Goal: Contribute content

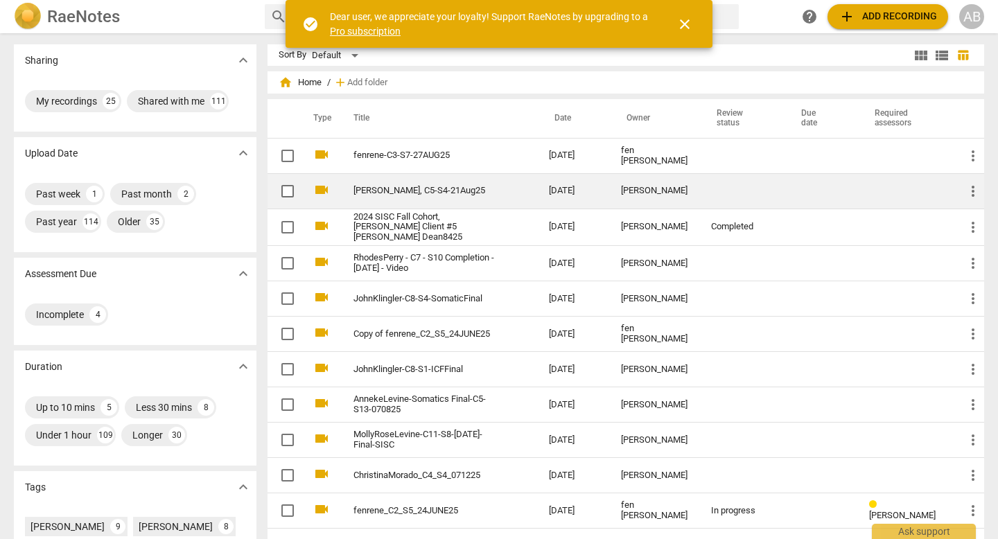
click at [601, 197] on td "[DATE]" at bounding box center [574, 190] width 72 height 35
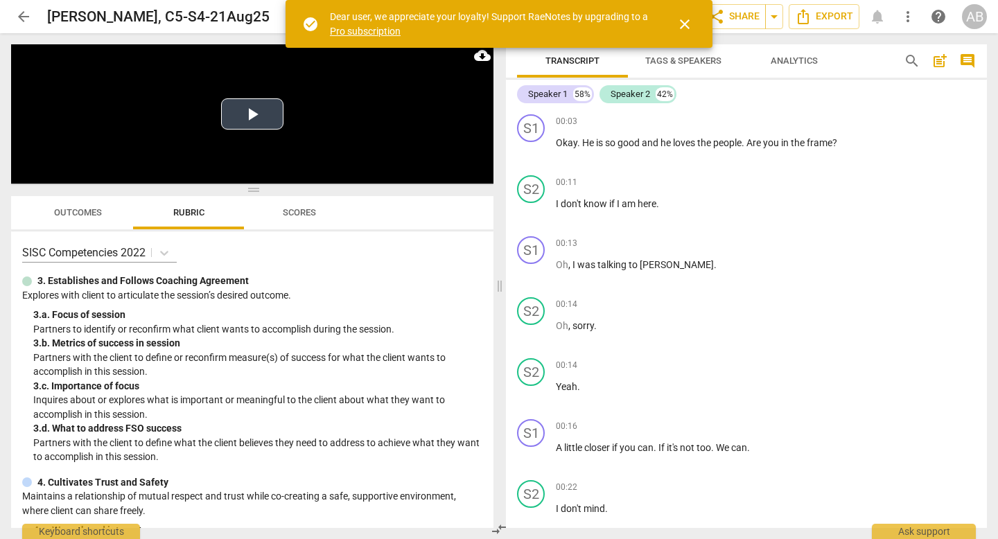
click at [254, 119] on button "Play Video" at bounding box center [252, 113] width 62 height 31
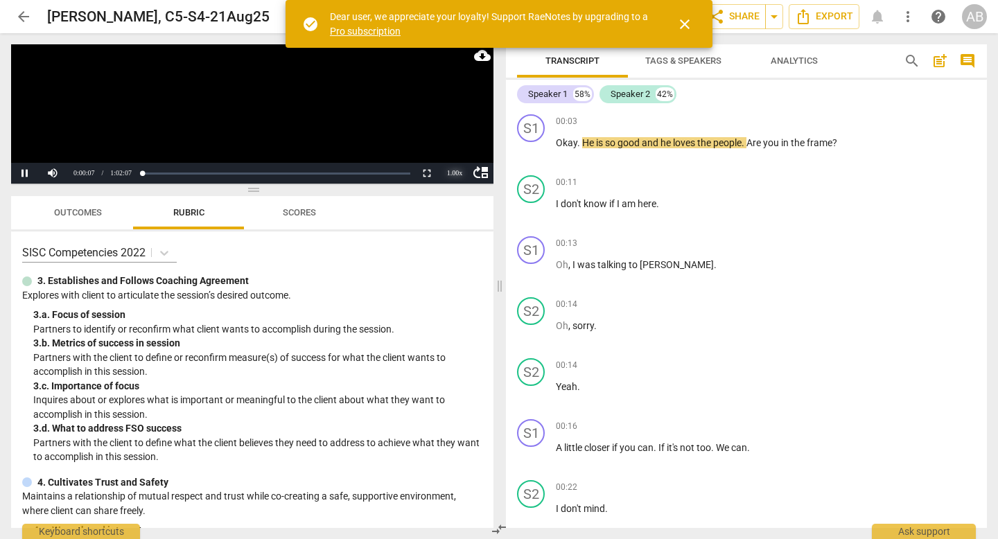
click at [451, 172] on div "1.00 x" at bounding box center [455, 173] width 28 height 21
click at [457, 153] on li "2x" at bounding box center [455, 155] width 28 height 15
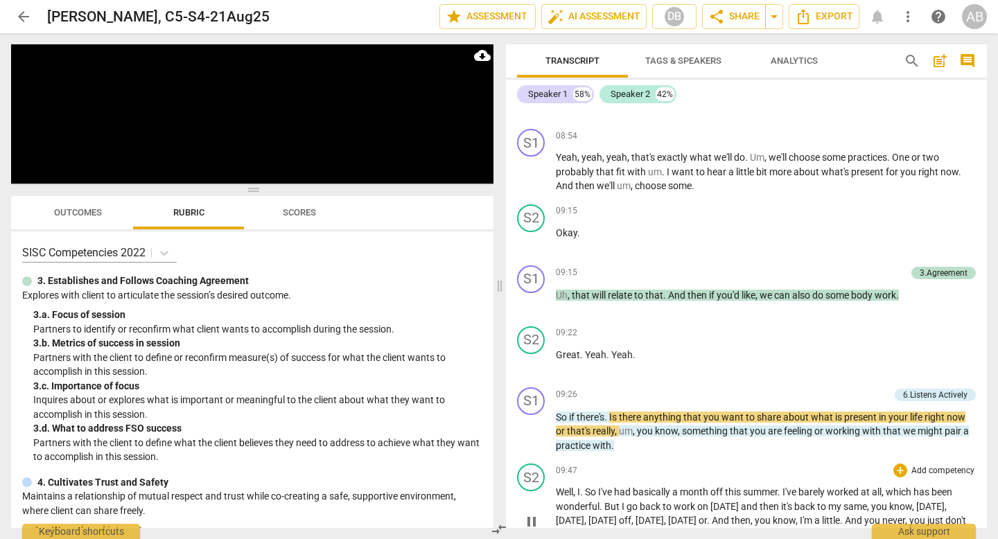
scroll to position [3925, 0]
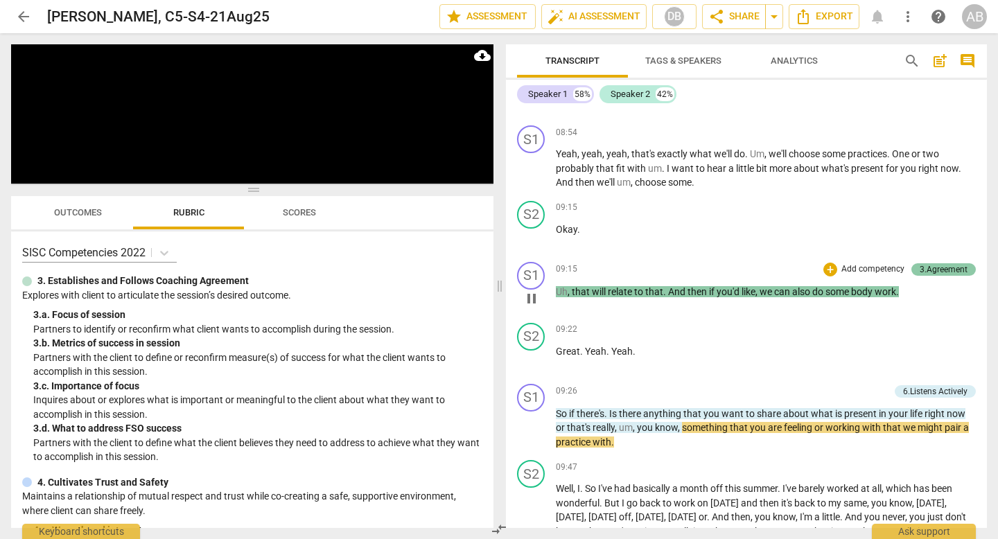
click at [922, 268] on div "3.Agreement" at bounding box center [944, 269] width 48 height 12
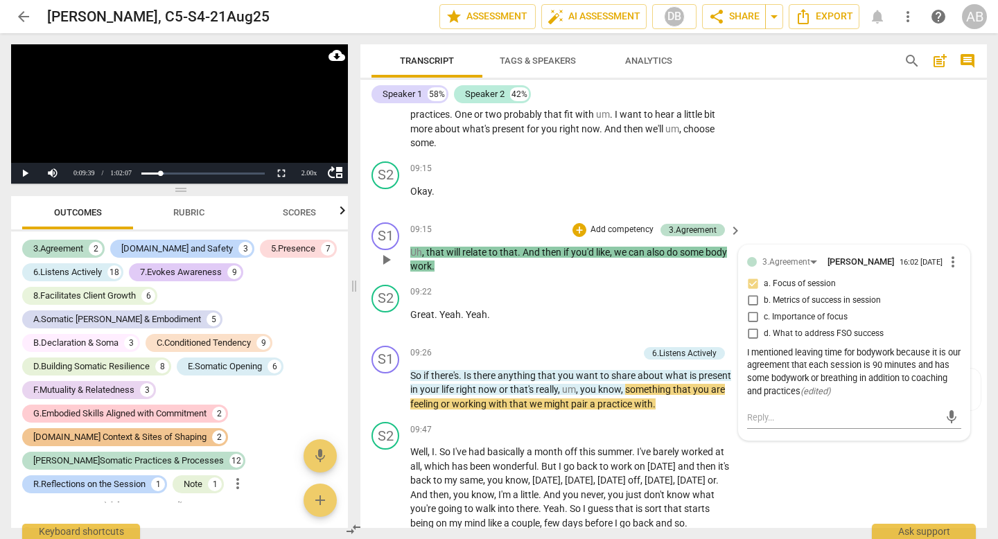
scroll to position [4206, 0]
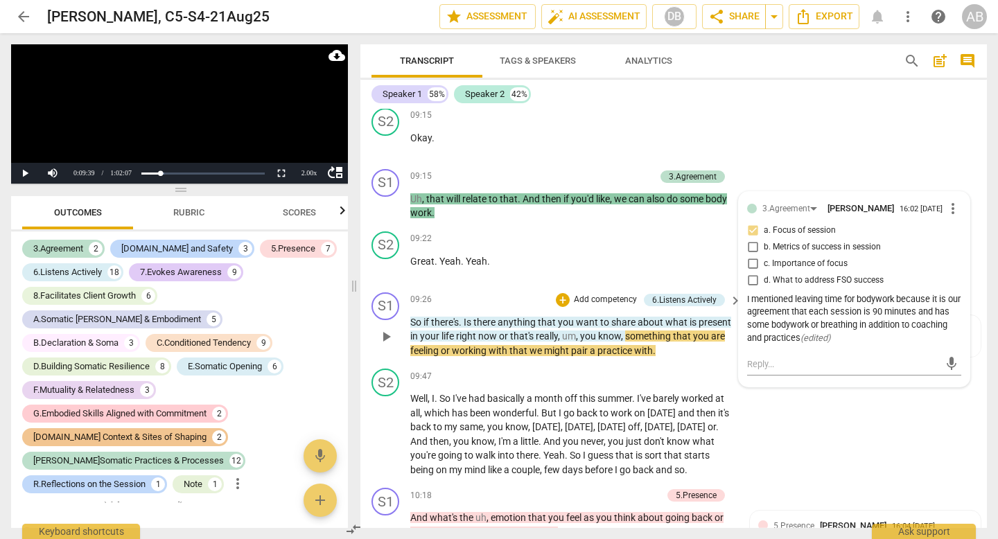
click at [390, 339] on span "play_arrow" at bounding box center [386, 337] width 17 height 17
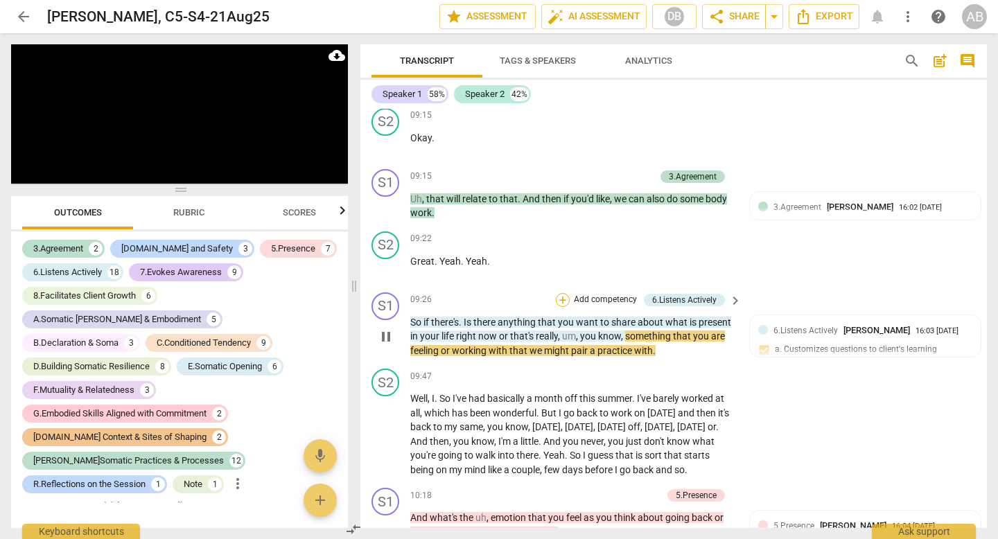
click at [562, 299] on div "+" at bounding box center [563, 300] width 14 height 14
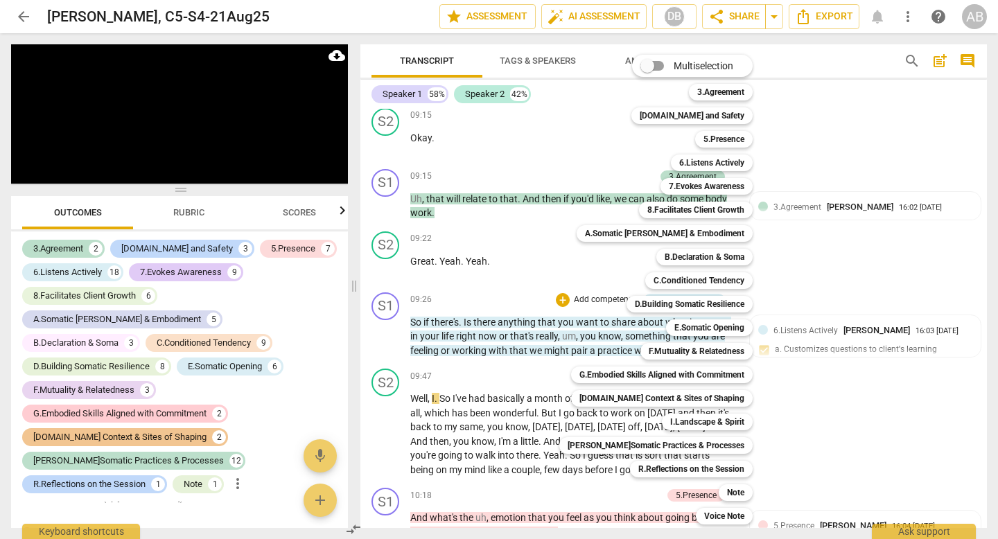
click at [695, 83] on div "3.Agreement 1" at bounding box center [729, 92] width 90 height 24
click at [697, 87] on b "3.Agreement" at bounding box center [720, 92] width 47 height 17
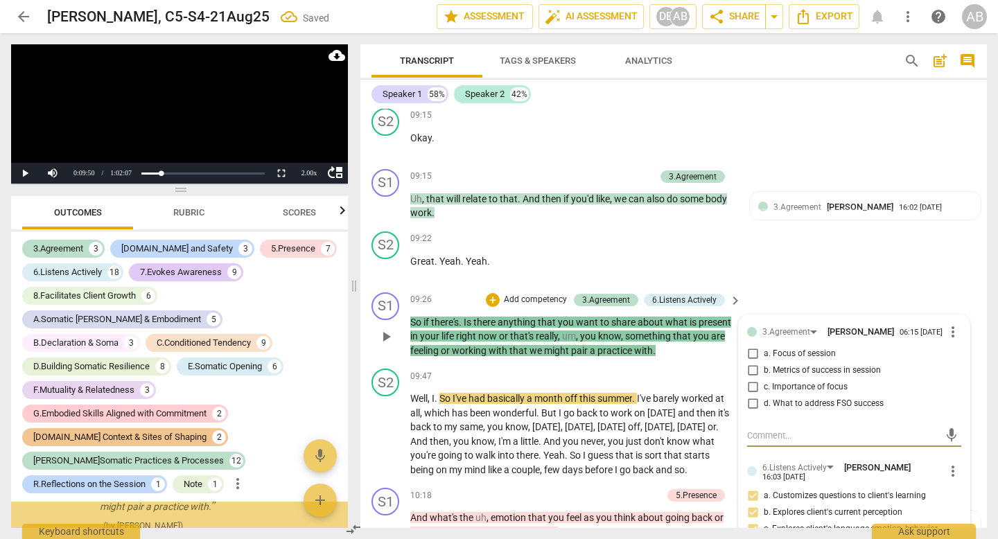
scroll to position [2173, 0]
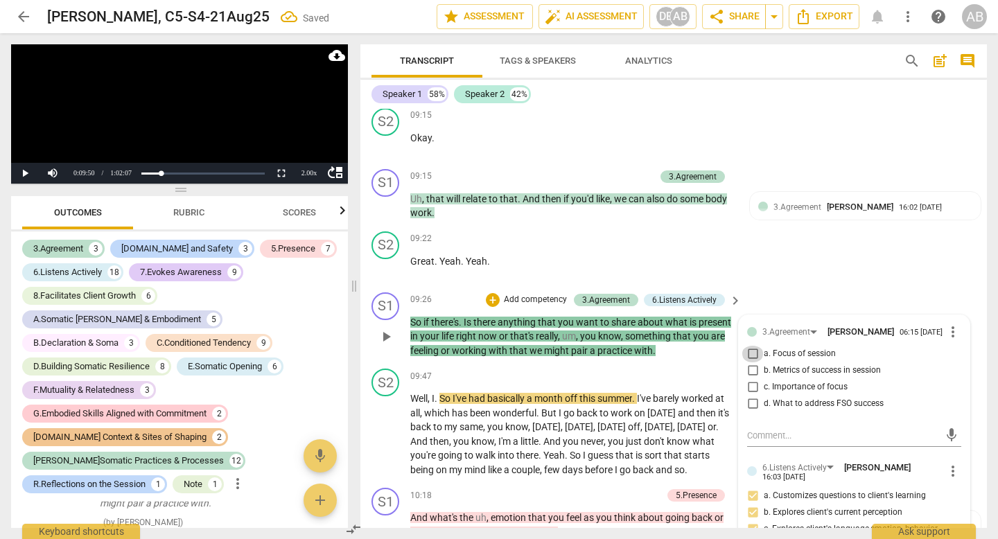
click at [750, 357] on input "a. Focus of session" at bounding box center [753, 354] width 22 height 17
checkbox input "true"
click at [761, 440] on textarea at bounding box center [843, 435] width 192 height 13
type textarea "d"
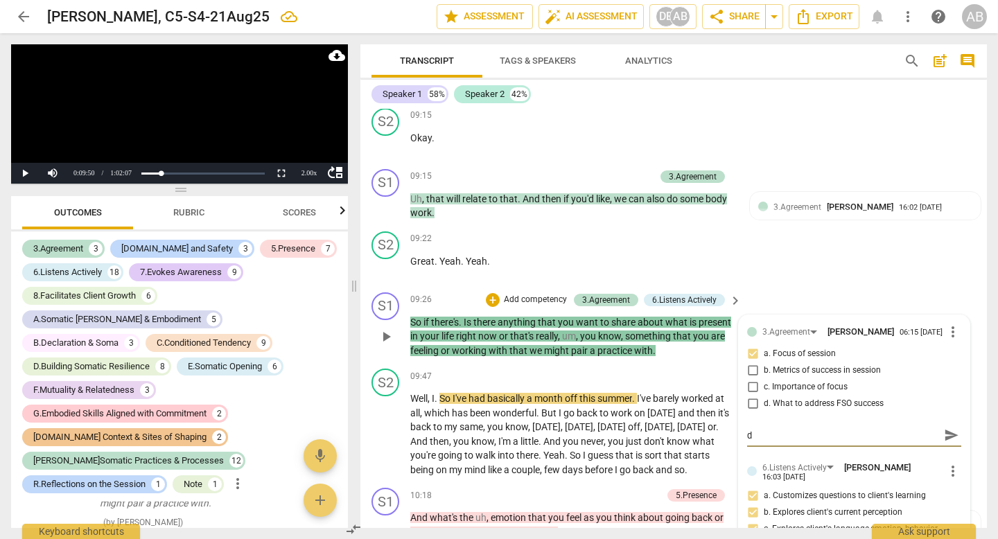
type textarea "de"
type textarea "dee"
type textarea "deep"
type textarea "deepe"
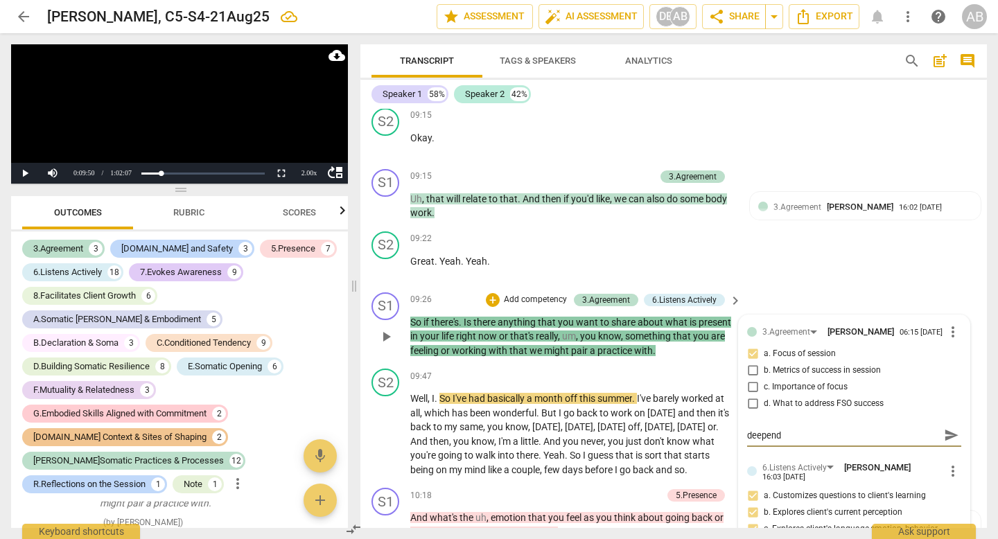
type textarea "deependi"
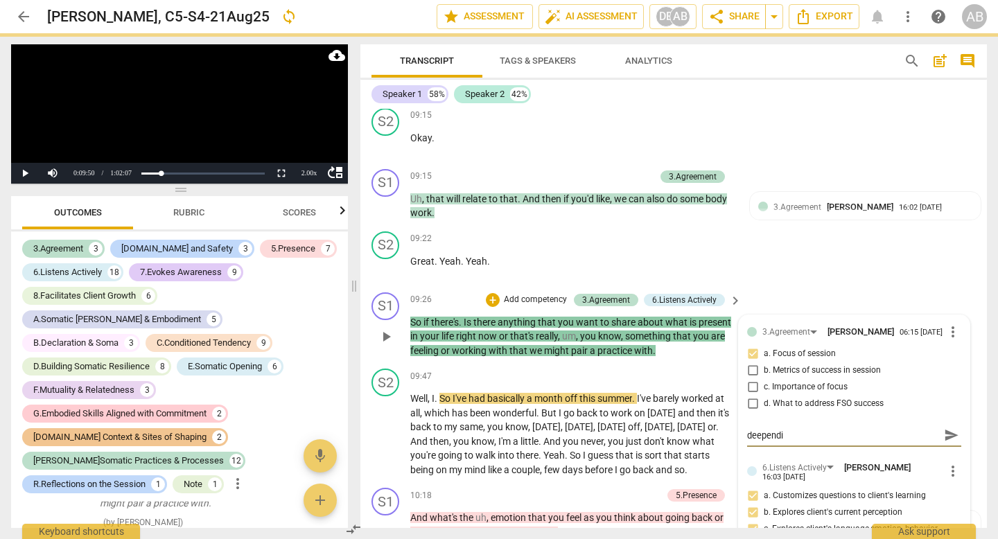
type textarea "deependi"
type textarea "deepend"
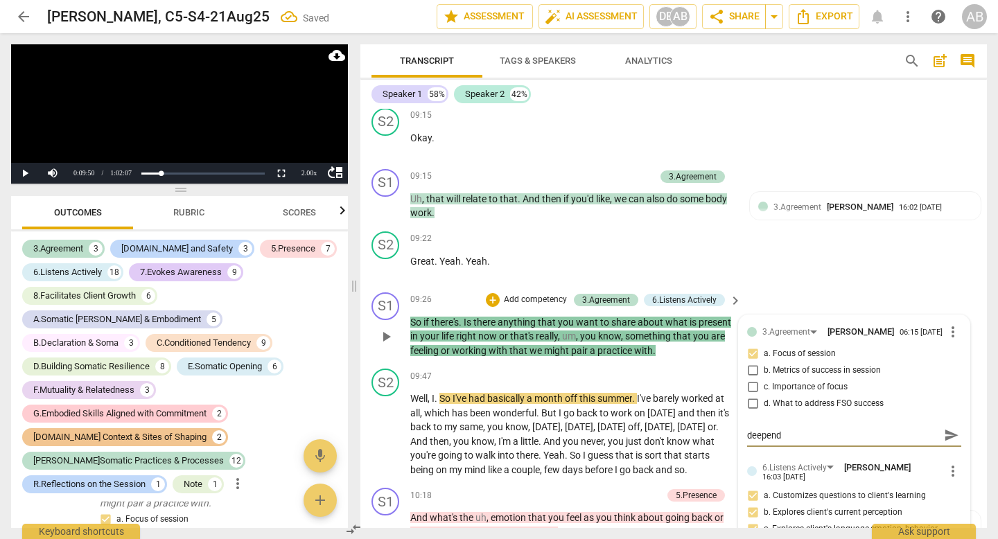
type textarea "deepen"
type textarea "deepeni"
type textarea "deepenin"
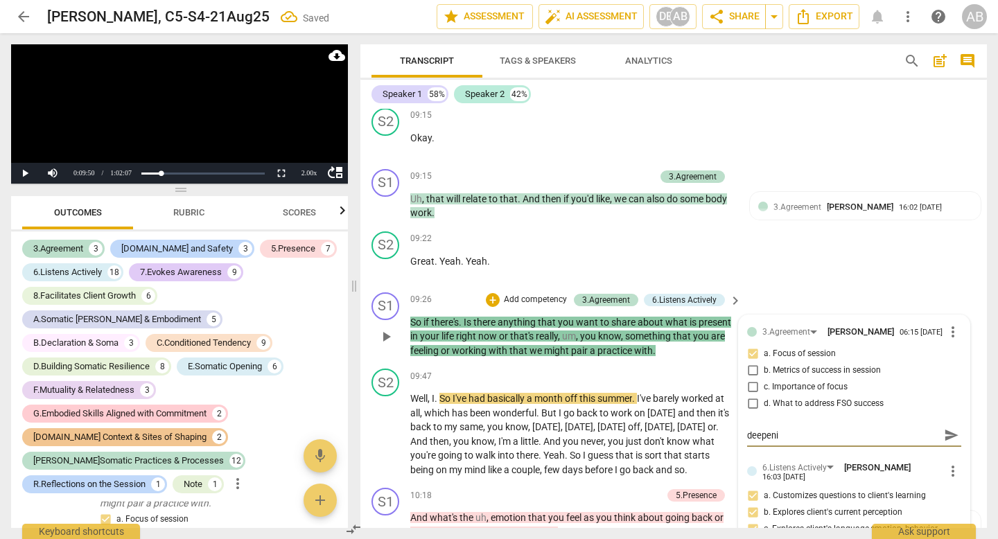
type textarea "deepenin"
type textarea "deepening"
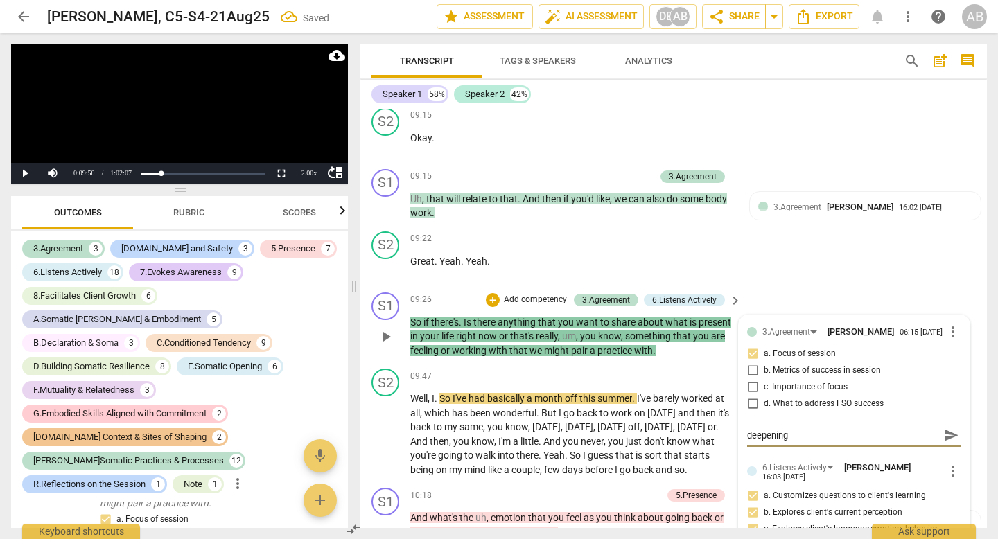
type textarea "deepening t"
type textarea "deepening to"
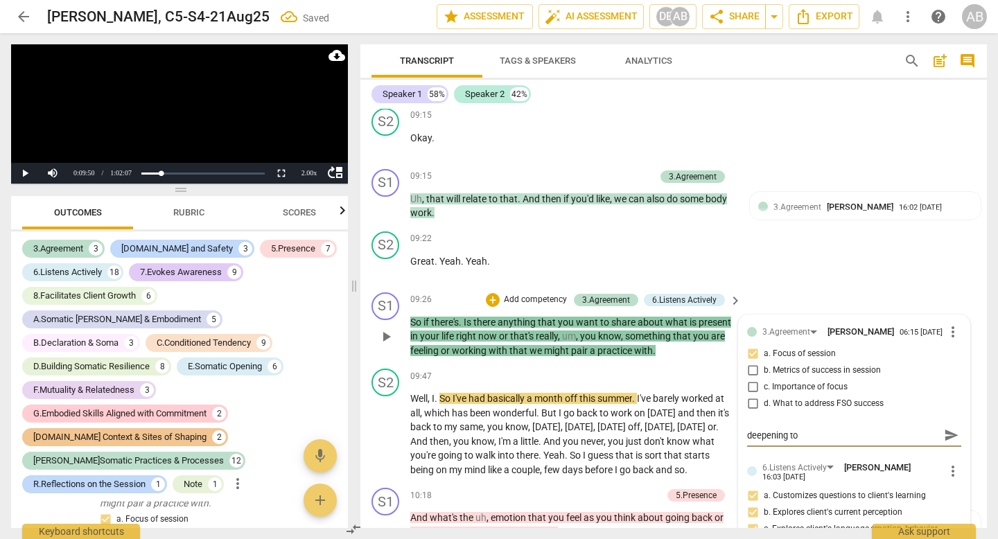
type textarea "deepening to"
type textarea "deepening to f"
type textarea "deepening to fi"
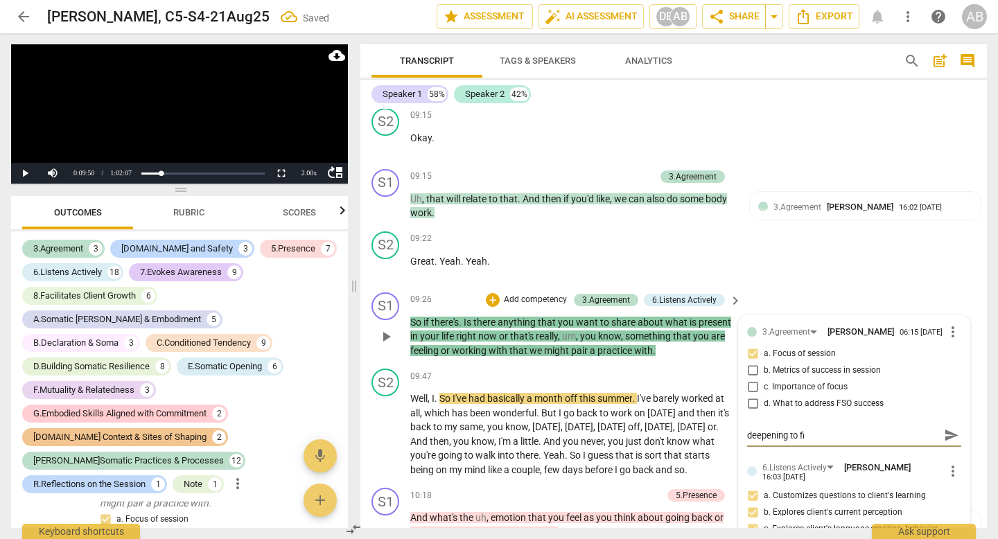
type textarea "deepening to fin"
type textarea "deepening to find"
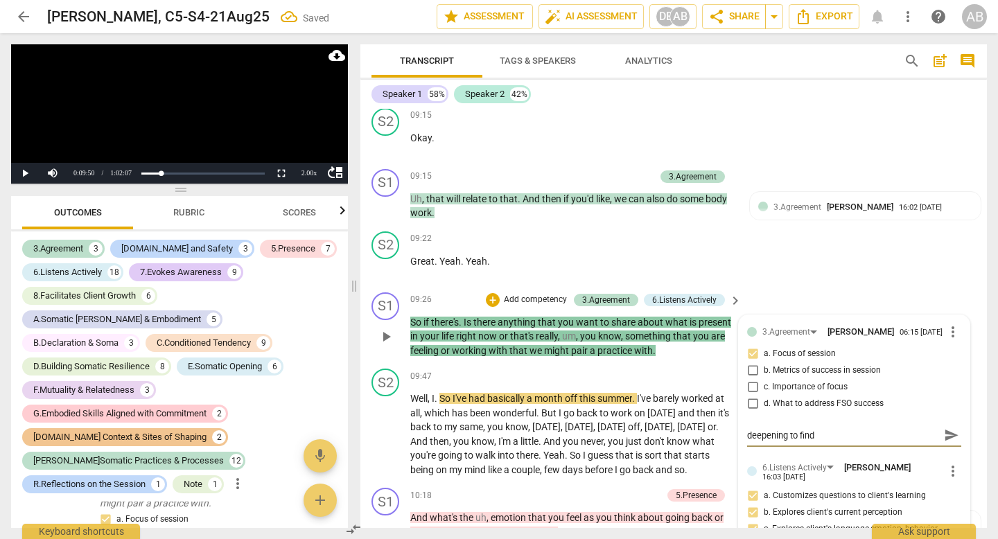
type textarea "deepening to find"
type textarea "deepening to find t"
type textarea "deepening to find th"
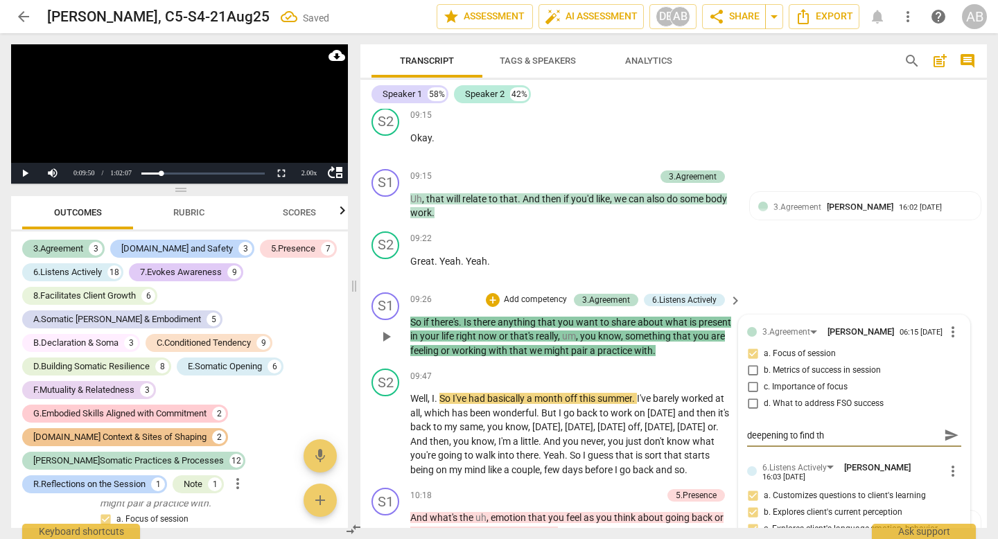
type textarea "deepening to find the"
type textarea "deepening to find the l"
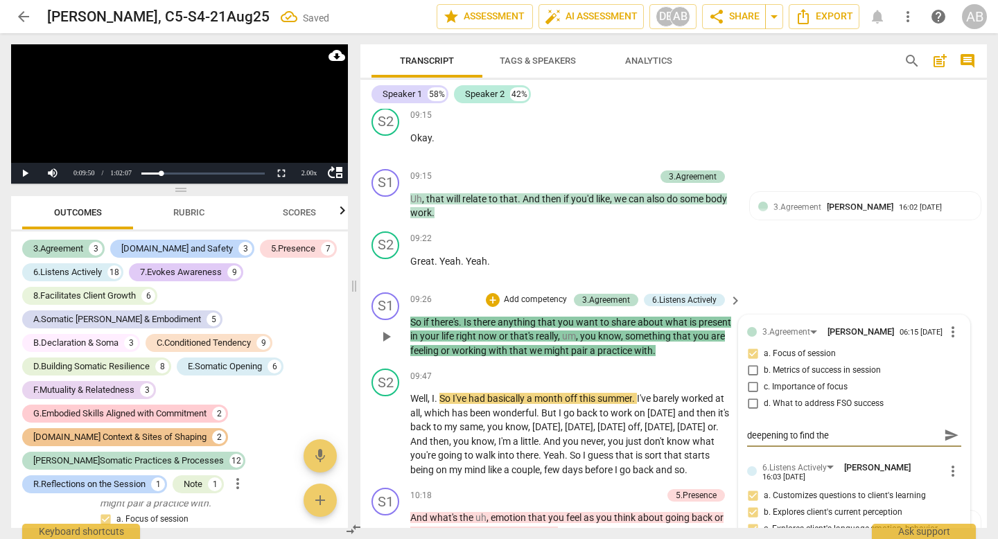
type textarea "deepening to find the l"
type textarea "deepening to find the li"
type textarea "deepening to find the lit"
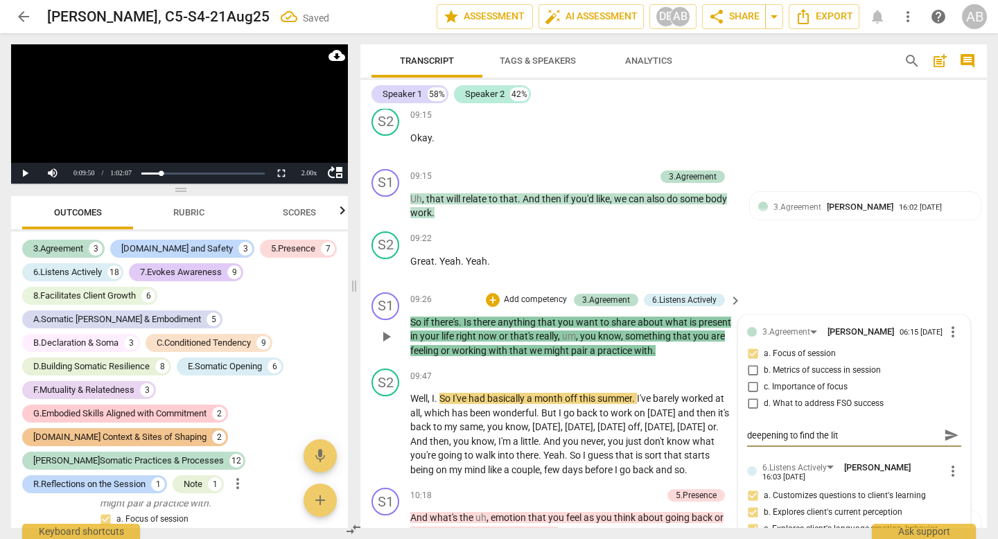
type textarea "deepening to find the litt"
type textarea "deepening to find the littl"
type textarea "deepening to find the little"
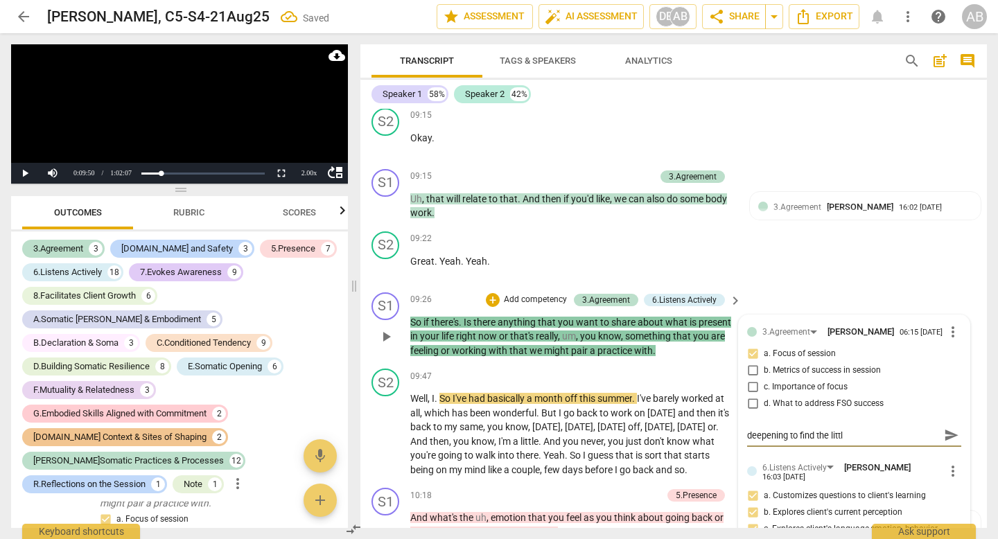
type textarea "deepening to find the little"
type textarea "deepening to find the little a"
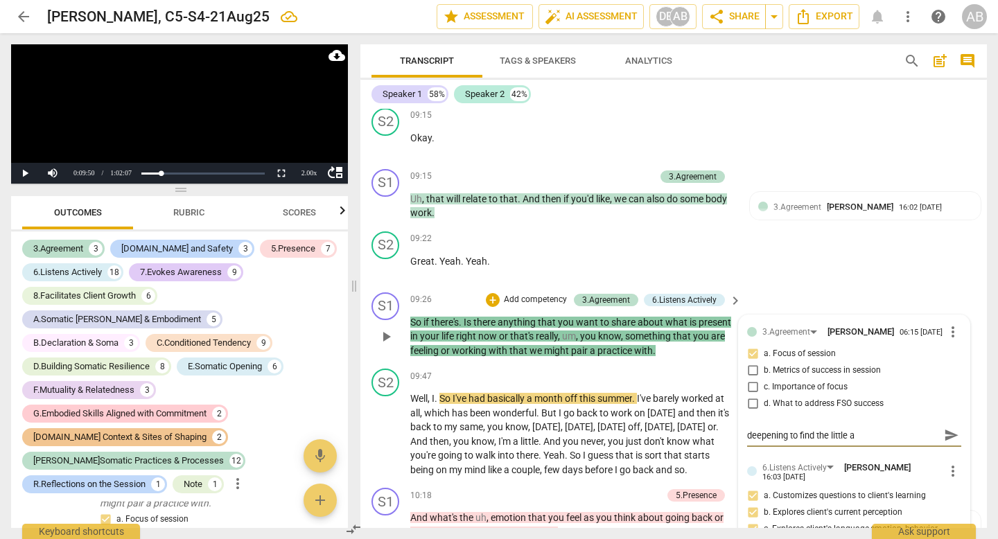
click at [802, 297] on div "S1 play_arrow pause 09:26 + Add competency 3.Agreement 6.Listens Actively keybo…" at bounding box center [674, 325] width 627 height 77
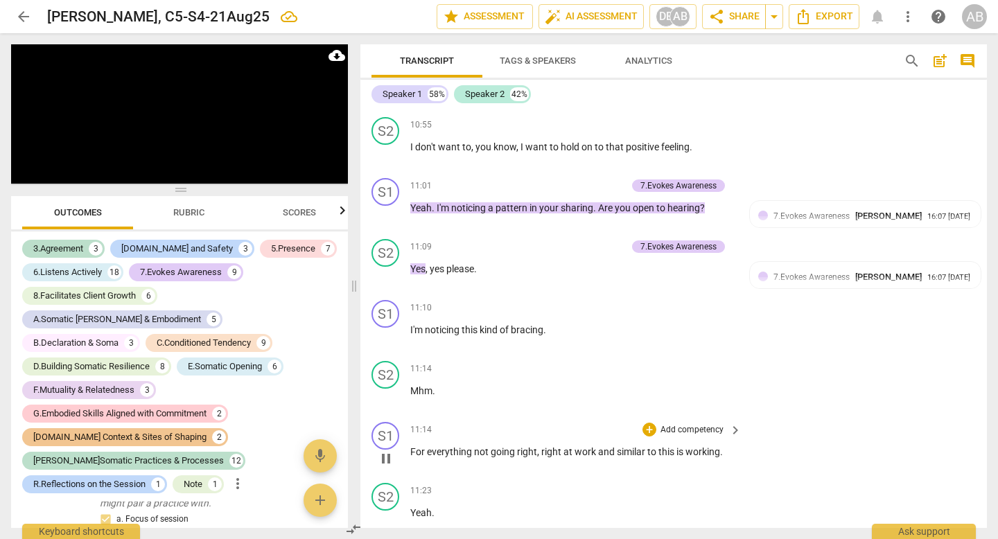
scroll to position [4862, 0]
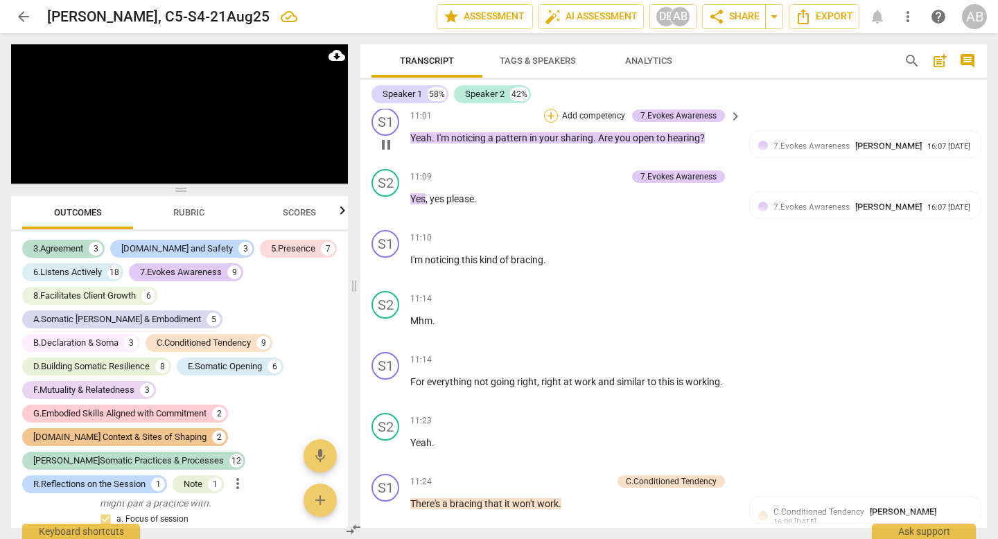
click at [545, 123] on div "+" at bounding box center [551, 116] width 14 height 14
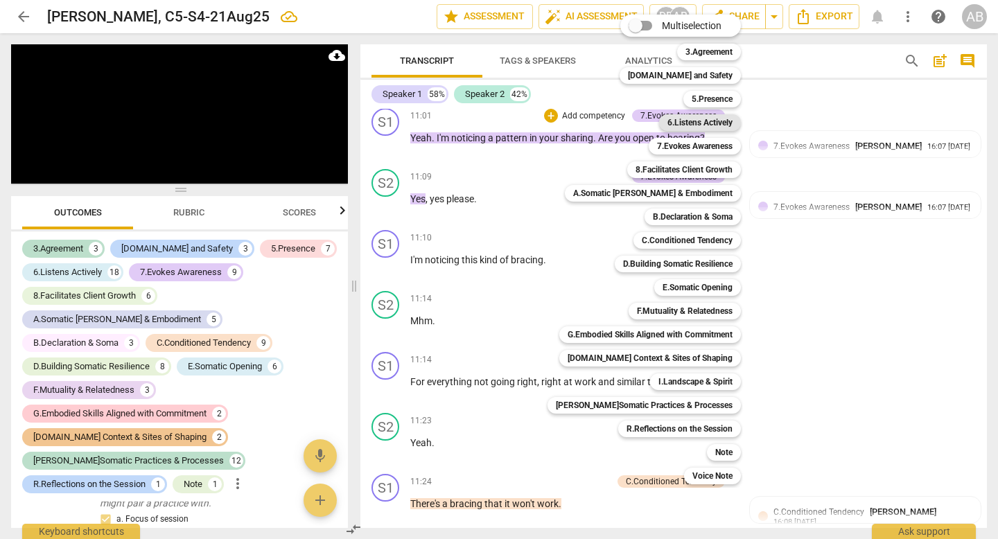
click at [702, 121] on b "6.Listens Actively" at bounding box center [700, 122] width 65 height 17
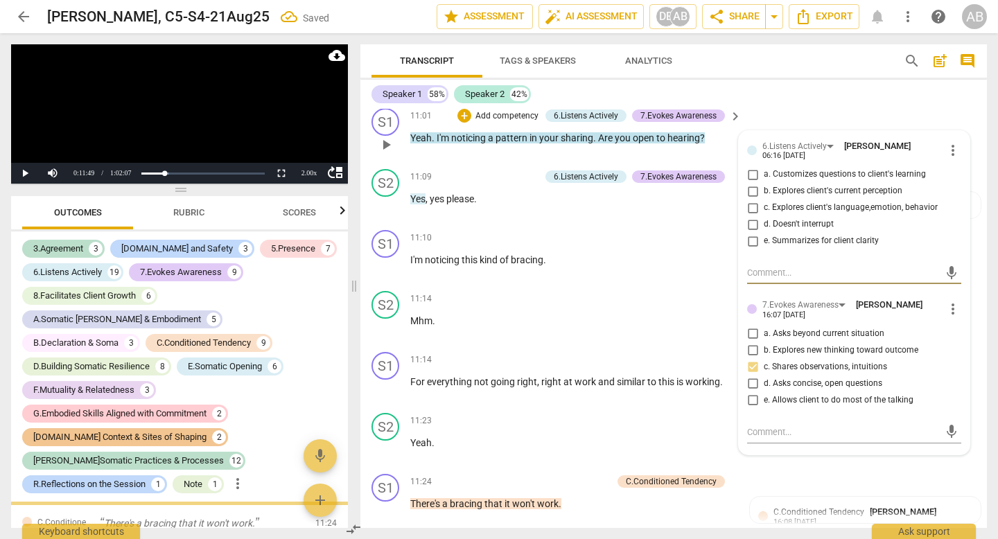
scroll to position [2481, 0]
click at [788, 153] on div "6.Listens Actively" at bounding box center [795, 146] width 64 height 13
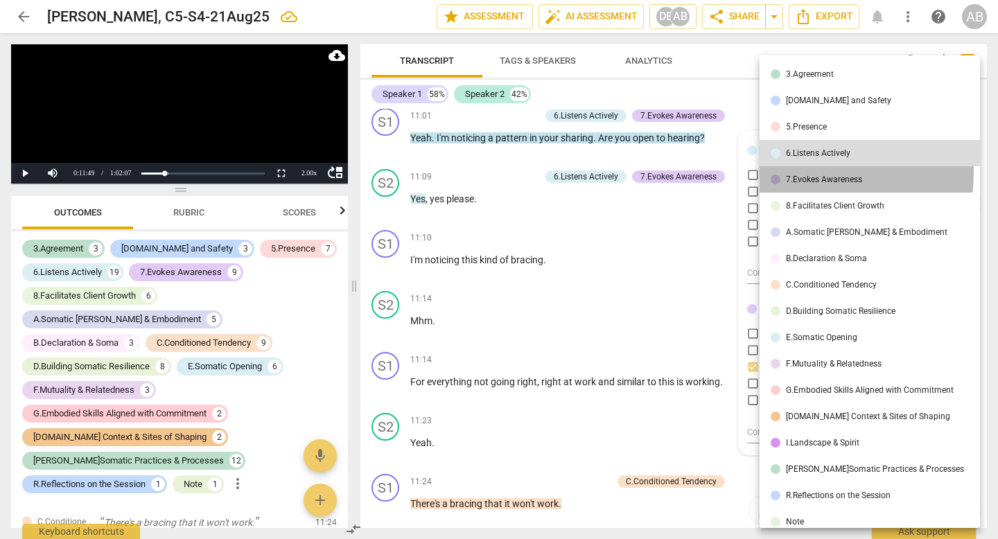
click at [788, 172] on li "7.Evokes Awareness" at bounding box center [872, 179] width 225 height 26
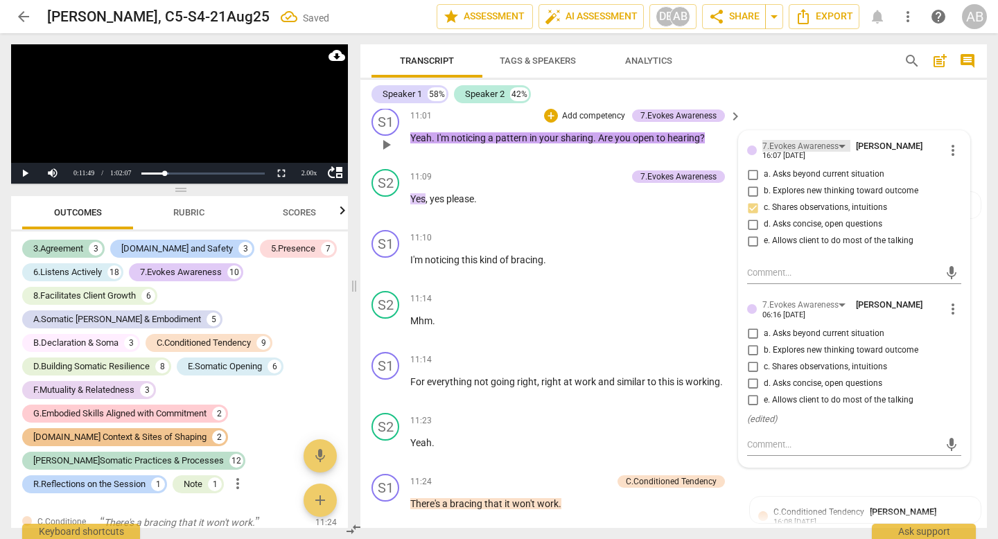
click at [789, 153] on div "7.Evokes Awareness" at bounding box center [801, 146] width 76 height 13
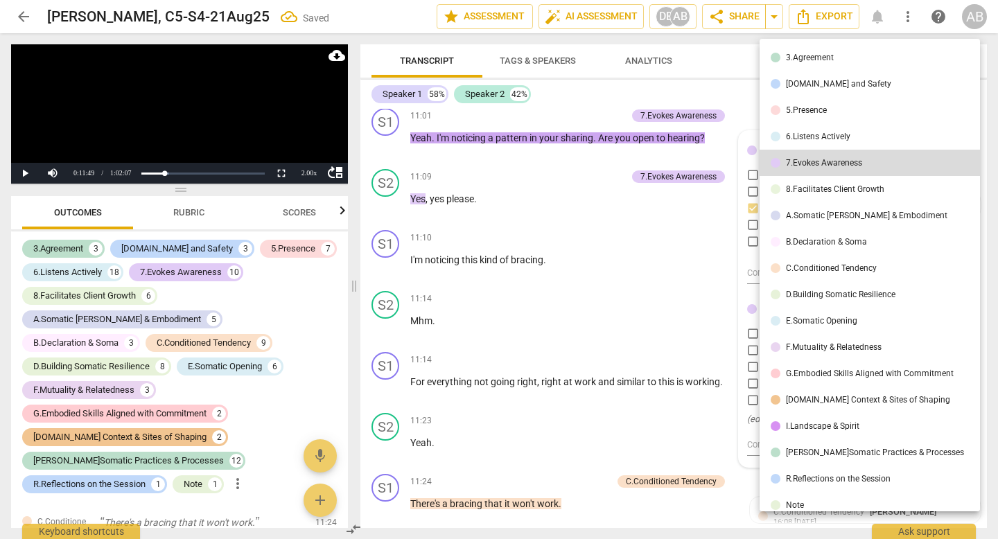
click at [806, 114] on div "5.Presence" at bounding box center [806, 110] width 41 height 8
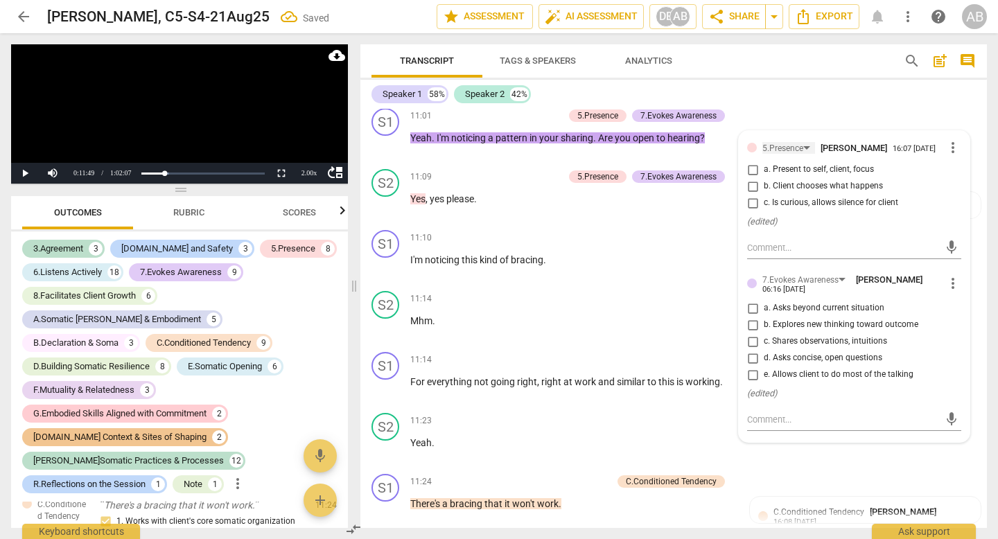
scroll to position [2464, 0]
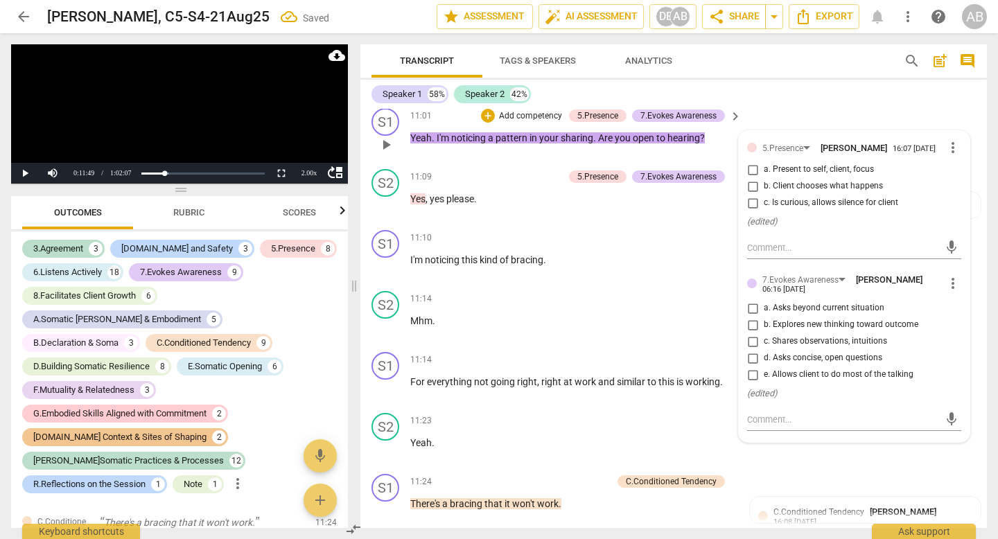
click at [750, 195] on input "b. Client chooses what happens" at bounding box center [753, 186] width 22 height 17
checkbox input "true"
click at [764, 254] on textarea at bounding box center [843, 247] width 192 height 13
type textarea "a"
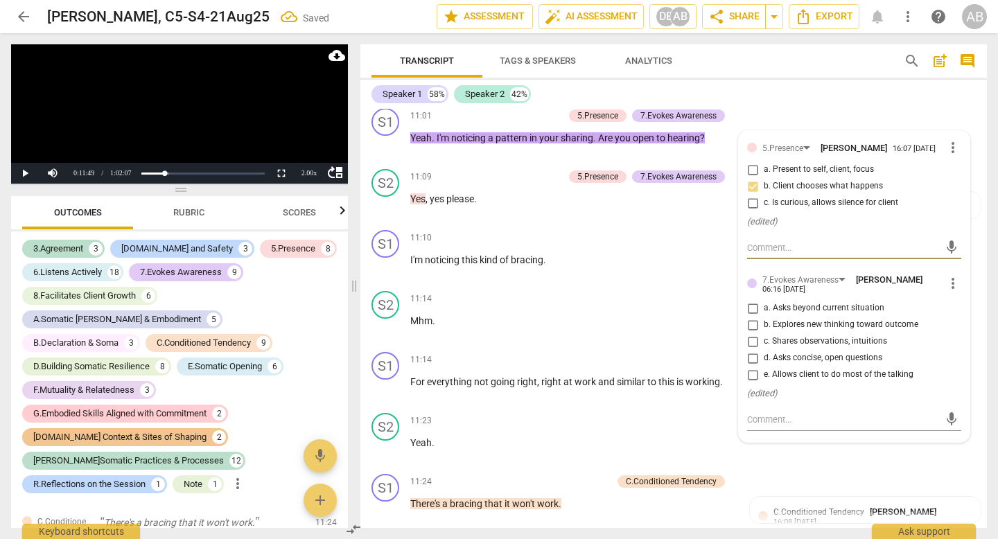
type textarea "a"
type textarea "as"
type textarea "ask"
type textarea "asks"
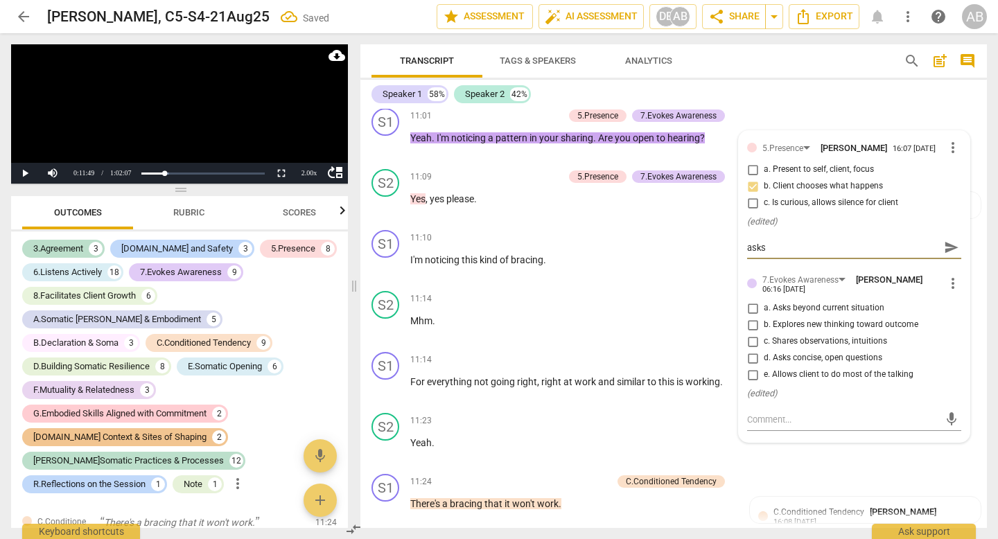
type textarea "asks"
type textarea "asks f"
type textarea "asks [PERSON_NAME]"
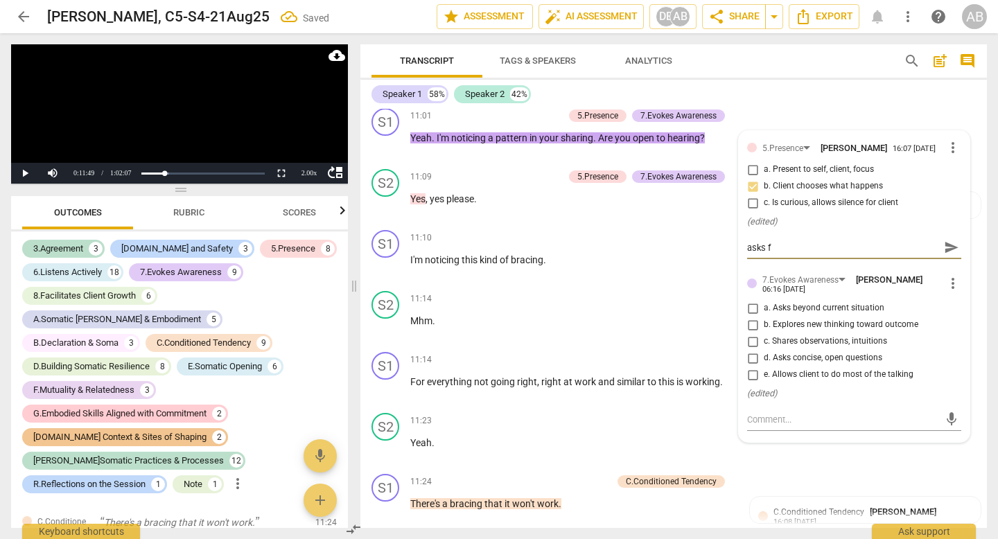
type textarea "asks [PERSON_NAME]"
type textarea "asks for"
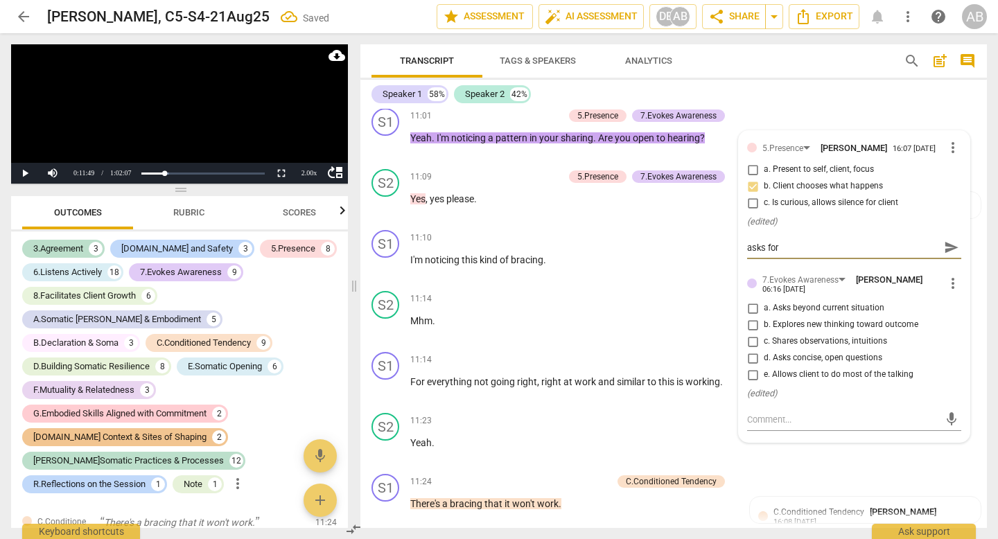
type textarea "asks for c"
type textarea "asks for co"
type textarea "asks for con"
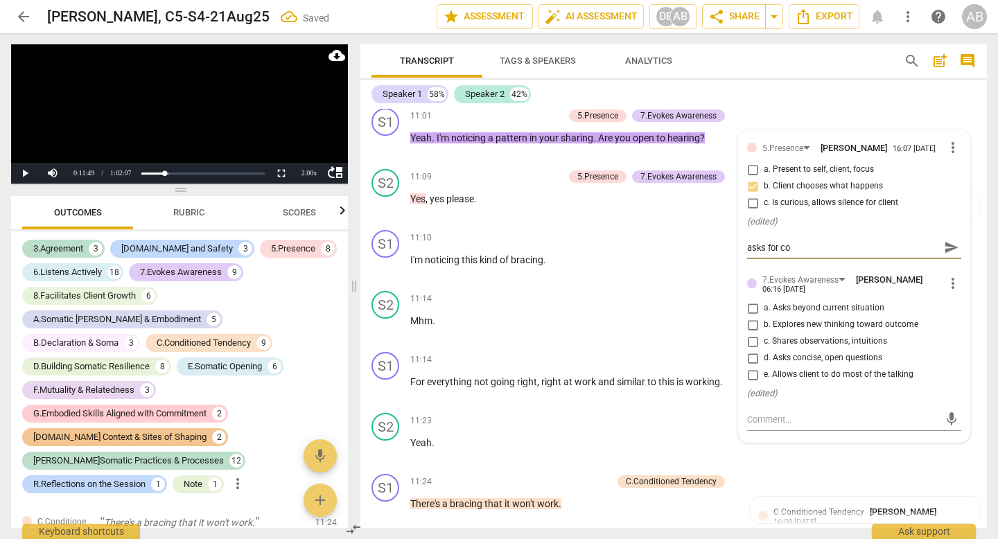
type textarea "asks for con"
type textarea "asks for cons"
type textarea "asks for conse"
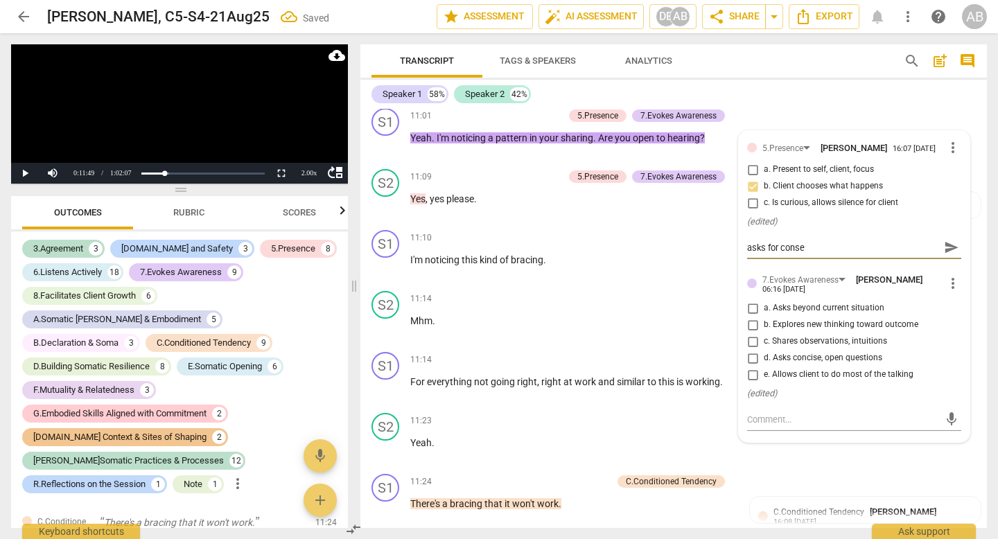
type textarea "asks for consen"
type textarea "asks for consent"
click at [620, 268] on p "I'm noticing this kind of bracing ." at bounding box center [572, 260] width 324 height 15
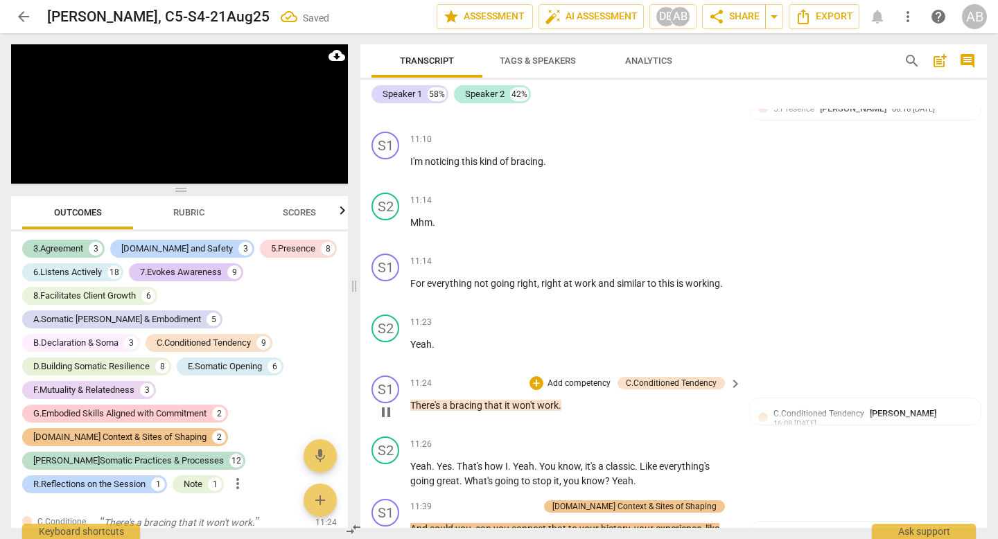
scroll to position [4889, 0]
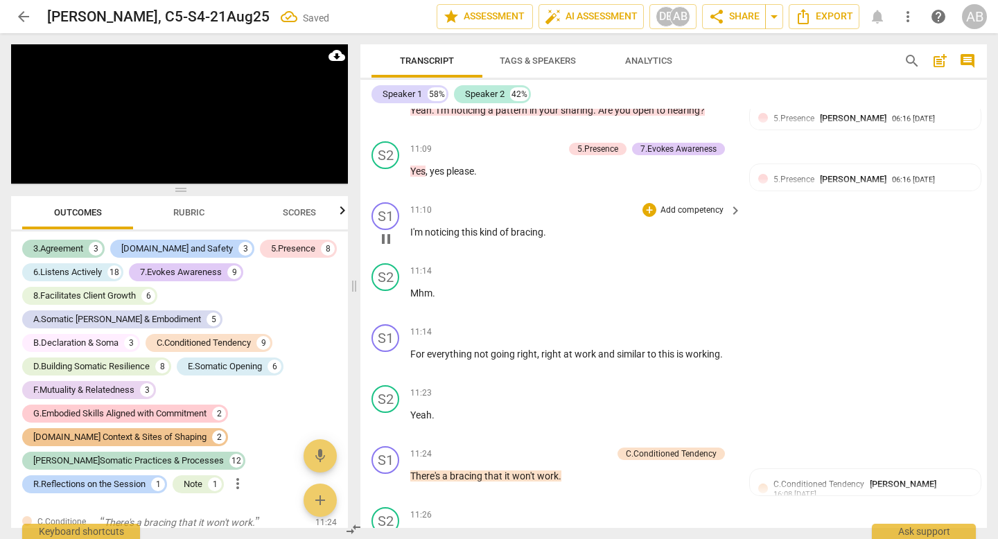
click at [640, 218] on div "+ Add competency keyboard_arrow_right" at bounding box center [691, 209] width 103 height 15
click at [645, 217] on div "+" at bounding box center [650, 210] width 14 height 14
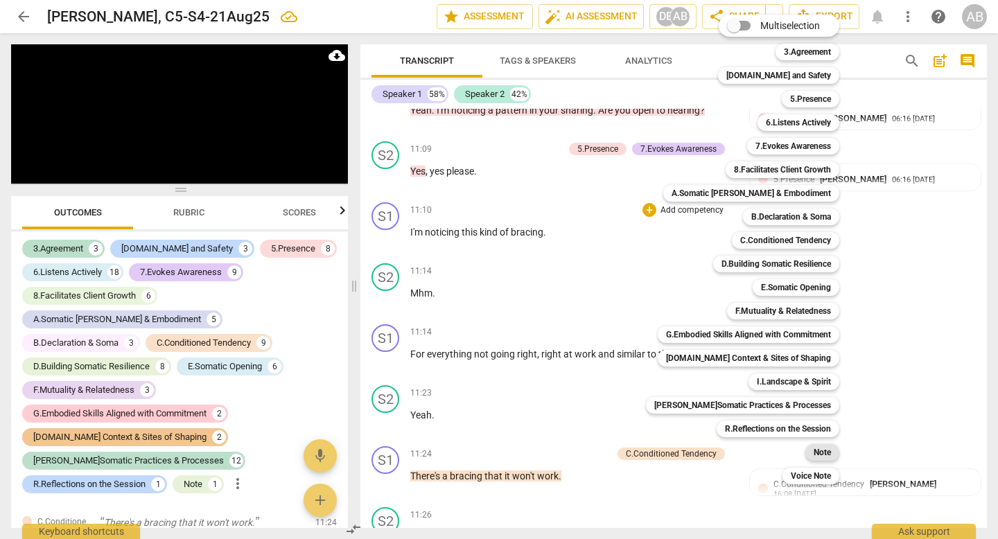
click at [814, 449] on b "Note" at bounding box center [822, 452] width 17 height 17
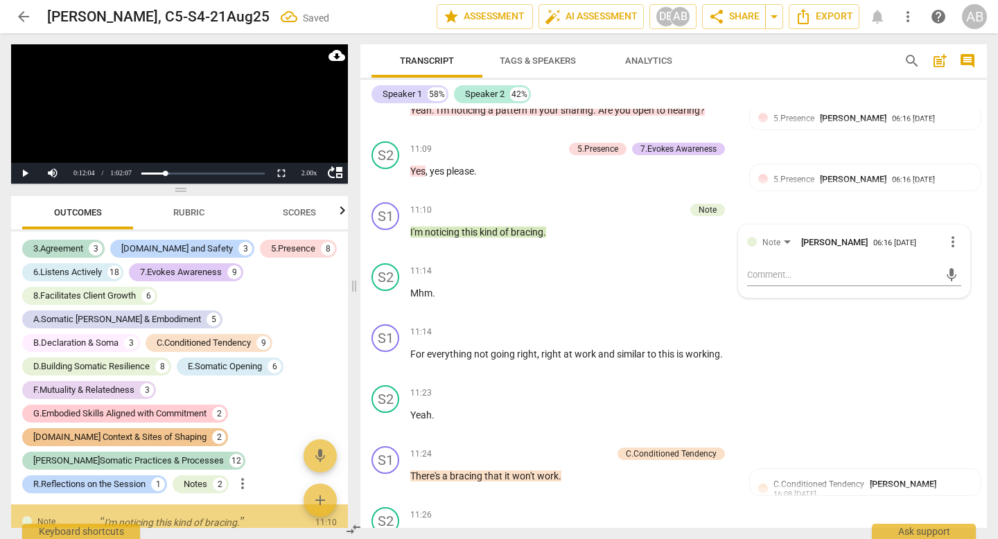
scroll to position [2542, 0]
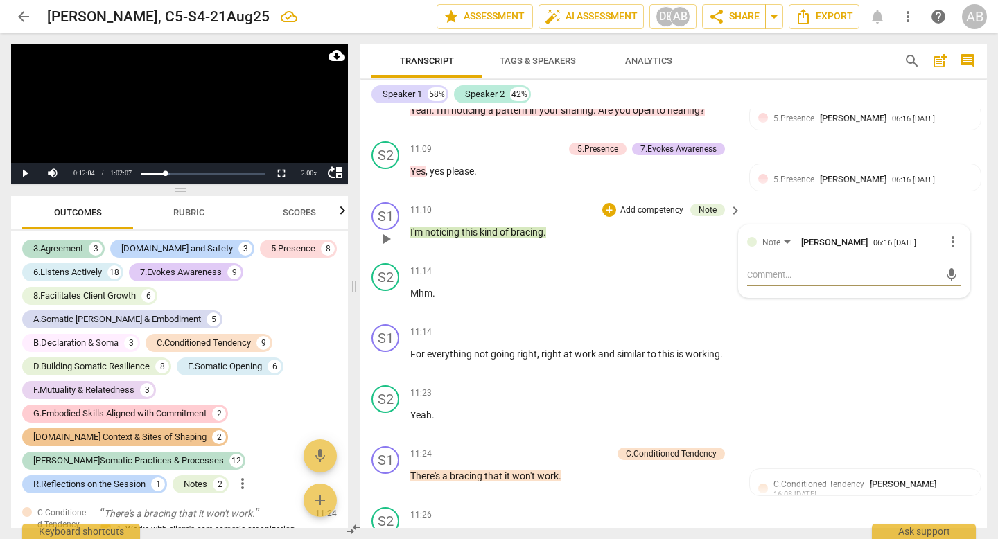
type textarea "c"
type textarea "ca"
type textarea "can"
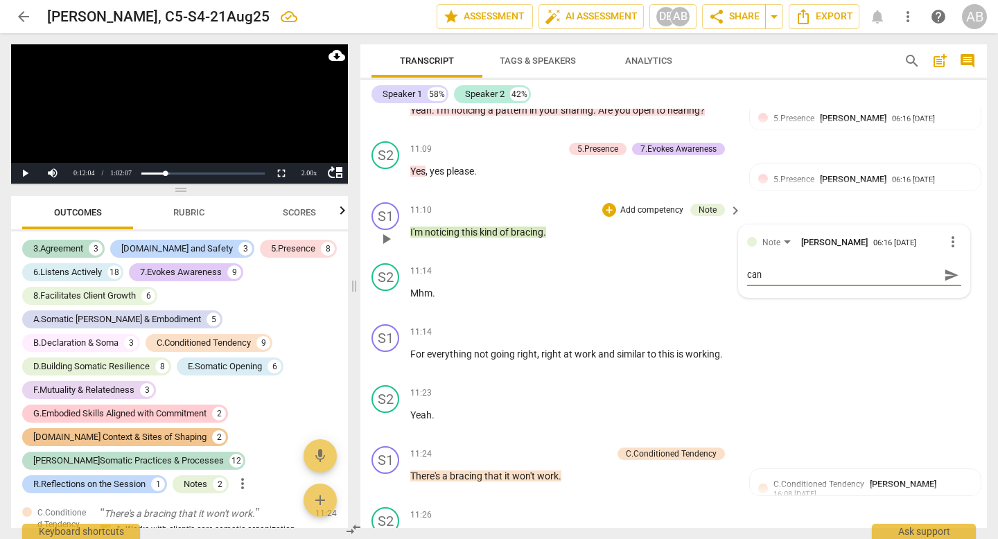
type textarea "can"
type textarea "can y"
type textarea "can yo"
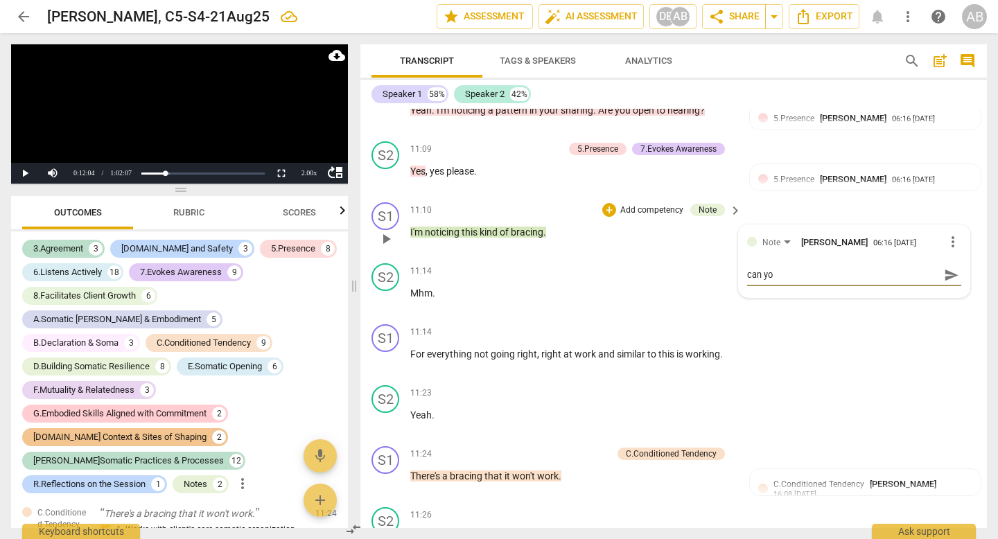
type textarea "can you"
type textarea "can you g"
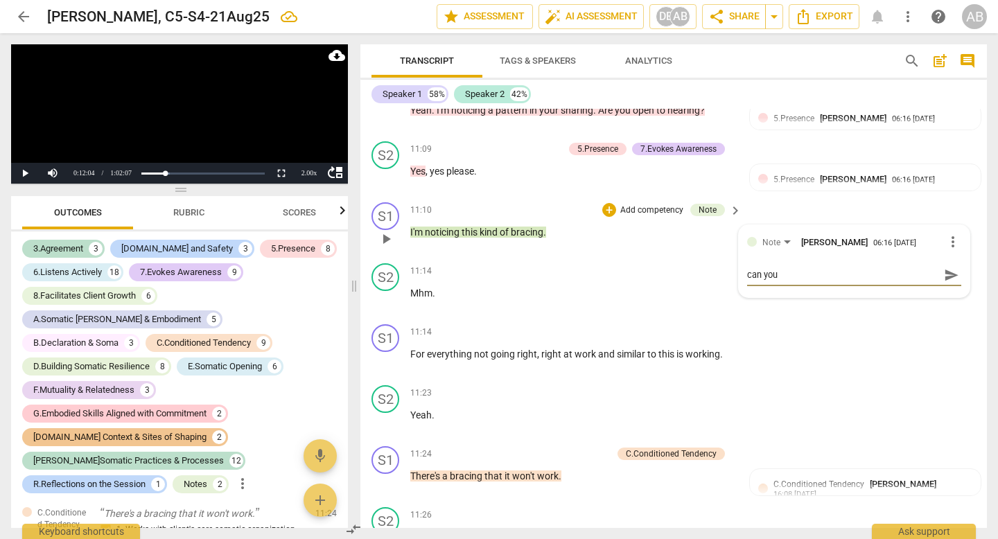
type textarea "can you g"
type textarea "can you gr"
type textarea "can you gro"
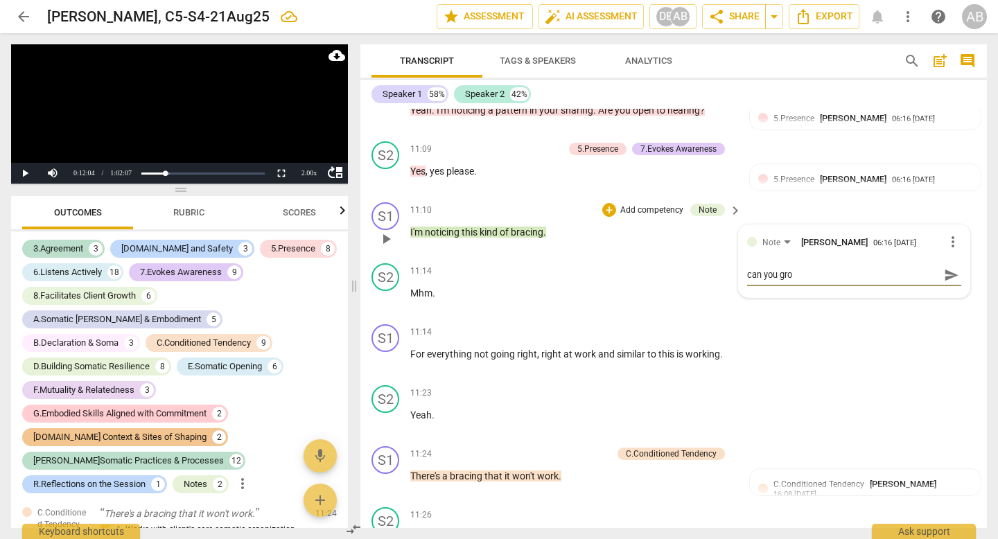
type textarea "can you grou"
type textarea "can you groun"
type textarea "can you ground"
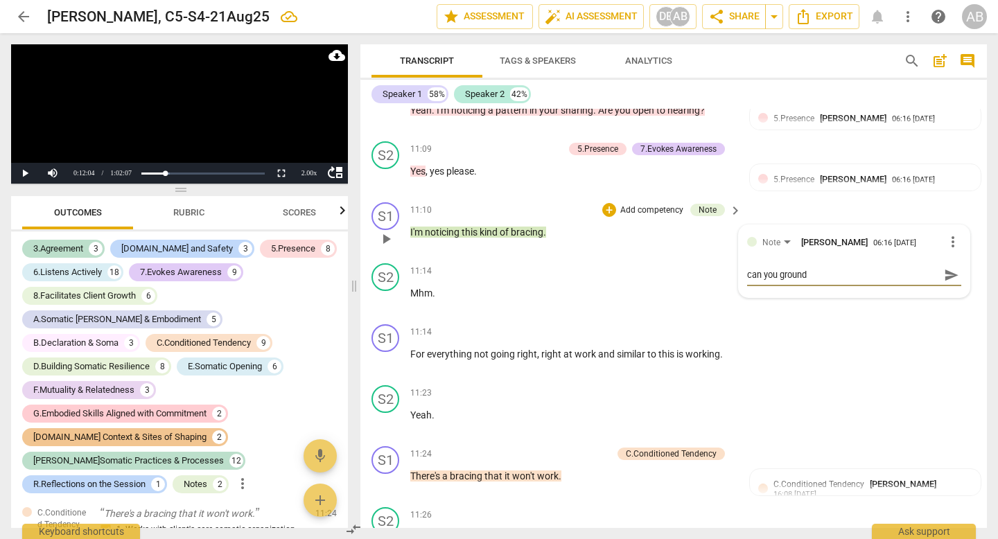
type textarea "can you ground"
type textarea "can you ground t"
type textarea "can you ground th"
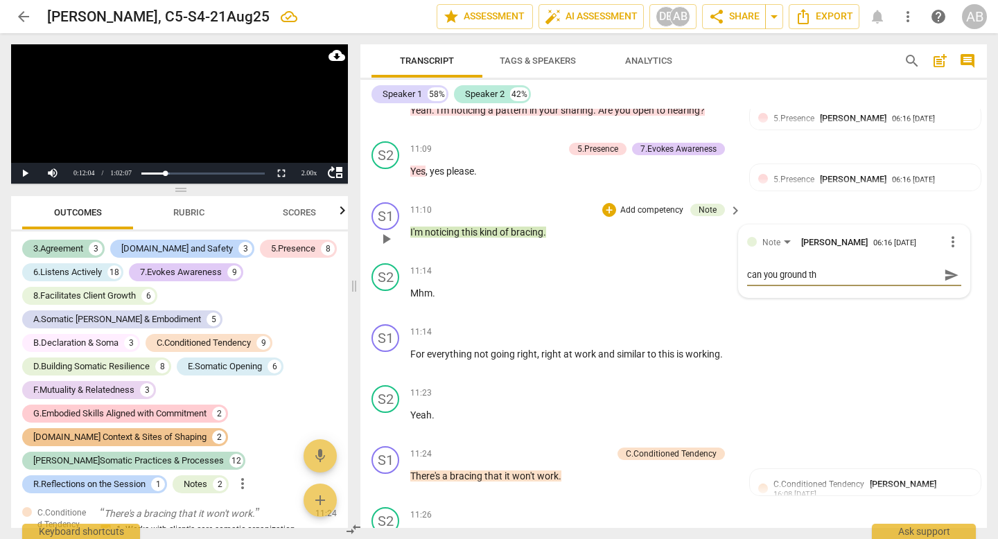
type textarea "can you ground thi"
type textarea "can you ground this"
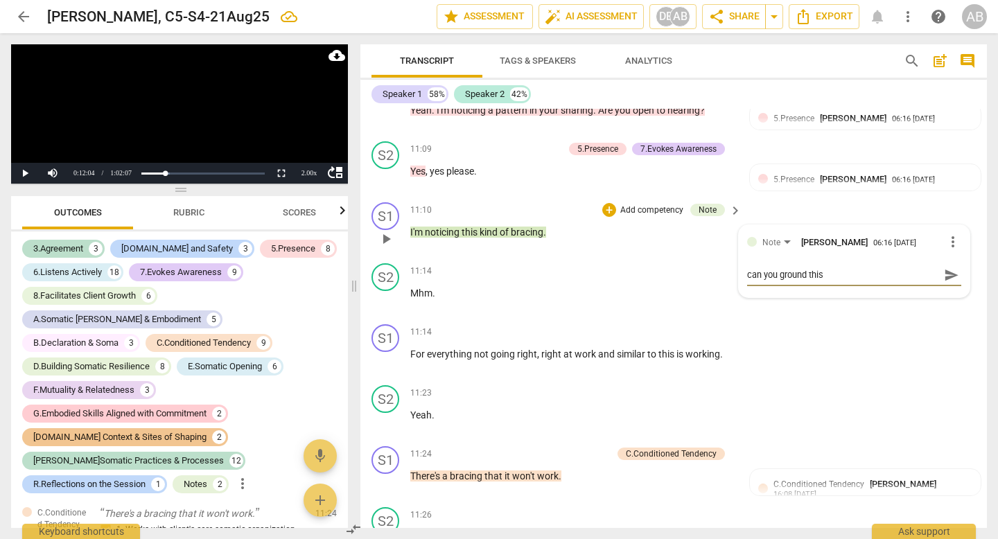
type textarea "can you ground this"
type textarea "can you ground this a"
type textarea "can you ground this as"
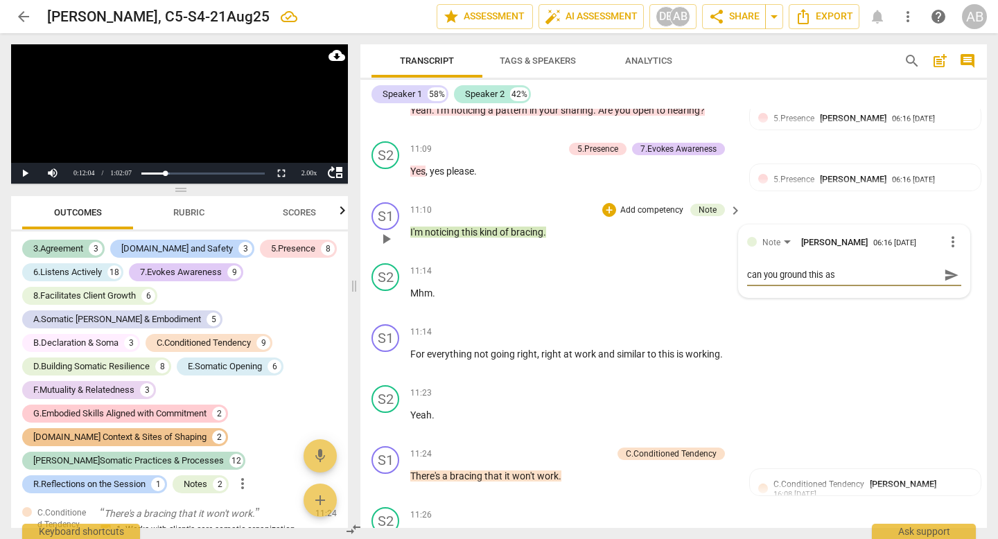
type textarea "can you ground this ass"
type textarea "can you ground this asse"
type textarea "can you ground this asses"
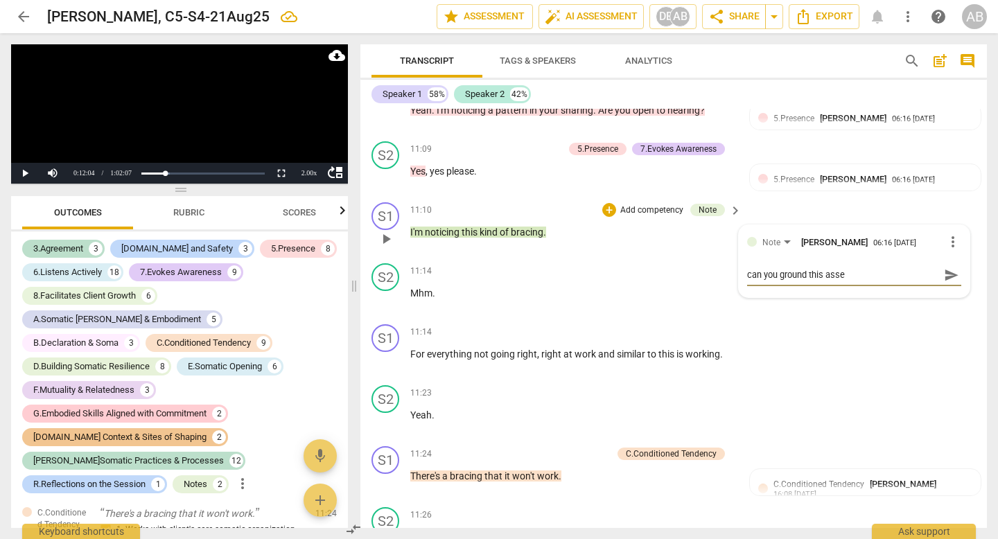
type textarea "can you ground this asses"
type textarea "can you ground this assess"
type textarea "can you ground this assessm"
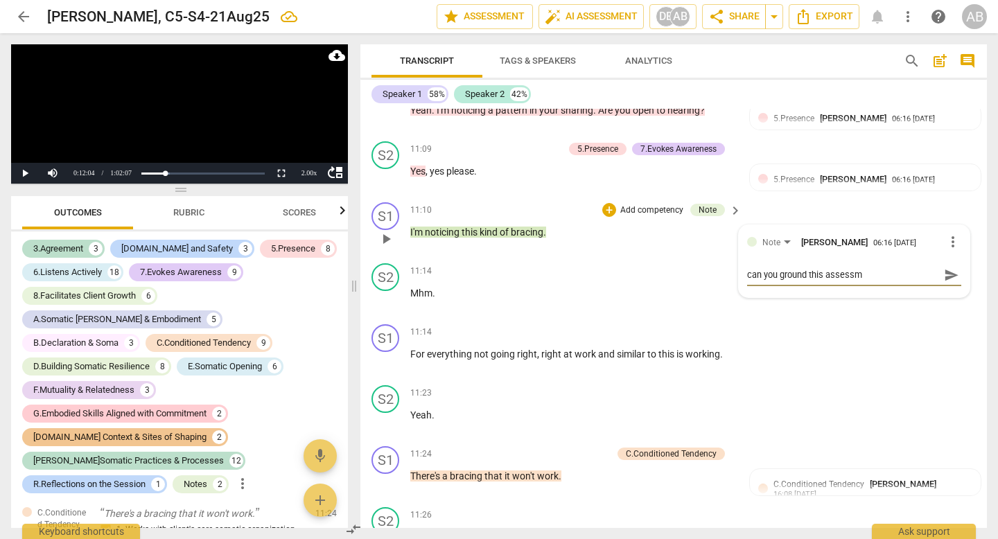
type textarea "can you ground this assessme"
type textarea "can you ground this assessmen"
type textarea "can you ground this assessment"
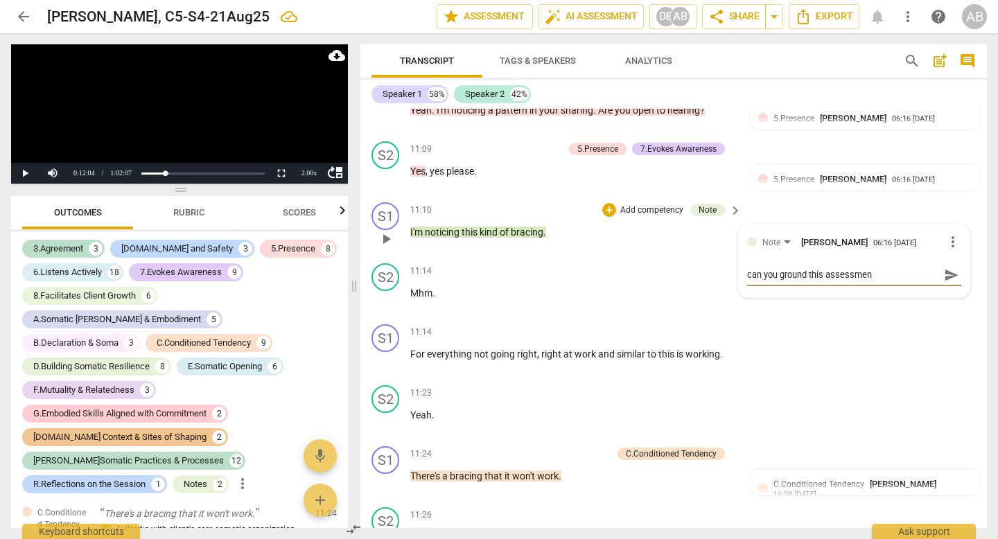
type textarea "can you ground this assessment"
type textarea "can you ground this assessment a"
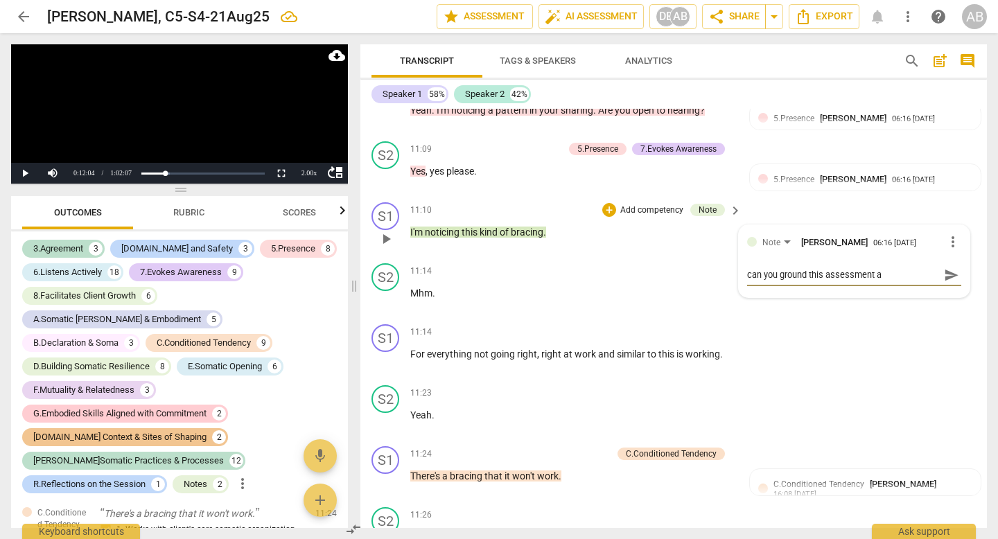
type textarea "can you ground this assessment as"
type textarea "can you ground this assessment as b"
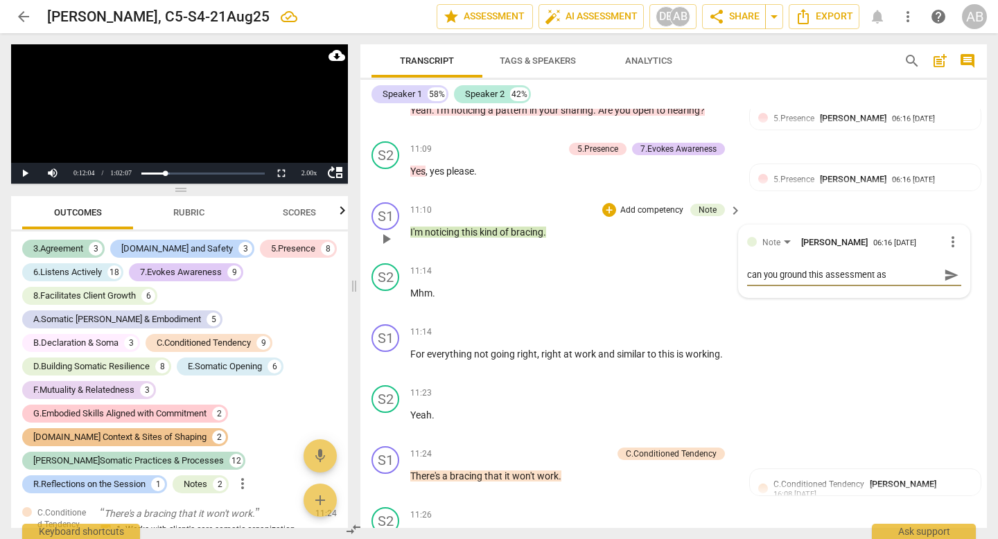
type textarea "can you ground this assessment as b"
type textarea "can you ground this assessment as br"
type textarea "can you ground this assessment as bra"
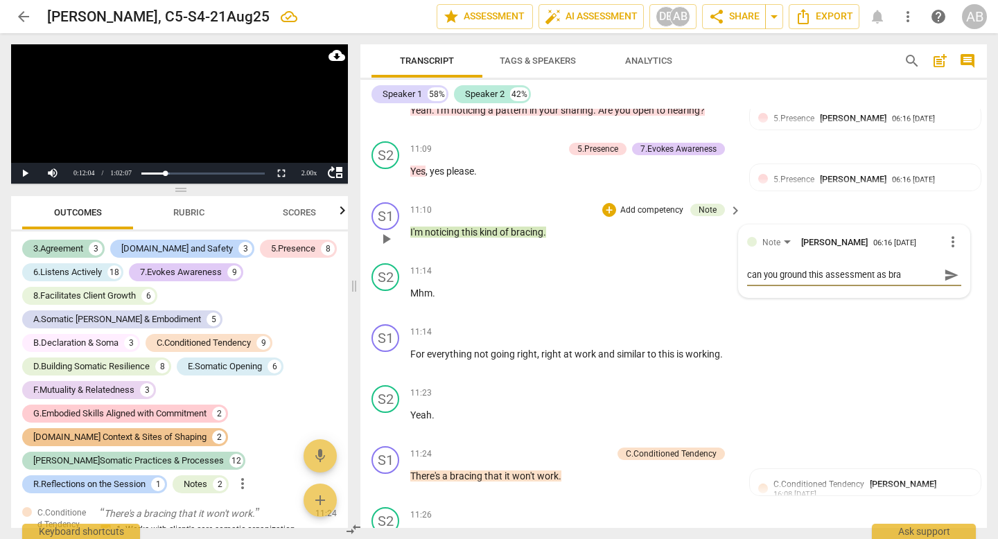
type textarea "can you ground this assessment as brac"
type textarea "can you ground this assessment as braci"
type textarea "can you ground this assessment as bracin"
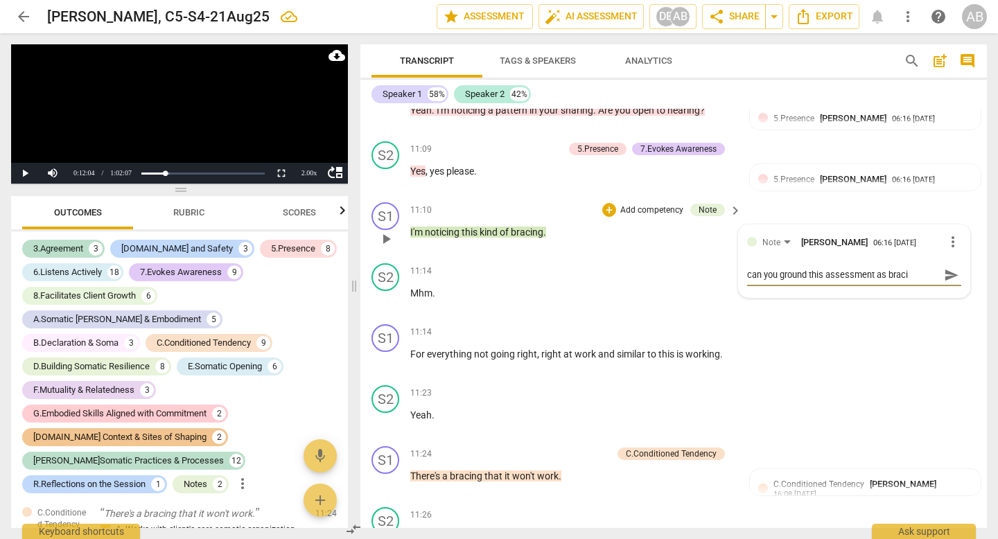
type textarea "can you ground this assessment as bracin"
type textarea "can you ground this assessment as bracing"
type textarea "can you ground this assessment as bracing?"
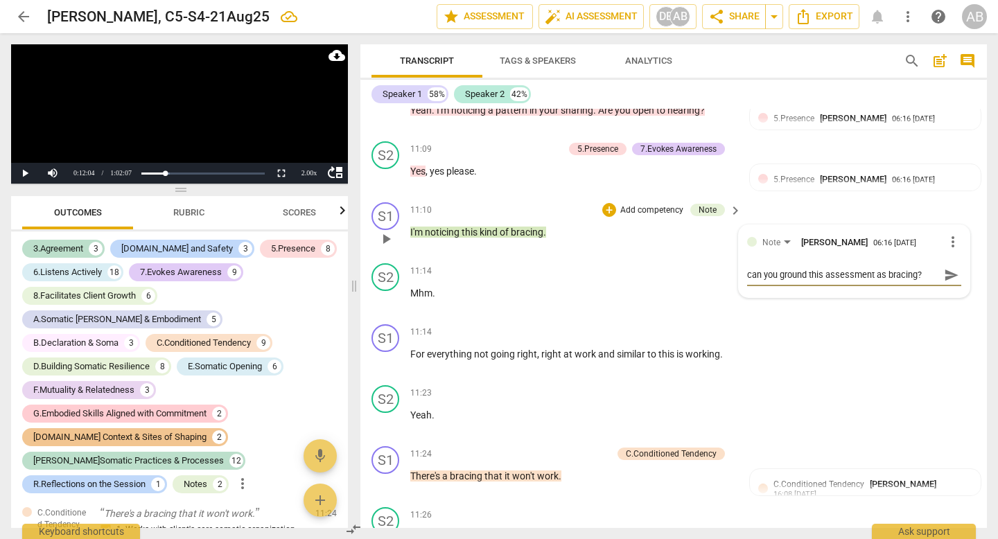
type textarea "can you ground this assessment as bracing?"
drag, startPoint x: 762, startPoint y: 300, endPoint x: 740, endPoint y: 300, distance: 22.2
click at [740, 297] on div "Note [PERSON_NAME] 06:16 [DATE] more_vert can you ground this assessment as bra…" at bounding box center [854, 261] width 231 height 72
type textarea "hyou ground this assessment as bracing?"
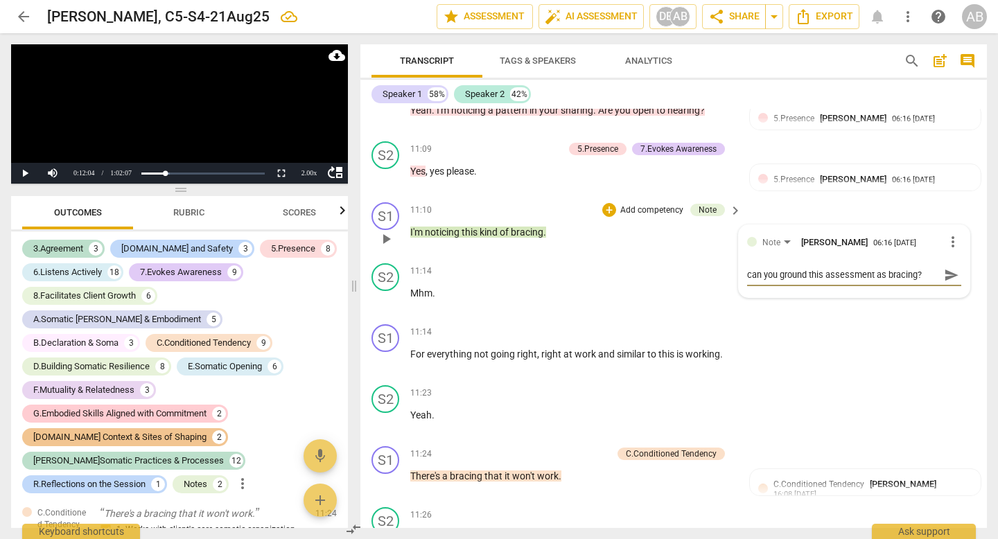
type textarea "hyou ground this assessment as bracing?"
type textarea "hoyou ground this assessment as bracing?"
type textarea "howyou ground this assessment as bracing?"
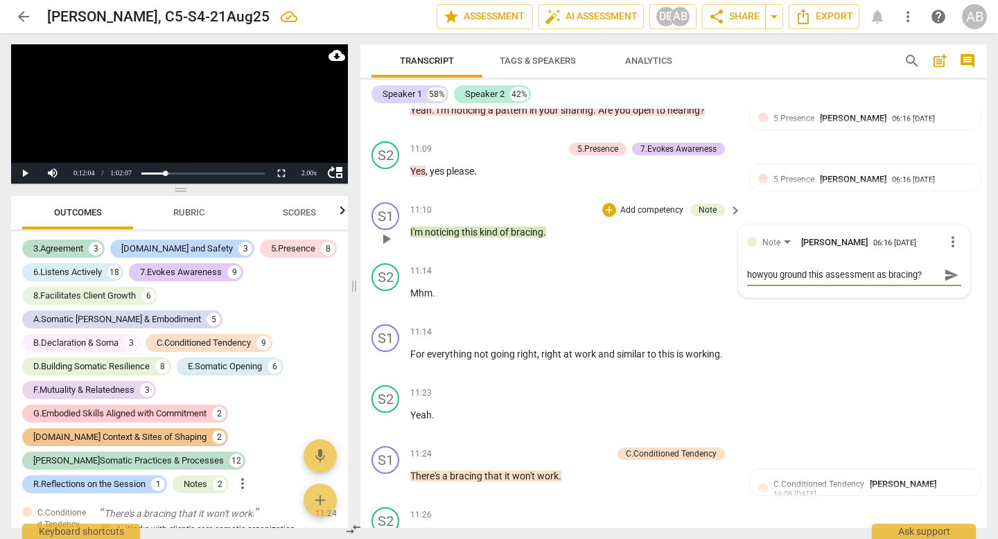
type textarea "how you ground this assessment as bracing?"
type textarea "how dyou ground this assessment as bracing?"
type textarea "how doyou ground this assessment as bracing?"
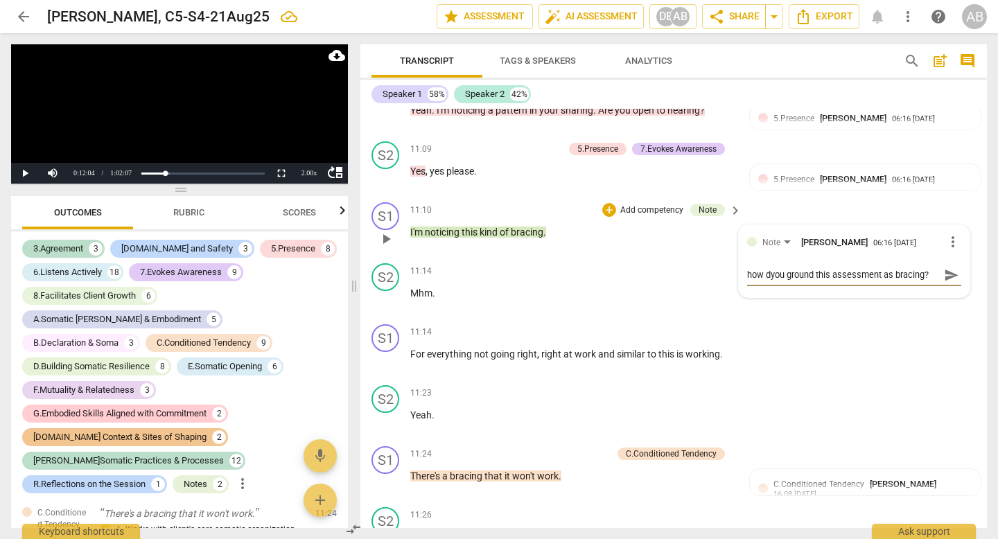
type textarea "how doyou ground this assessment as bracing?"
type textarea "how do you ground this assessment as bracing?"
click at [935, 281] on div "how do you ground this assessment as bracing? how do you ground this assessment…" at bounding box center [854, 274] width 214 height 13
click at [931, 281] on textarea "how do you ground this assessment as bracing?" at bounding box center [843, 274] width 192 height 13
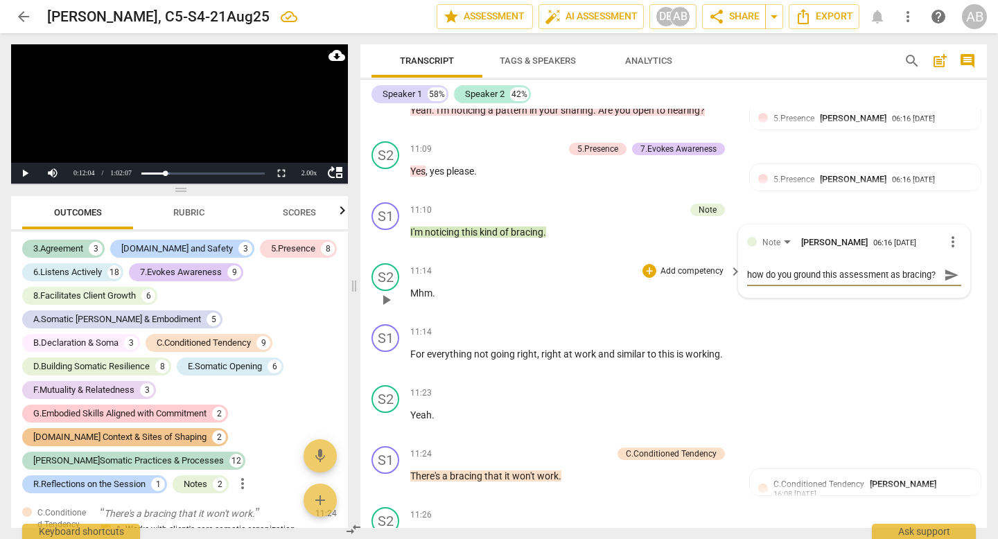
type textarea "how do you ground this assessment as bracing?"
type textarea "how do you ground this assessment as bracing? w"
type textarea "how do you ground this assessment as bracing? wh"
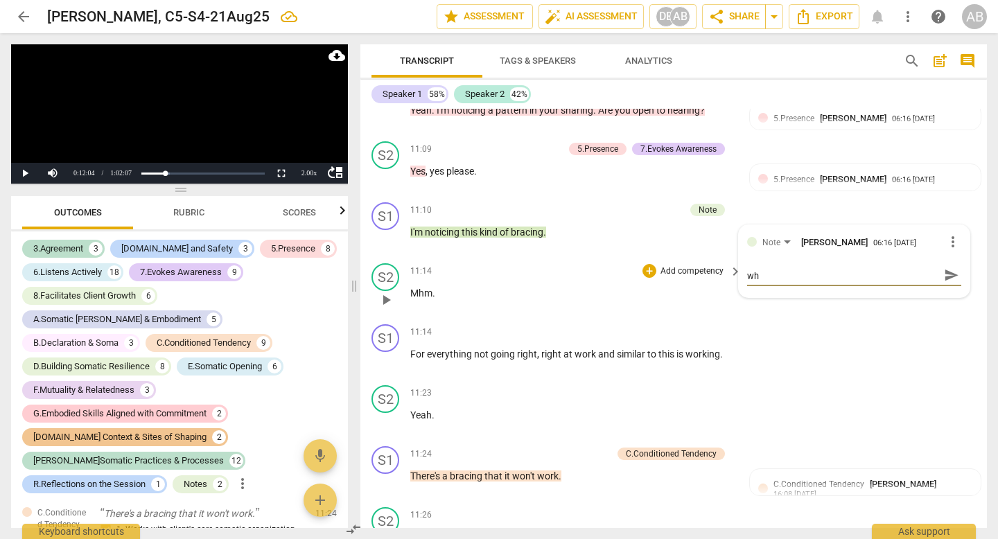
type textarea "how do you ground this assessment as bracing? wha"
type textarea "how do you ground this assessment as bracing? what"
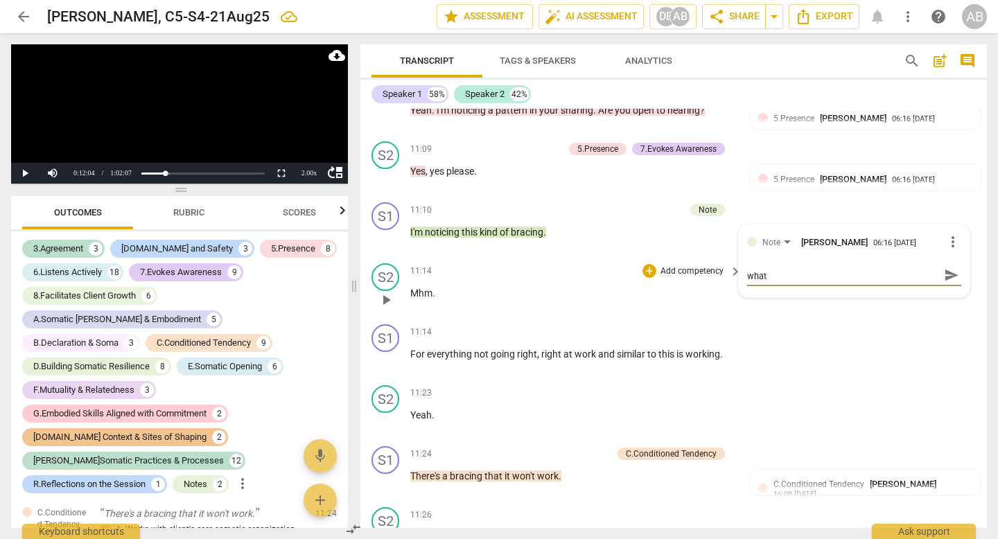
type textarea "how do you ground this assessment as bracing? what"
type textarea "how do you ground this assessment as bracing? what d"
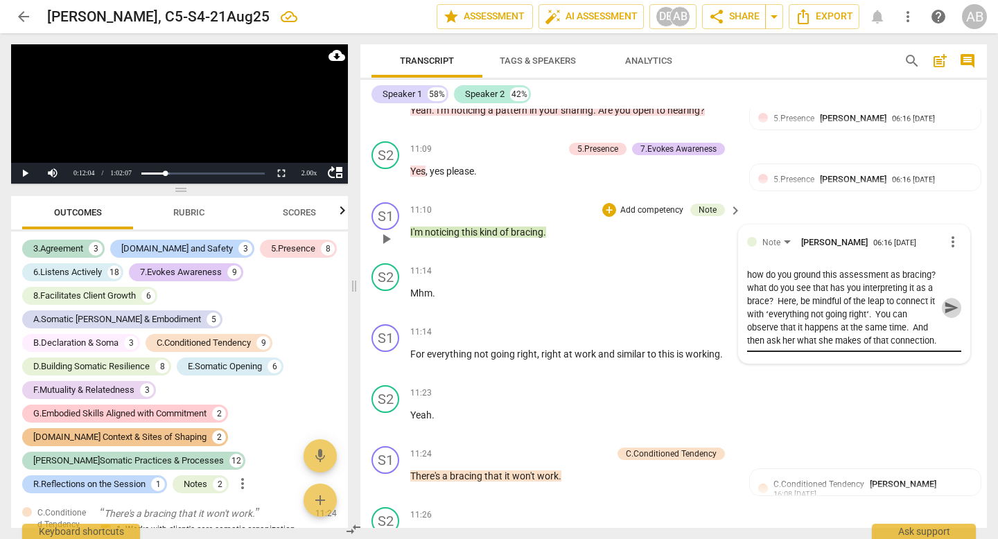
click at [944, 315] on span "send" at bounding box center [951, 307] width 15 height 15
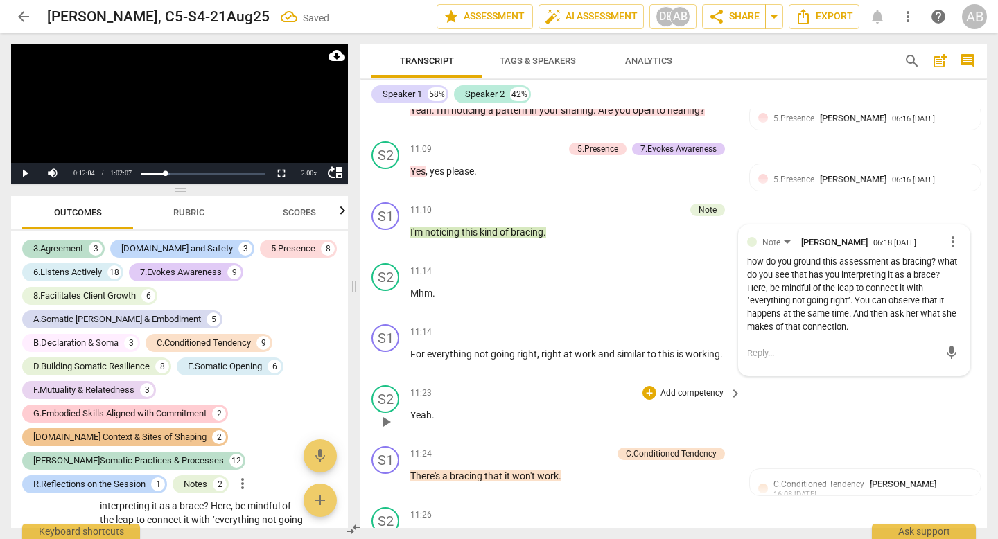
scroll to position [4969, 0]
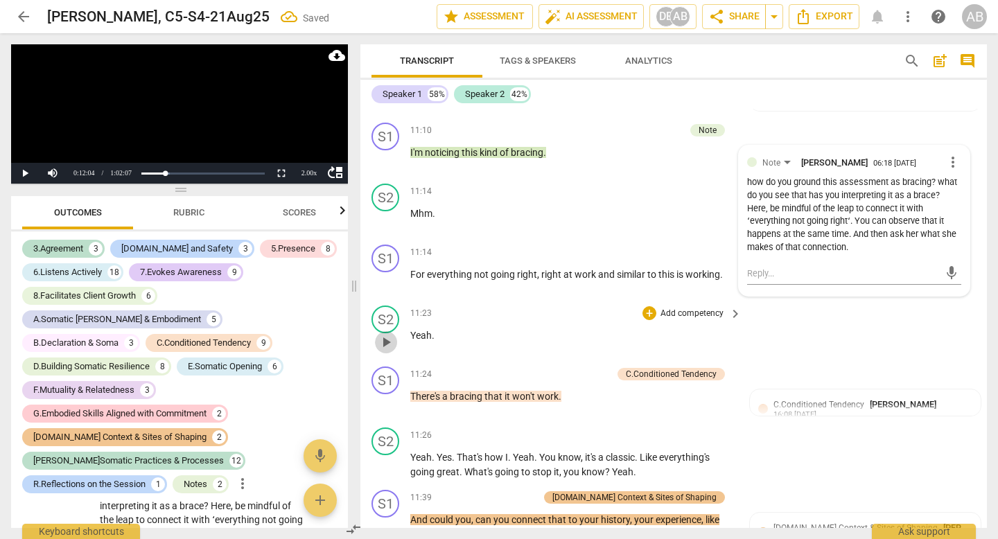
click at [386, 351] on span "play_arrow" at bounding box center [386, 342] width 17 height 17
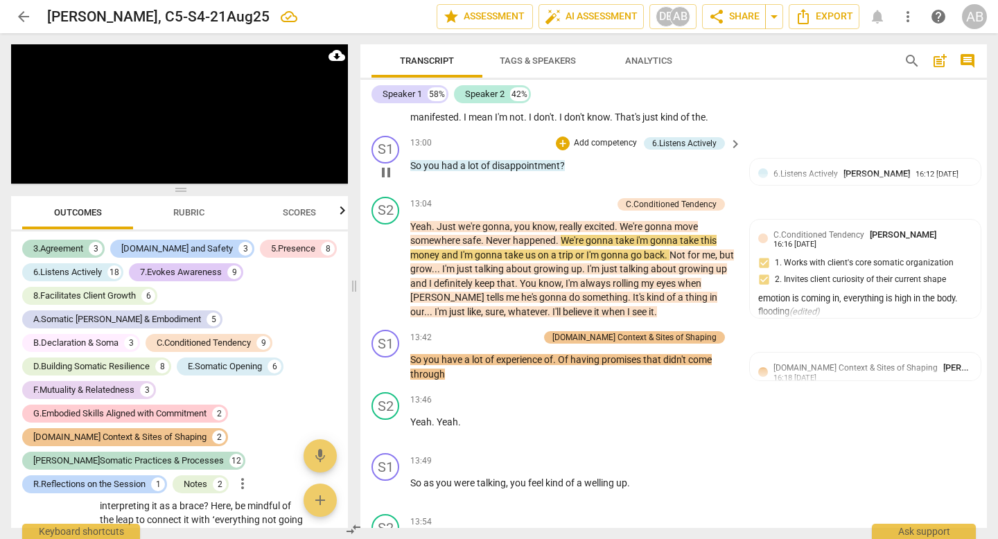
scroll to position [5840, 0]
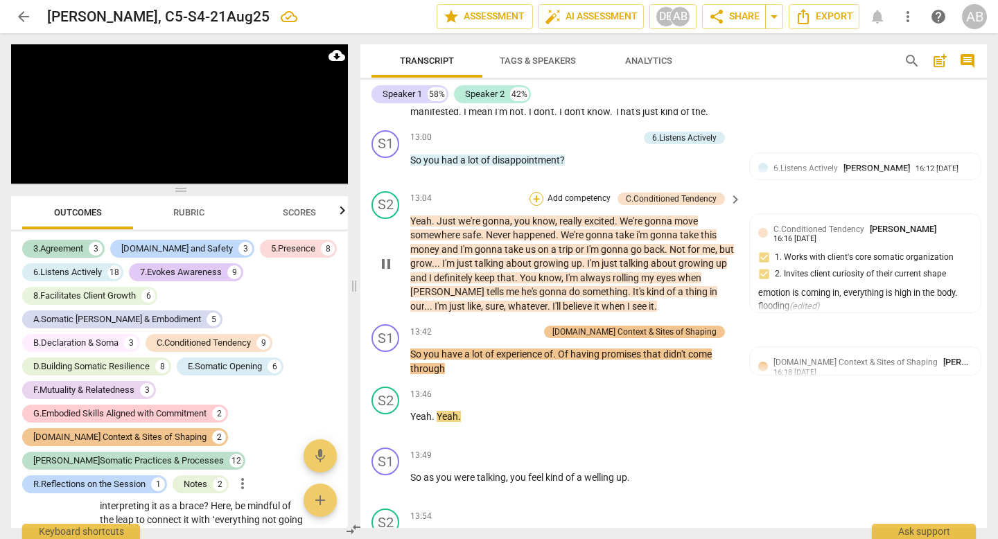
click at [541, 206] on div "+" at bounding box center [537, 199] width 14 height 14
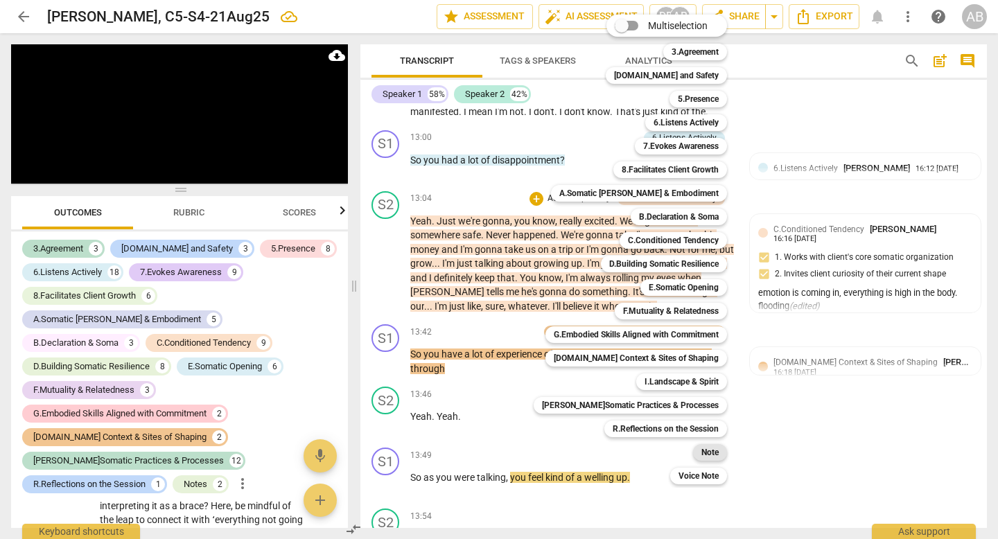
click at [702, 455] on b "Note" at bounding box center [710, 452] width 17 height 17
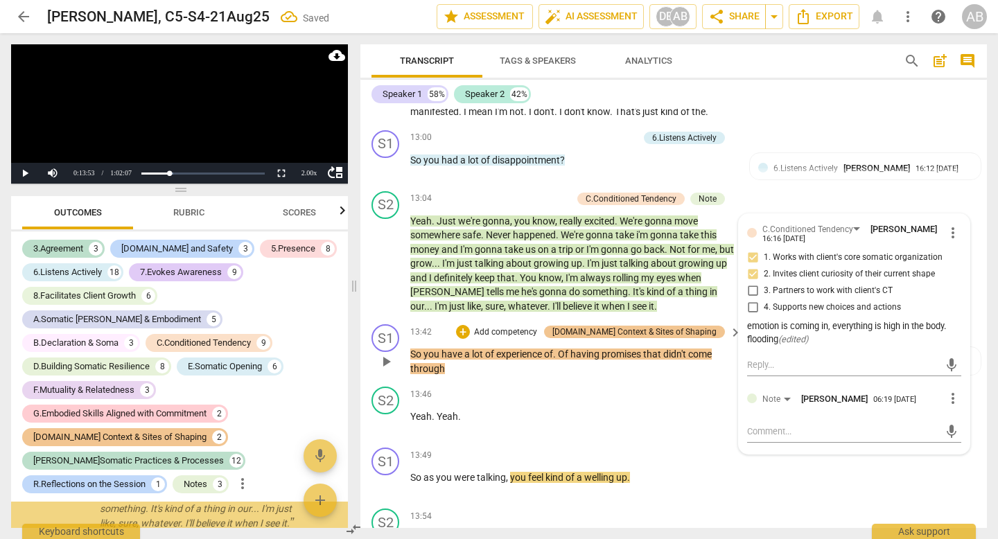
scroll to position [3294, 0]
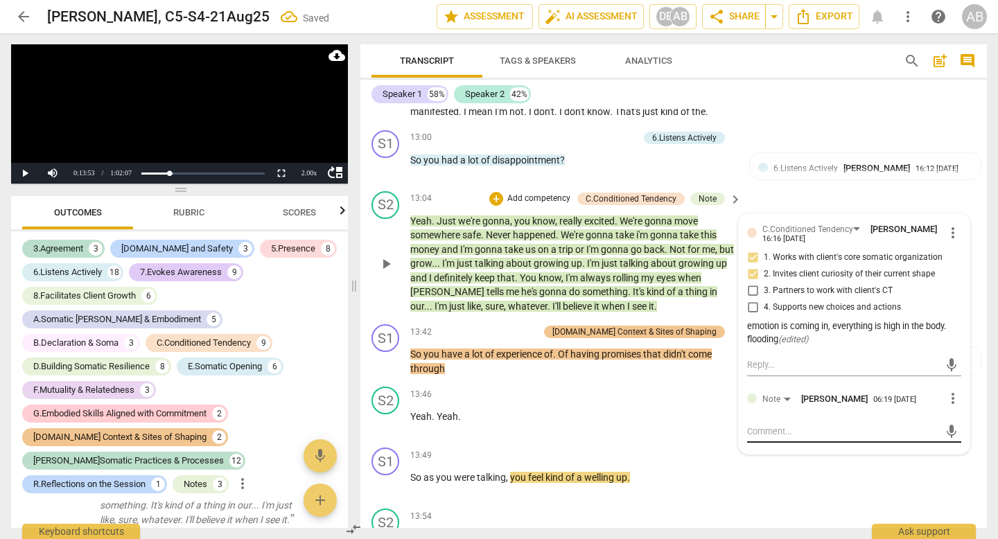
click at [762, 438] on textarea at bounding box center [843, 431] width 192 height 13
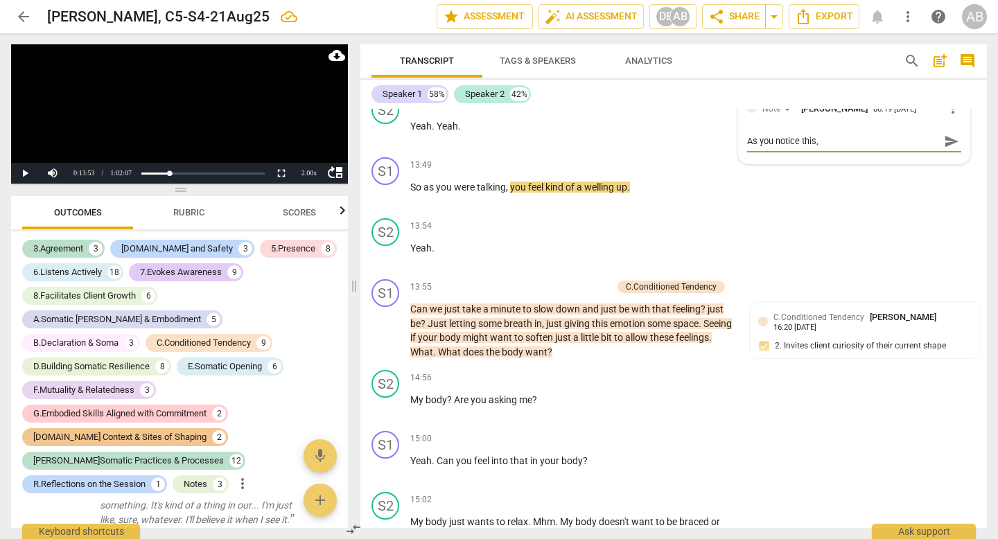
scroll to position [6142, 0]
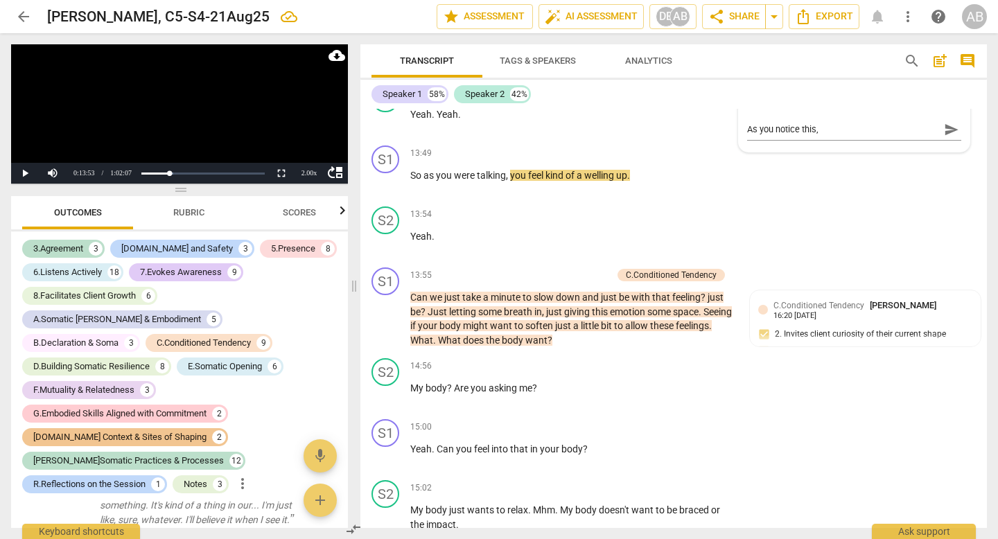
click at [951, 105] on span "more_vert" at bounding box center [953, 96] width 17 height 17
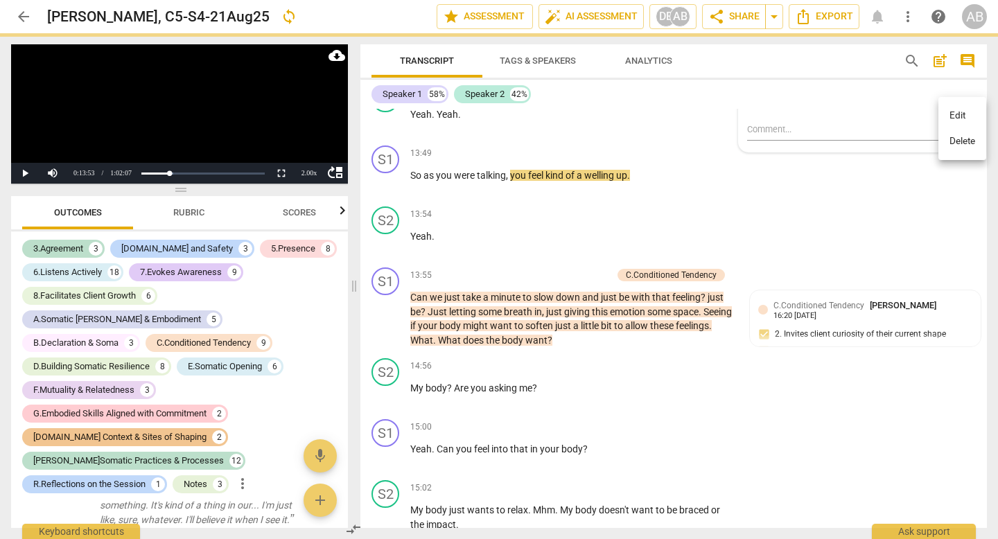
click at [948, 141] on li "Delete" at bounding box center [963, 141] width 48 height 26
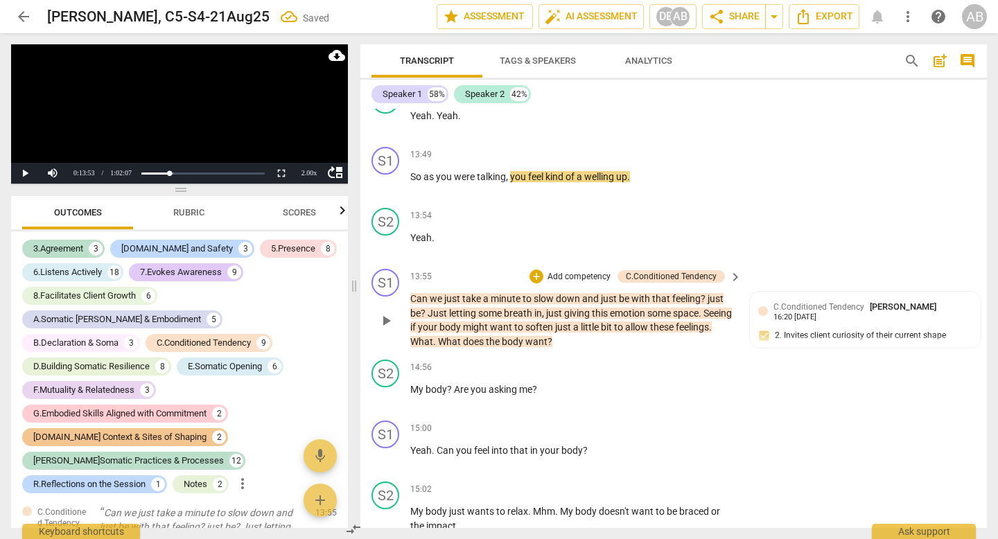
click at [387, 329] on span "play_arrow" at bounding box center [386, 321] width 17 height 17
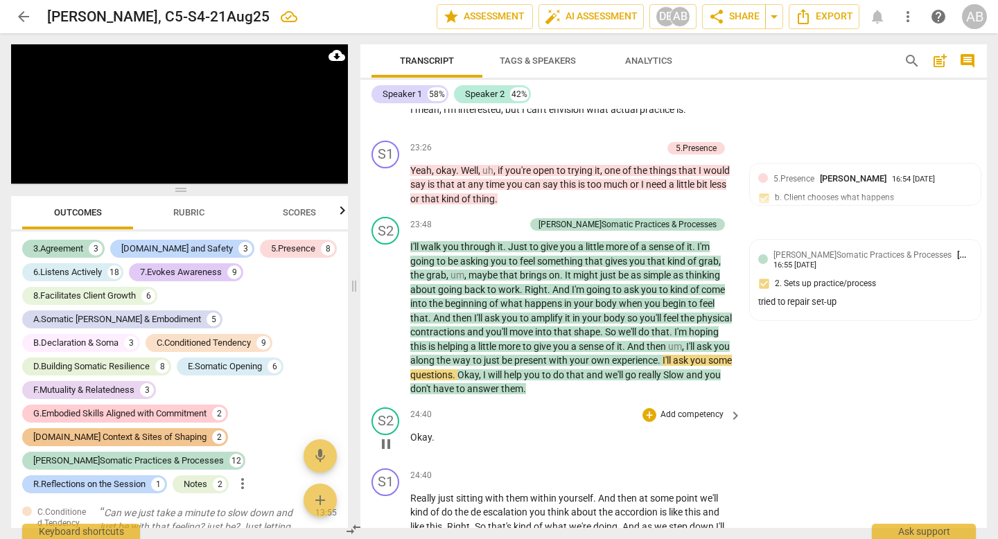
scroll to position [9369, 0]
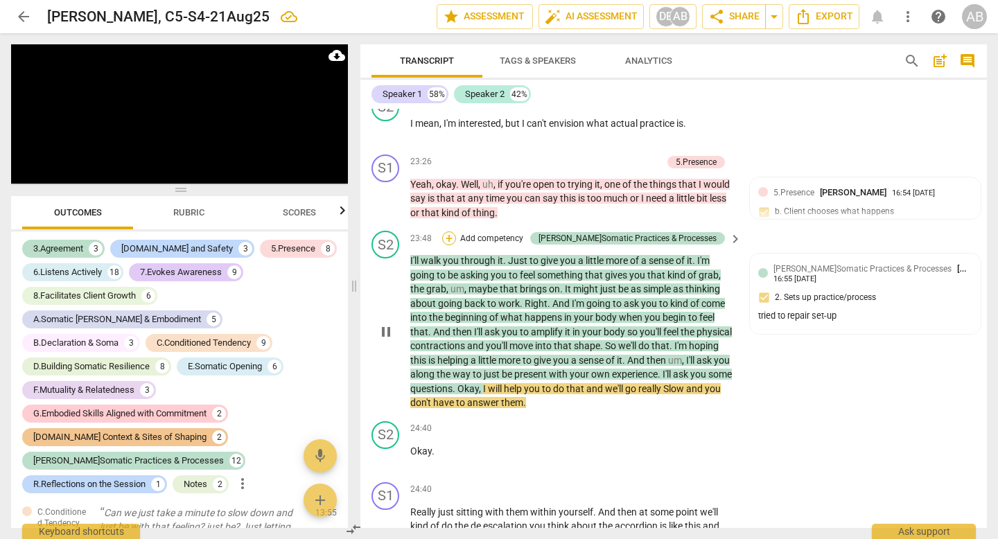
click at [456, 245] on div "+" at bounding box center [449, 239] width 14 height 14
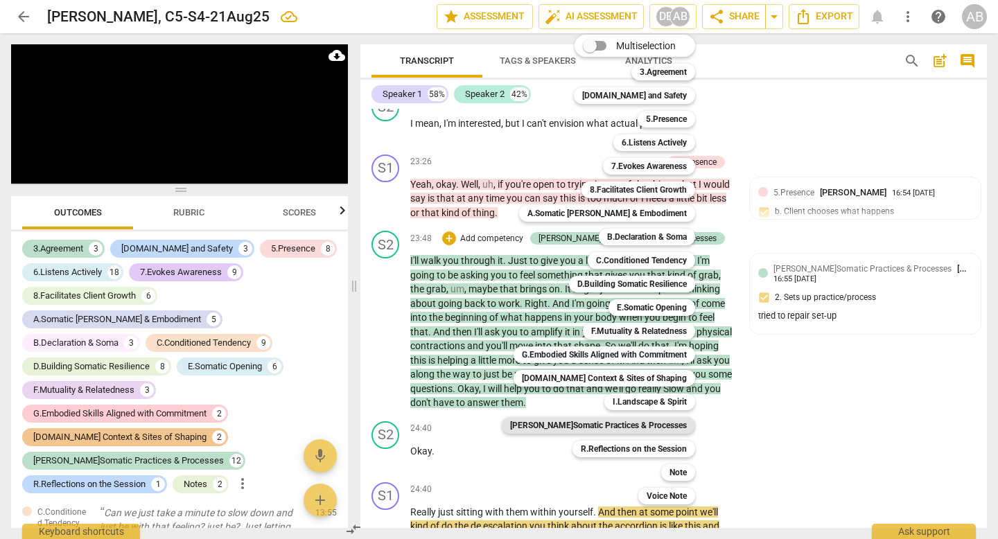
click at [666, 430] on b "[PERSON_NAME]Somatic Practices & Processes" at bounding box center [598, 425] width 177 height 17
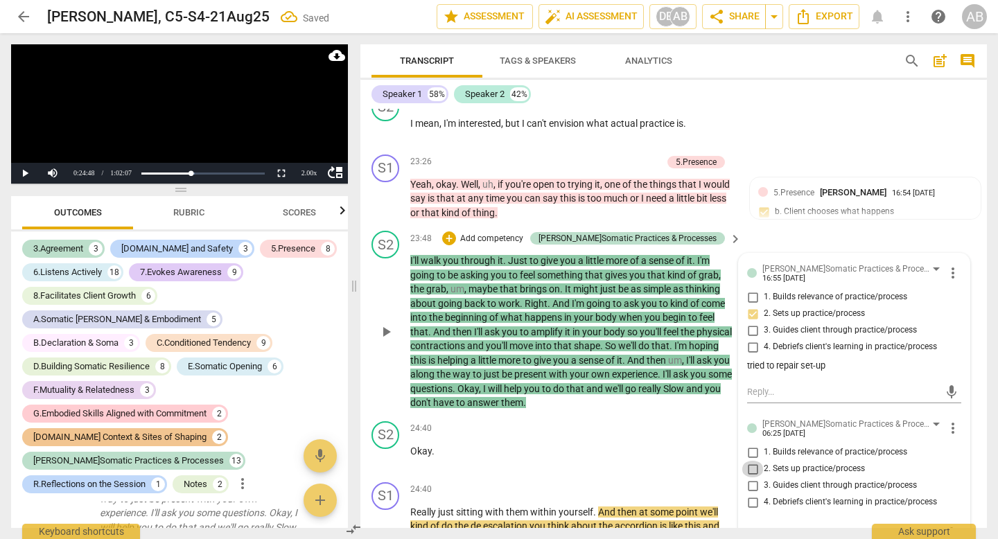
click at [751, 478] on input "2. Sets up practice/process" at bounding box center [753, 469] width 22 height 17
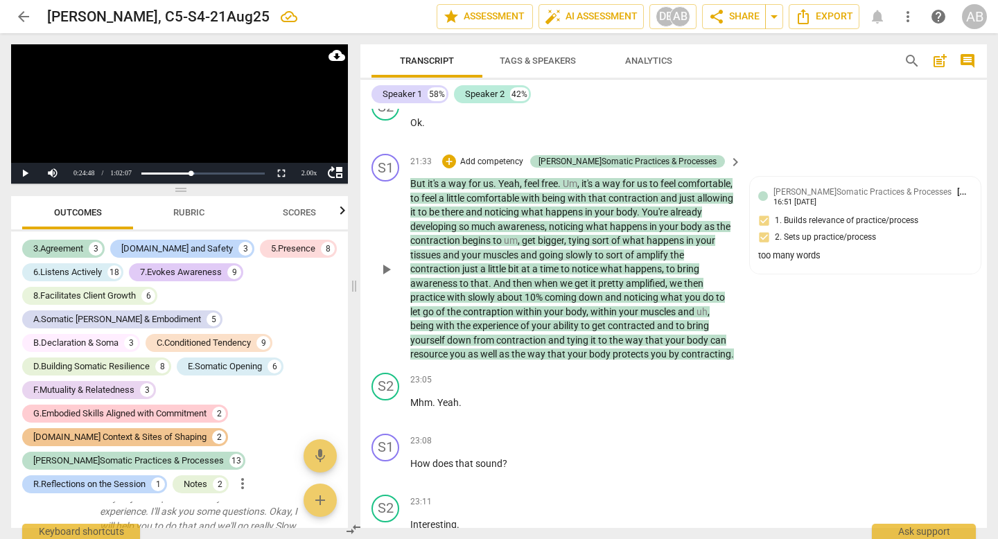
scroll to position [8843, 0]
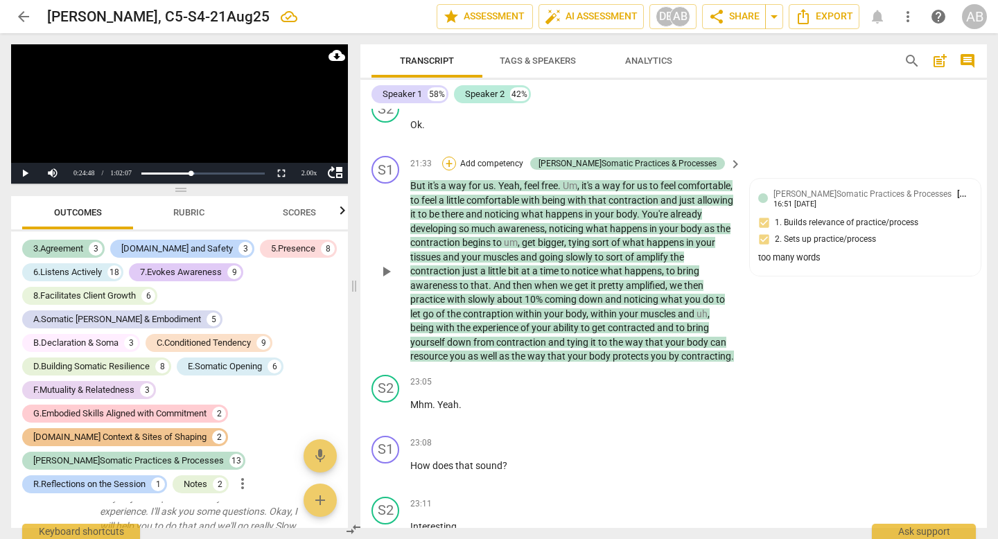
click at [456, 171] on div "+" at bounding box center [449, 164] width 14 height 14
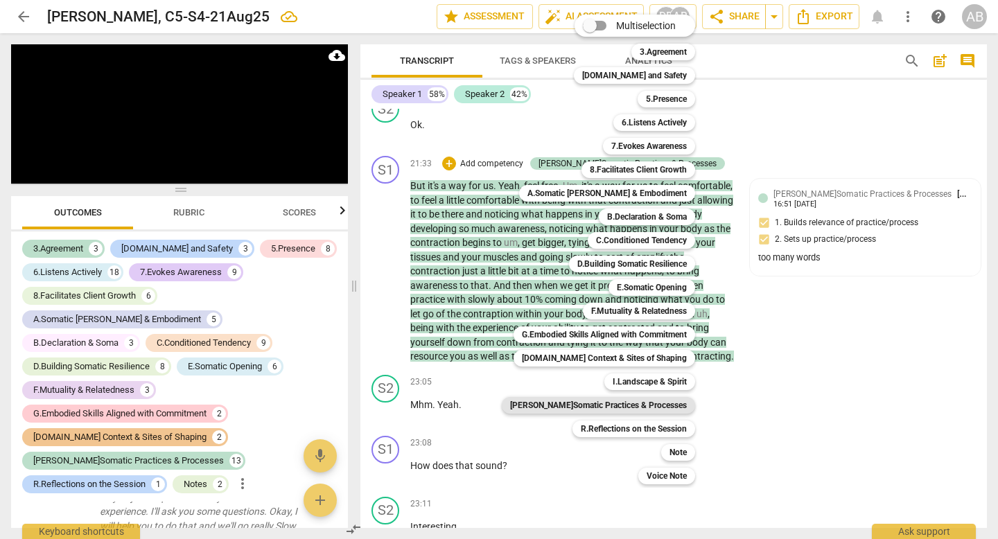
click at [621, 406] on b "[PERSON_NAME]Somatic Practices & Processes" at bounding box center [598, 405] width 177 height 17
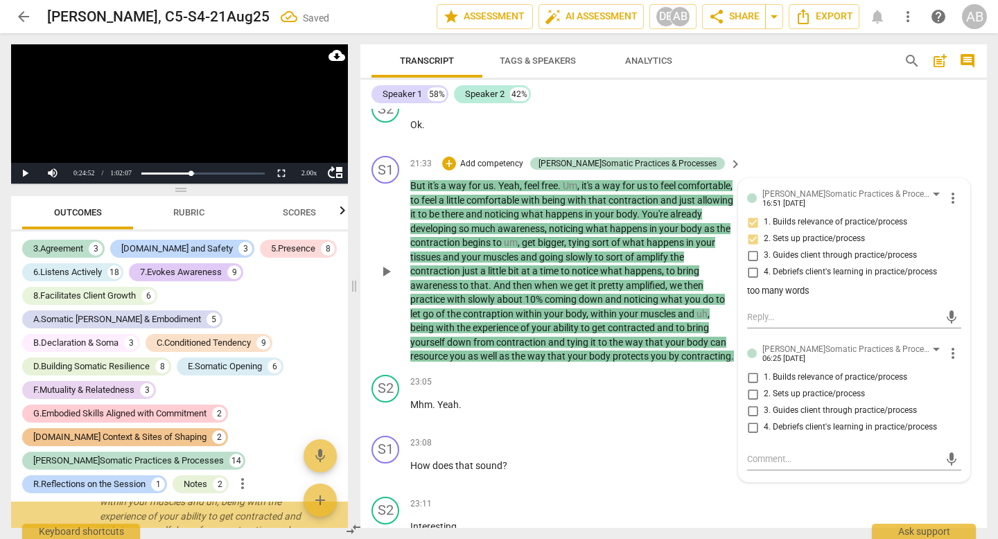
scroll to position [5945, 0]
click at [752, 386] on input "1. Builds relevance of practice/process" at bounding box center [753, 378] width 22 height 17
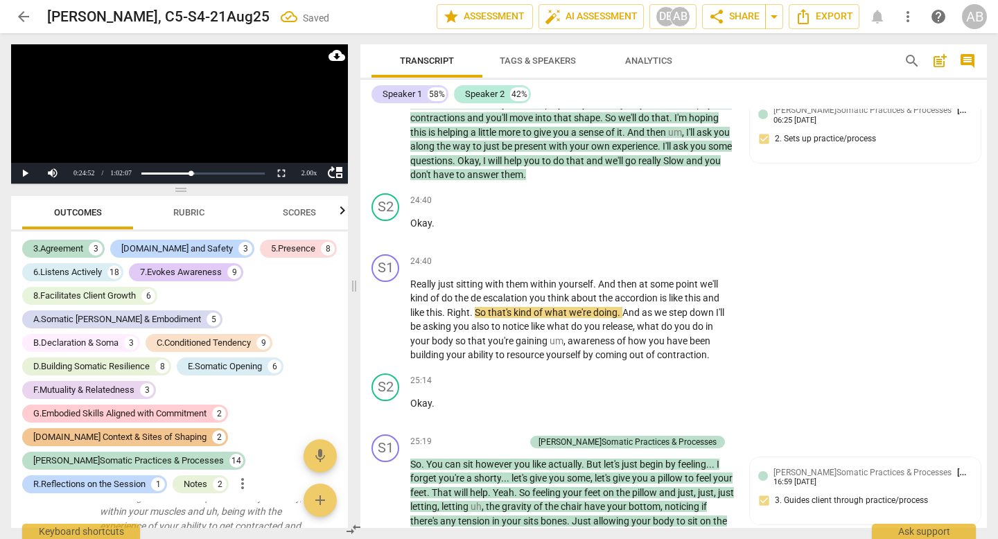
scroll to position [9646, 0]
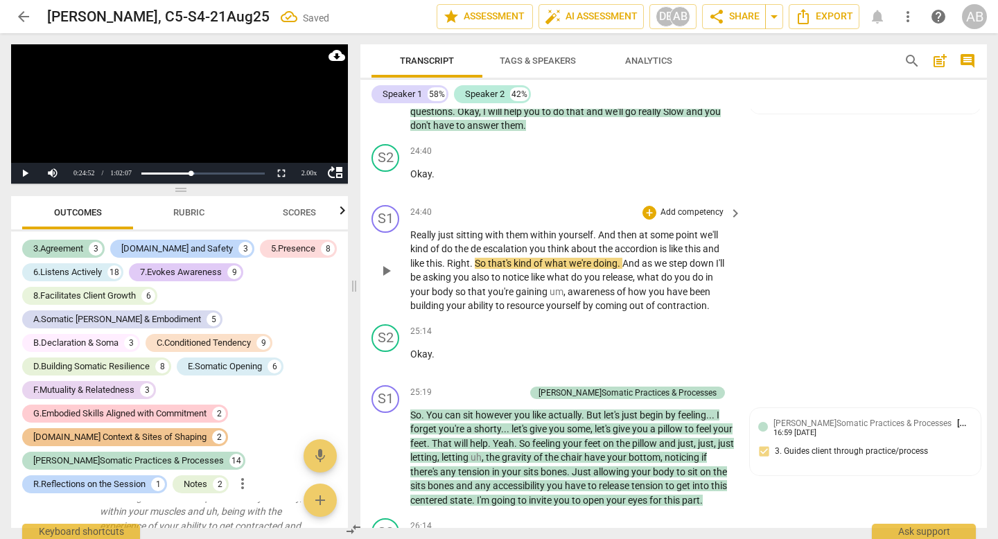
click at [387, 279] on span "play_arrow" at bounding box center [386, 271] width 17 height 17
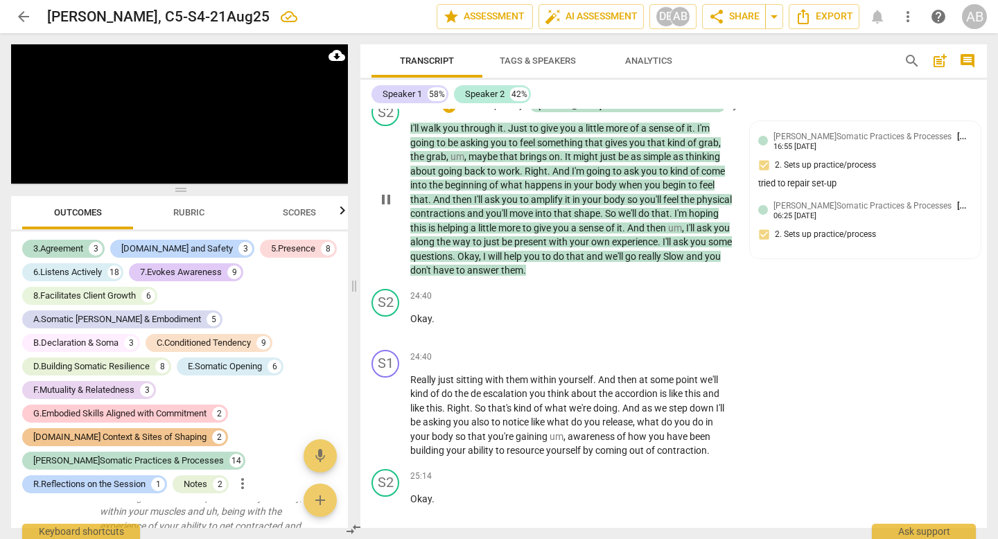
scroll to position [9567, 0]
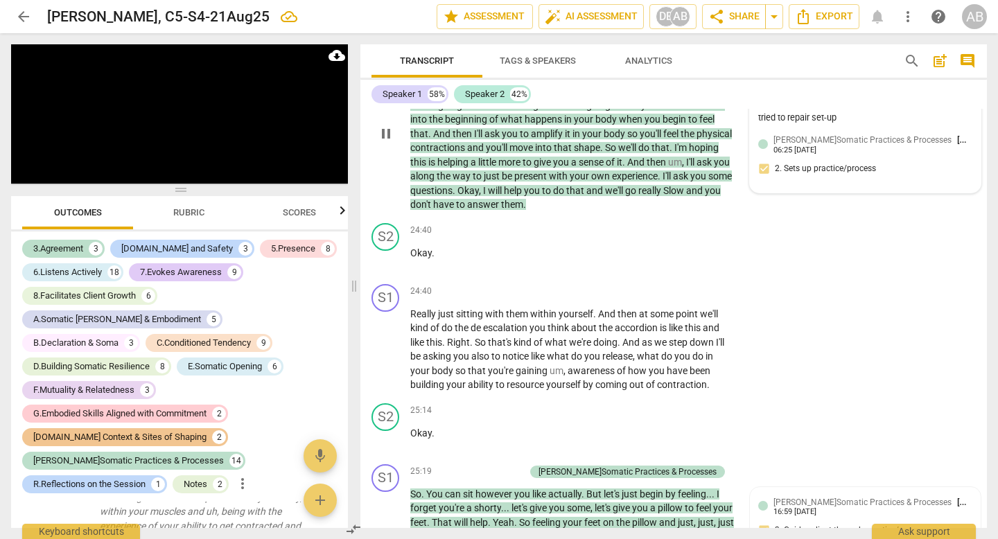
click at [895, 155] on div "[PERSON_NAME]Somatic Practices & Processes [PERSON_NAME] 06:25 [DATE]" at bounding box center [873, 143] width 199 height 21
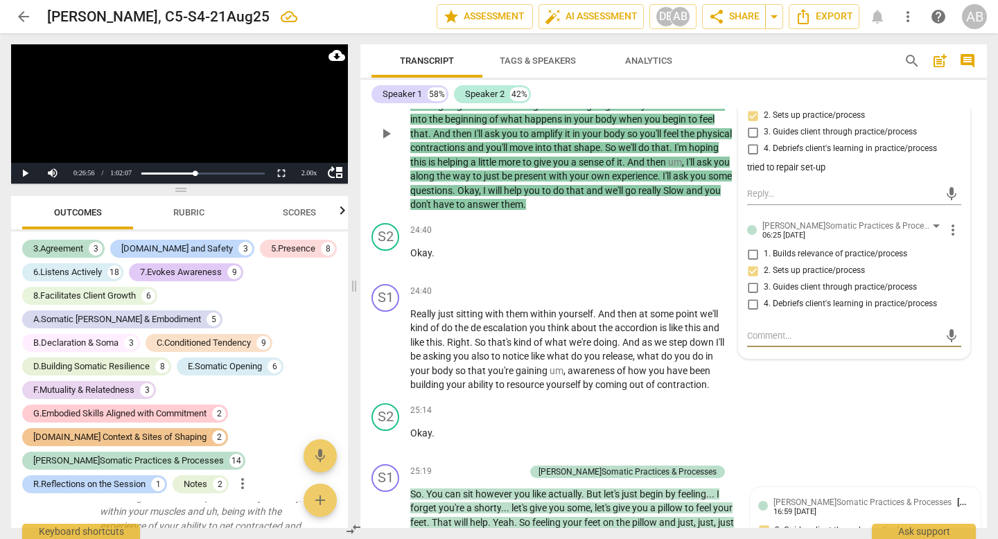
click at [813, 343] on textarea at bounding box center [843, 335] width 192 height 13
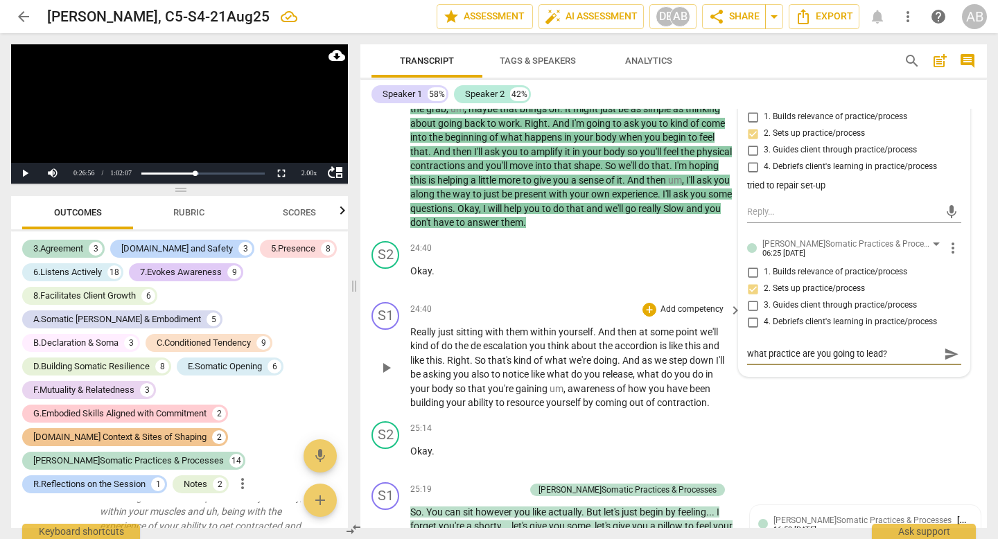
scroll to position [9549, 0]
drag, startPoint x: 902, startPoint y: 390, endPoint x: 736, endPoint y: 378, distance: 166.9
click at [738, 378] on div "[PERSON_NAME]Somatic Practices & Processes [PERSON_NAME] 16:55 [DATE] more_vert…" at bounding box center [854, 225] width 232 height 304
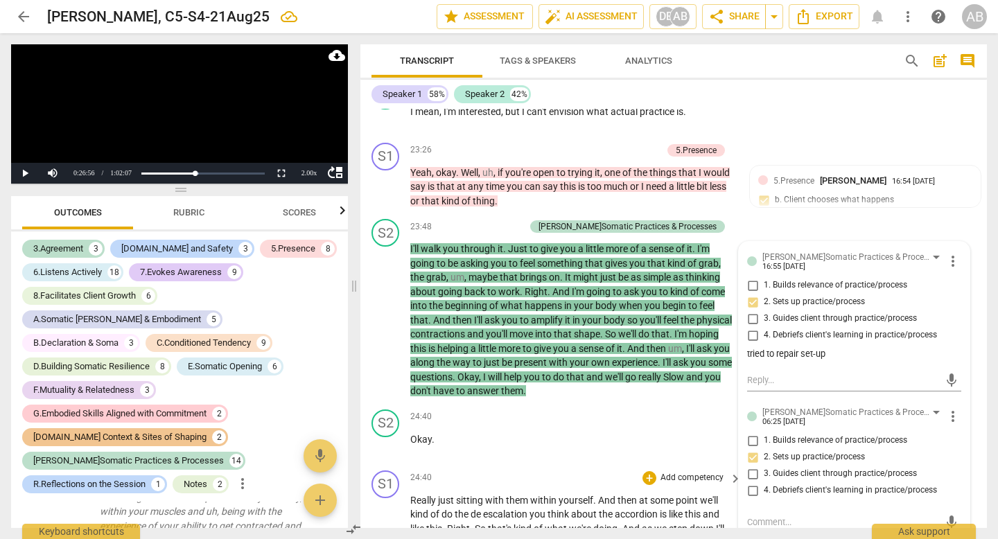
scroll to position [9384, 0]
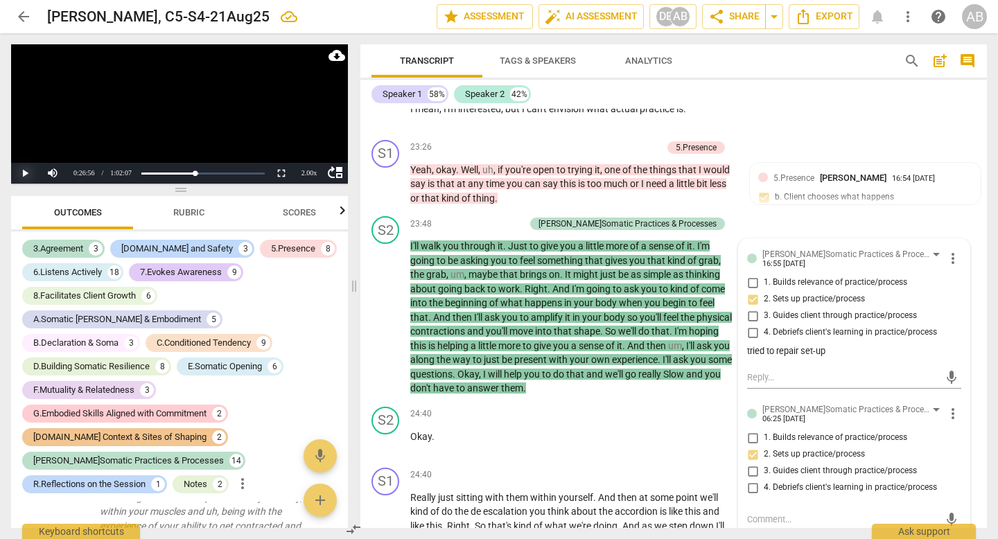
click at [22, 167] on button "Play" at bounding box center [25, 173] width 28 height 21
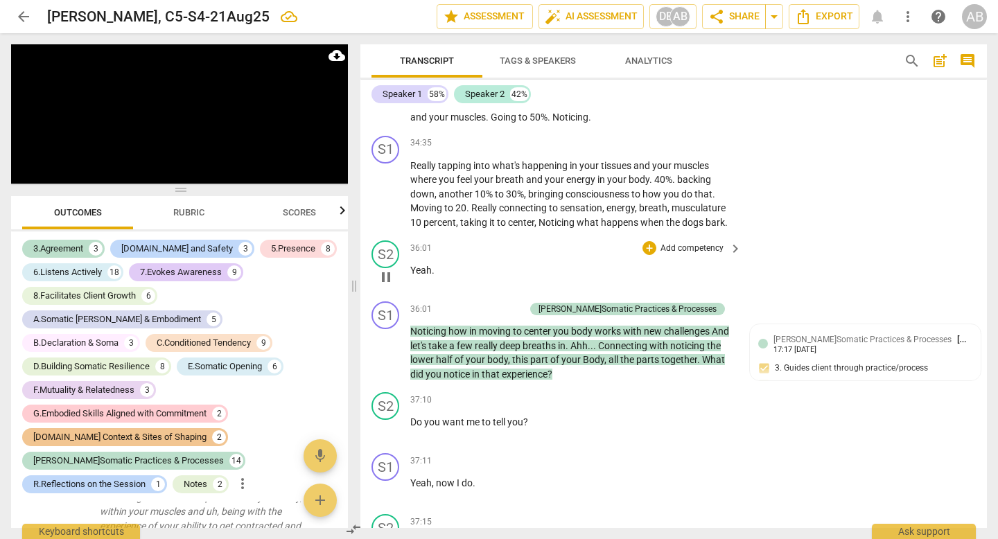
scroll to position [11170, 0]
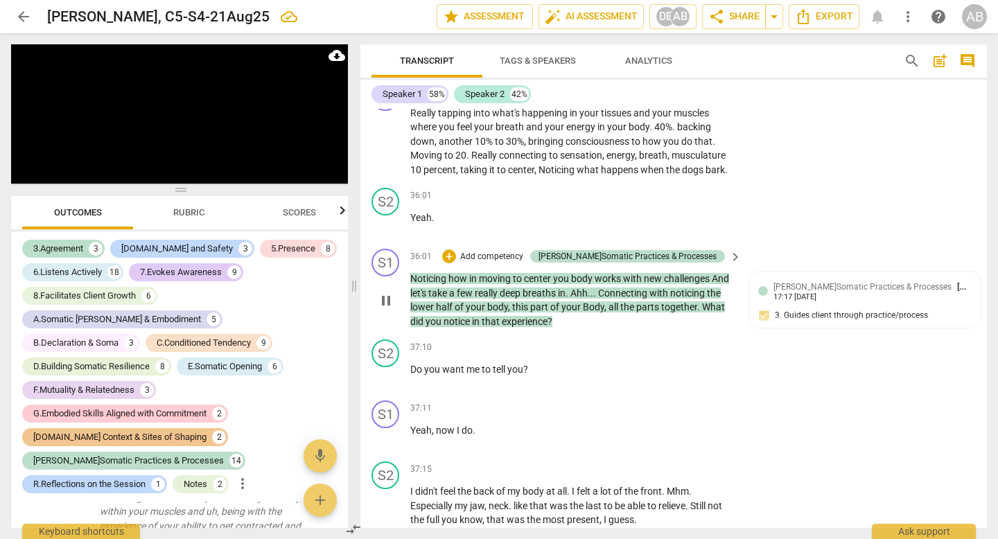
click at [411, 284] on span "Noticing" at bounding box center [429, 278] width 38 height 11
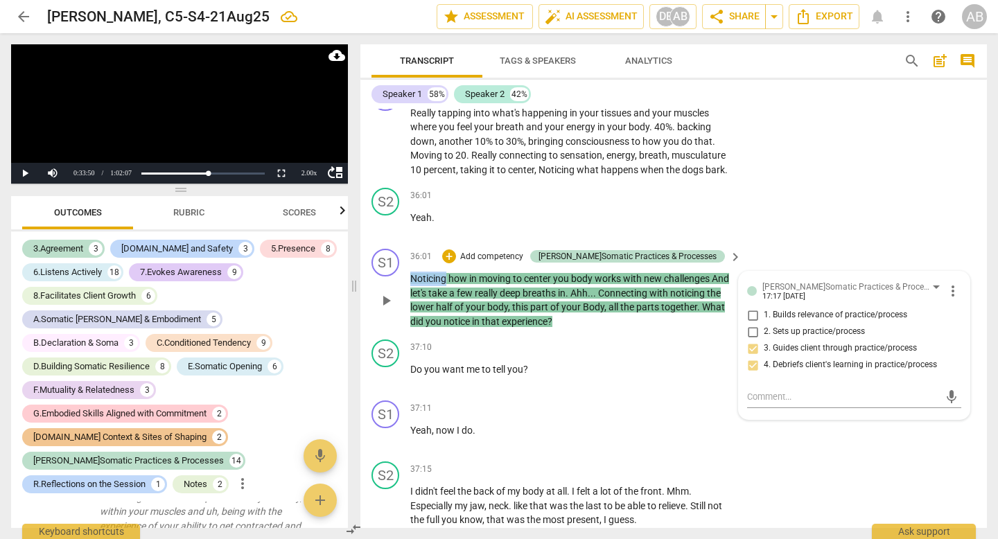
click at [411, 284] on span "Noticing" at bounding box center [429, 278] width 38 height 11
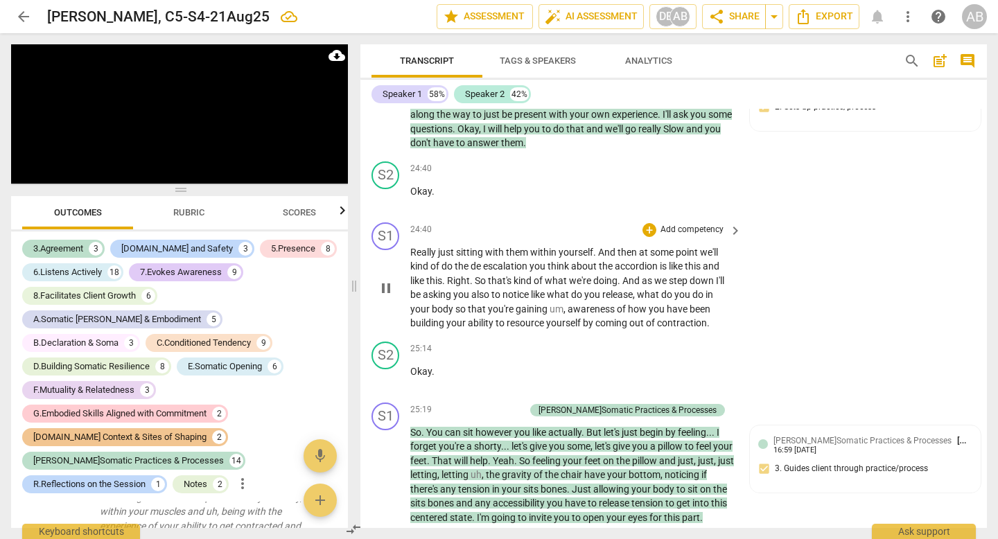
scroll to position [9147, 0]
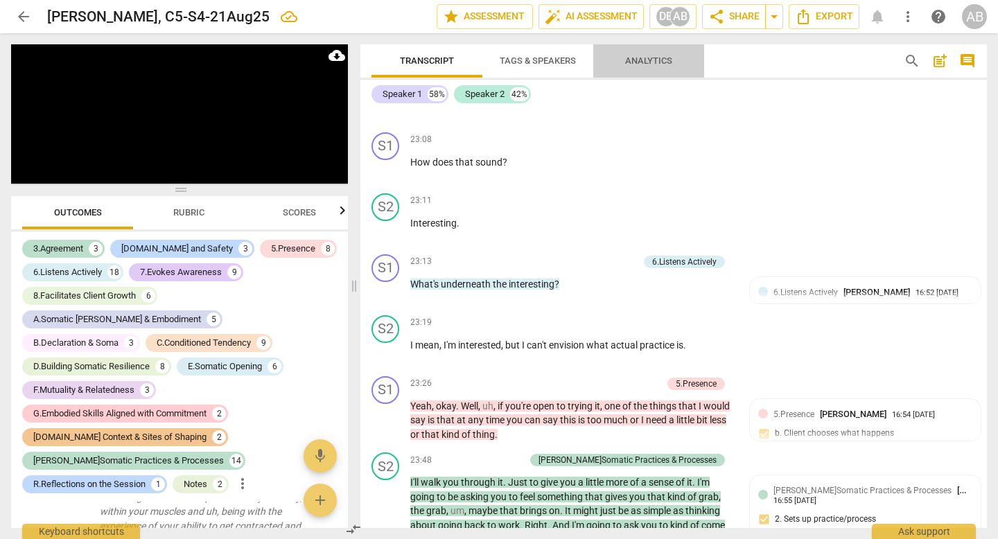
click at [664, 59] on span "Analytics" at bounding box center [648, 60] width 47 height 10
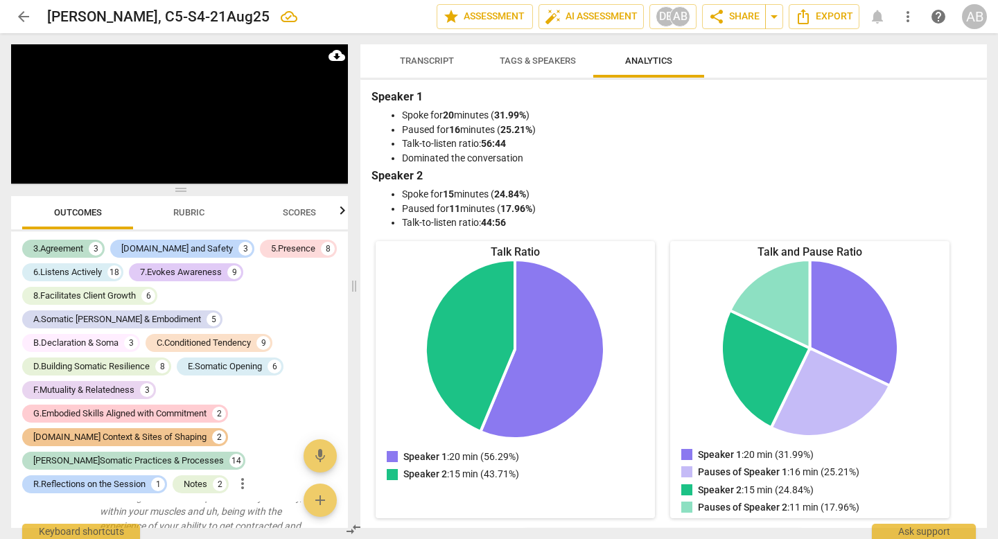
scroll to position [3, 0]
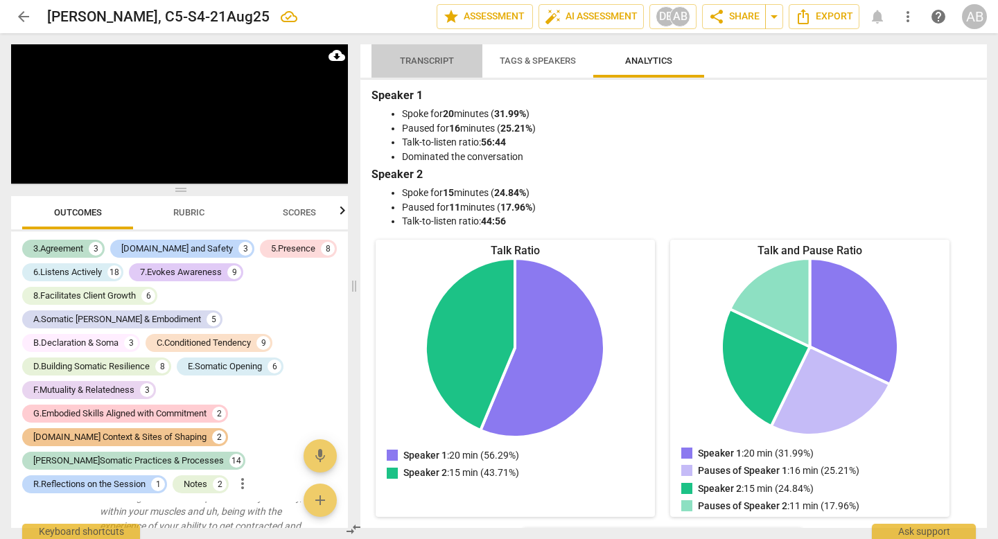
click at [445, 67] on span "Transcript" at bounding box center [426, 61] width 87 height 19
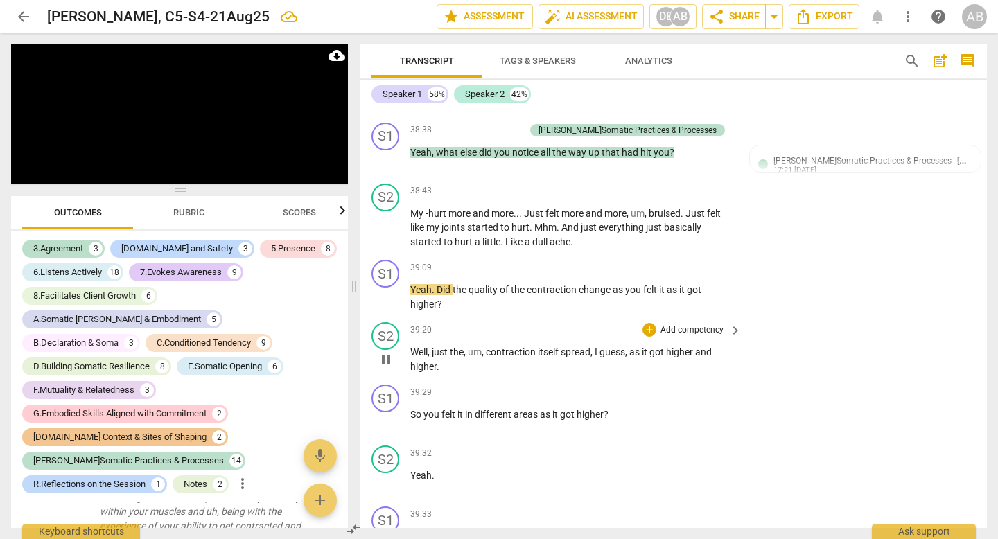
scroll to position [11897, 0]
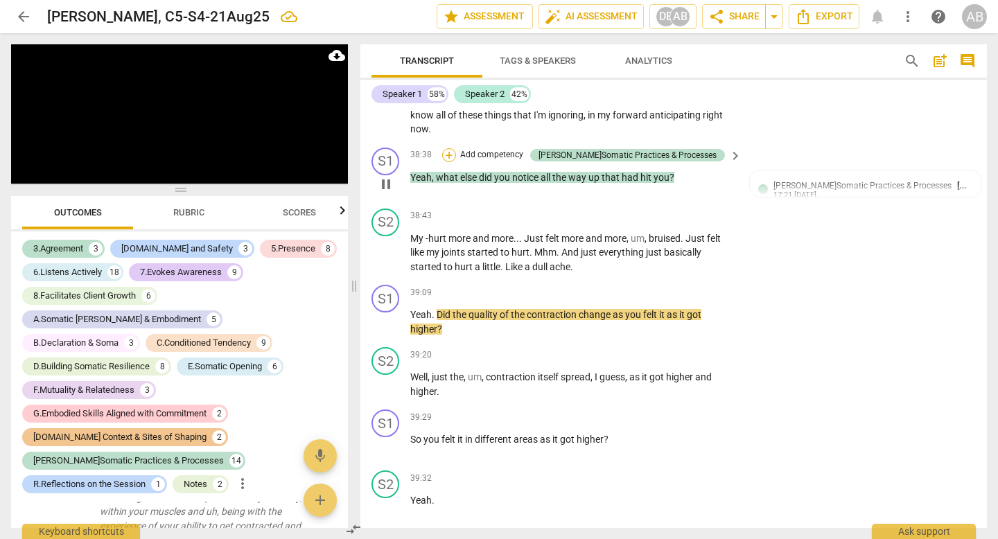
click at [456, 162] on div "+" at bounding box center [449, 155] width 14 height 14
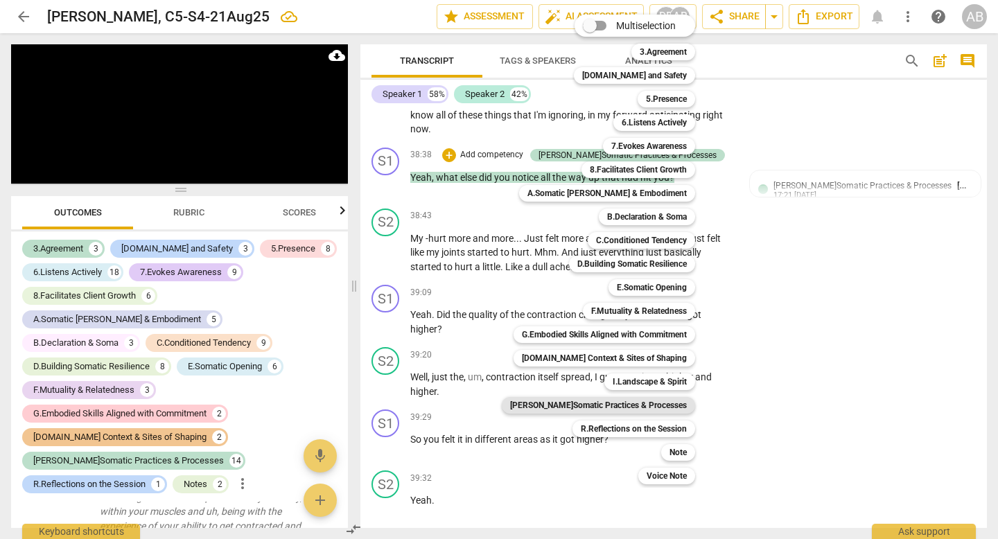
click at [634, 402] on b "[PERSON_NAME]Somatic Practices & Processes" at bounding box center [598, 405] width 177 height 17
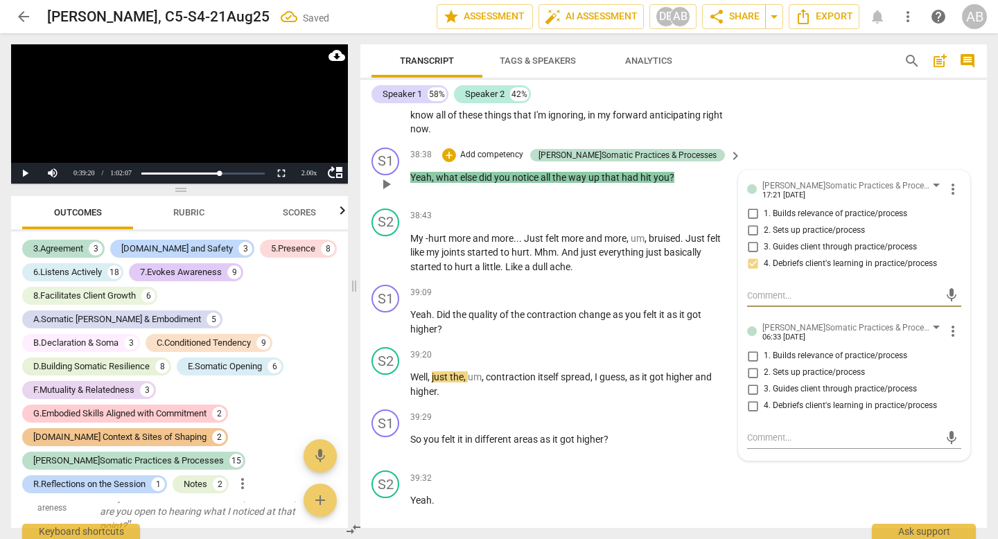
scroll to position [8233, 0]
click at [752, 415] on input "4. Debriefs client's learning in practice/process" at bounding box center [753, 406] width 22 height 17
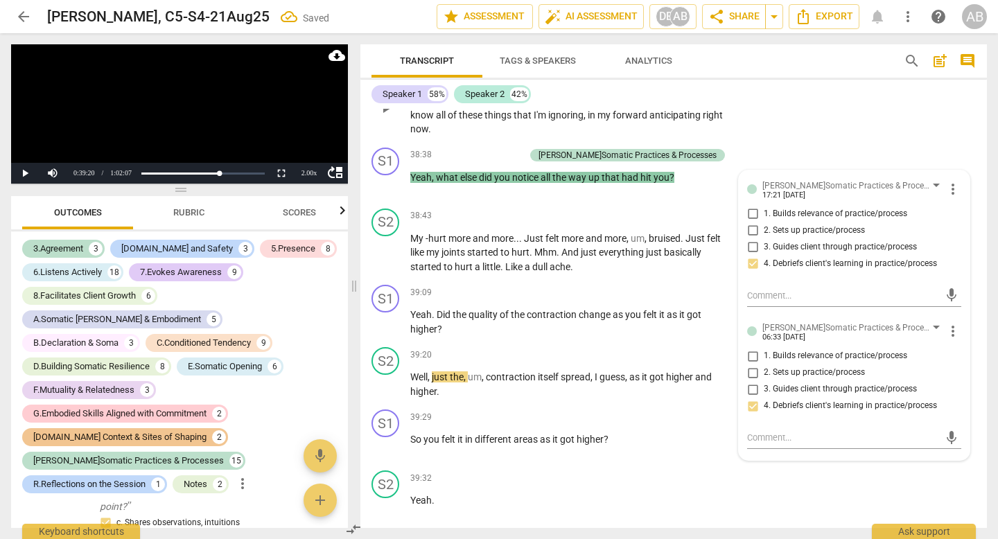
drag, startPoint x: 773, startPoint y: 142, endPoint x: 740, endPoint y: 169, distance: 42.3
click at [773, 142] on div "S2 play_arrow pause 38:03 + Add competency keyboard_arrow_right Well , just fee…" at bounding box center [674, 96] width 627 height 91
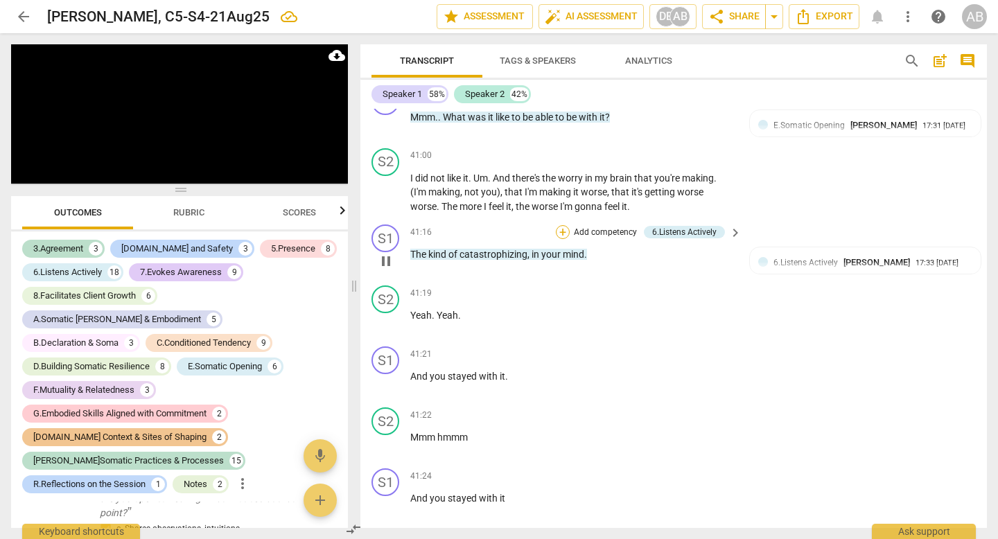
scroll to position [13570, 0]
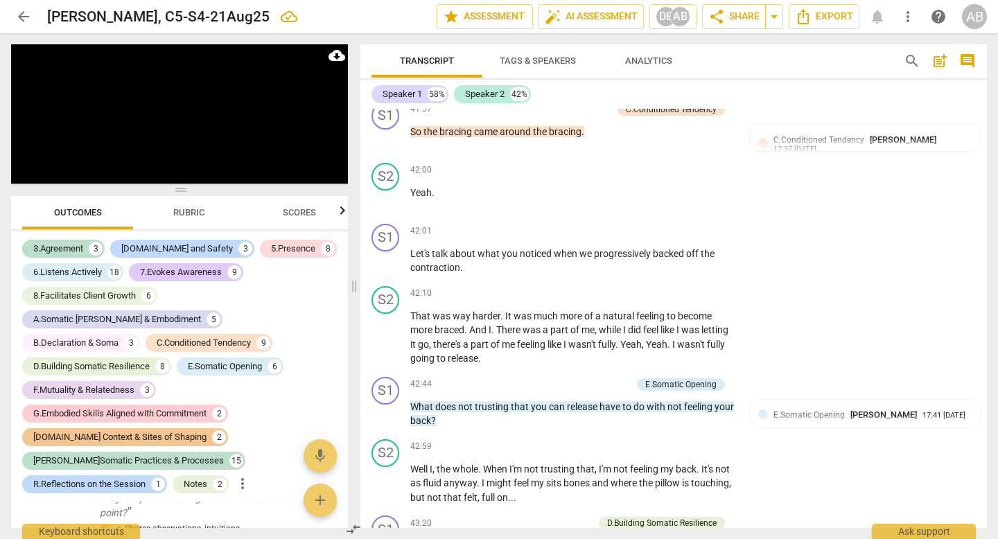
click at [559, 273] on div "S1 play_arrow pause 00:03 + Add competency keyboard_arrow_right Okay . He is so…" at bounding box center [674, 318] width 627 height 419
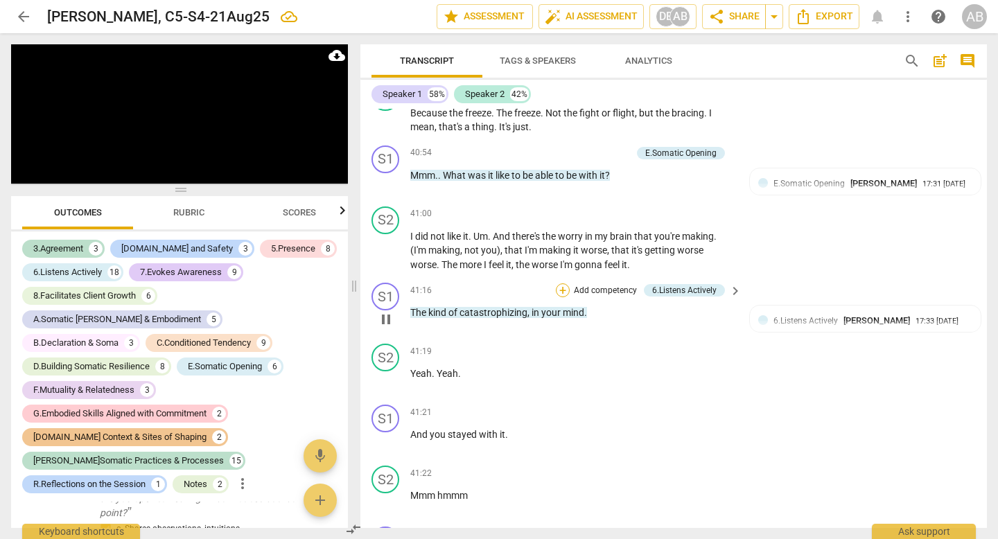
scroll to position [12788, 0]
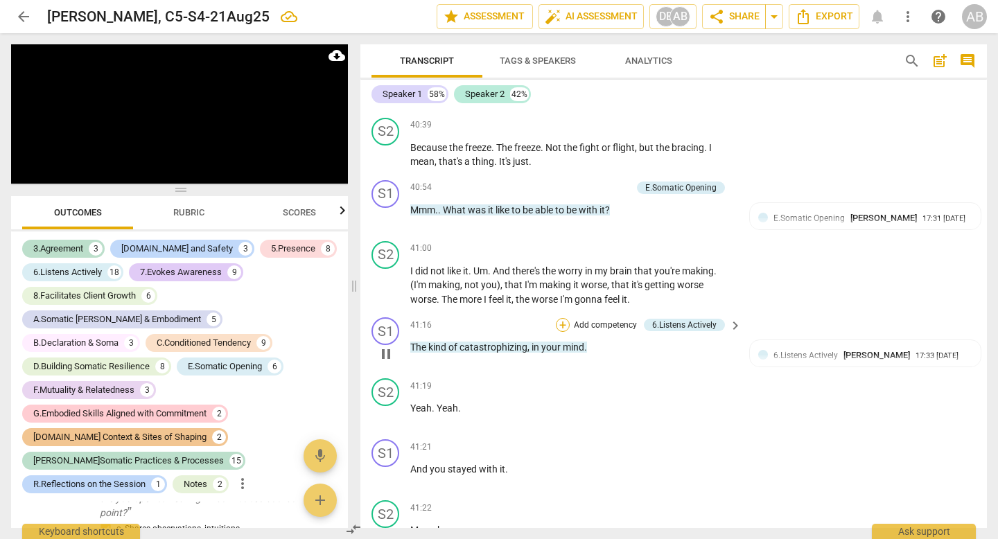
click at [562, 332] on div "+" at bounding box center [563, 325] width 14 height 14
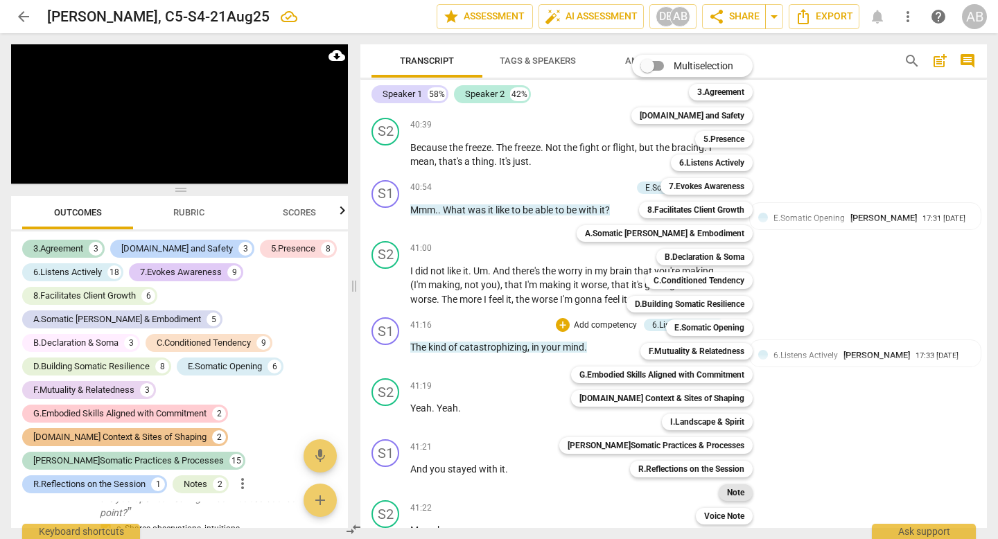
click at [728, 495] on b "Note" at bounding box center [735, 493] width 17 height 17
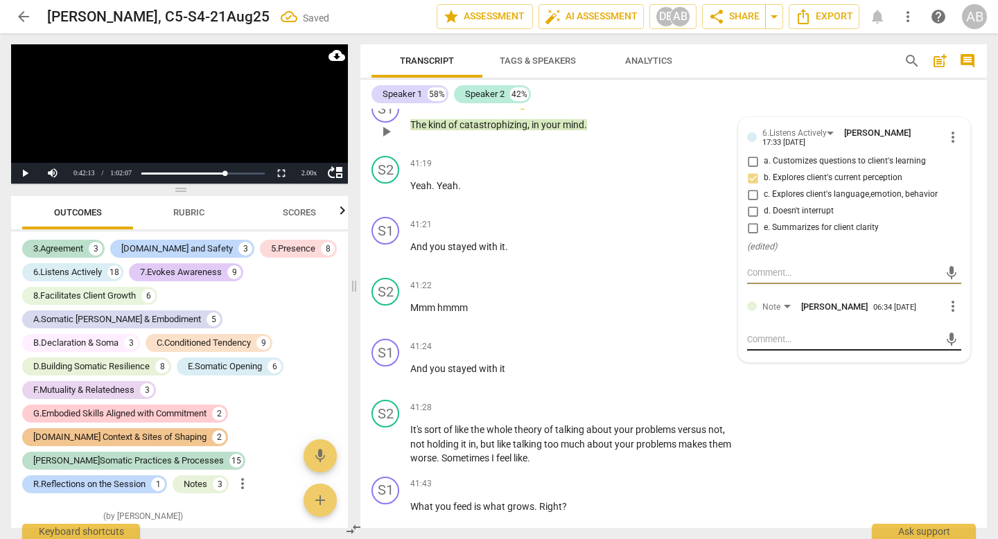
scroll to position [8834, 0]
click at [765, 346] on textarea at bounding box center [843, 339] width 192 height 13
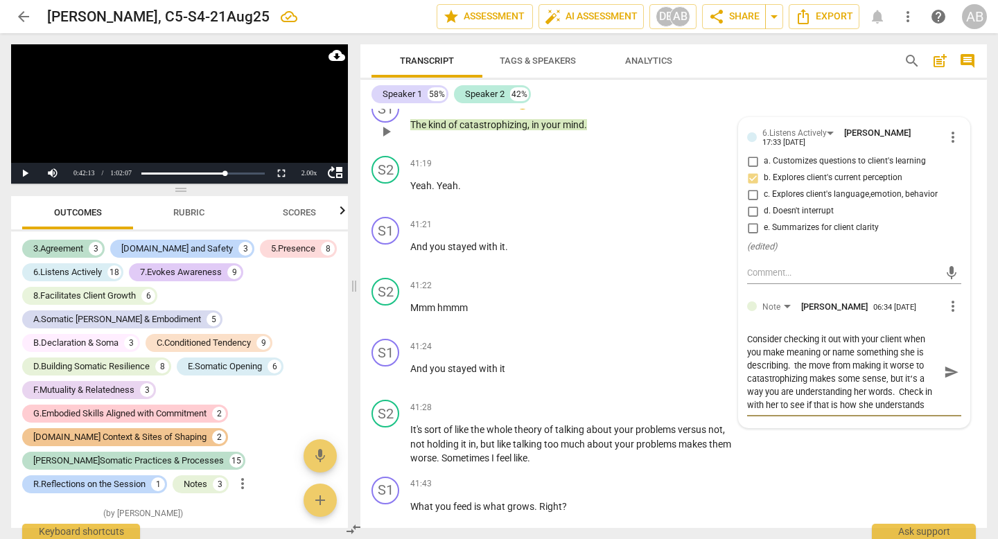
scroll to position [12, 0]
click at [951, 380] on span "send" at bounding box center [951, 372] width 15 height 15
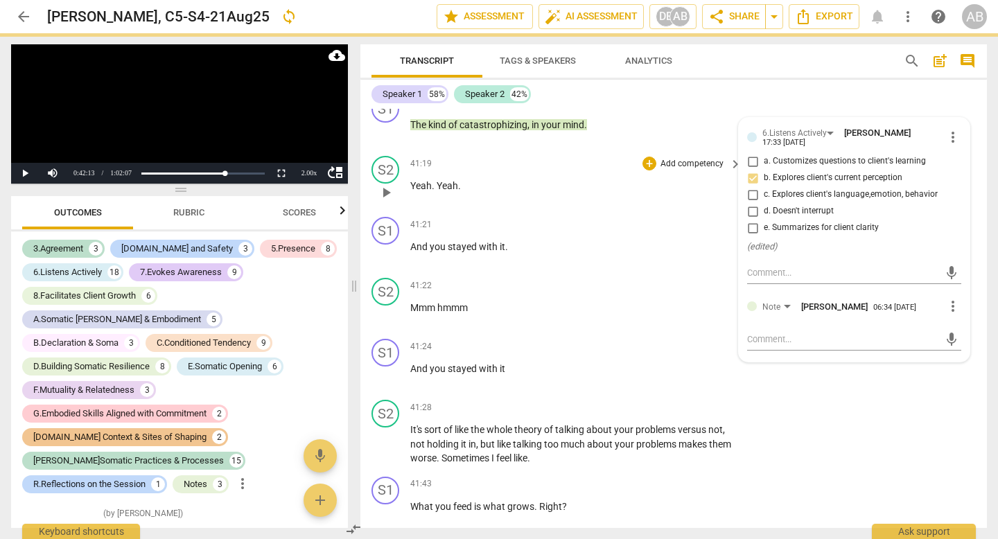
scroll to position [0, 0]
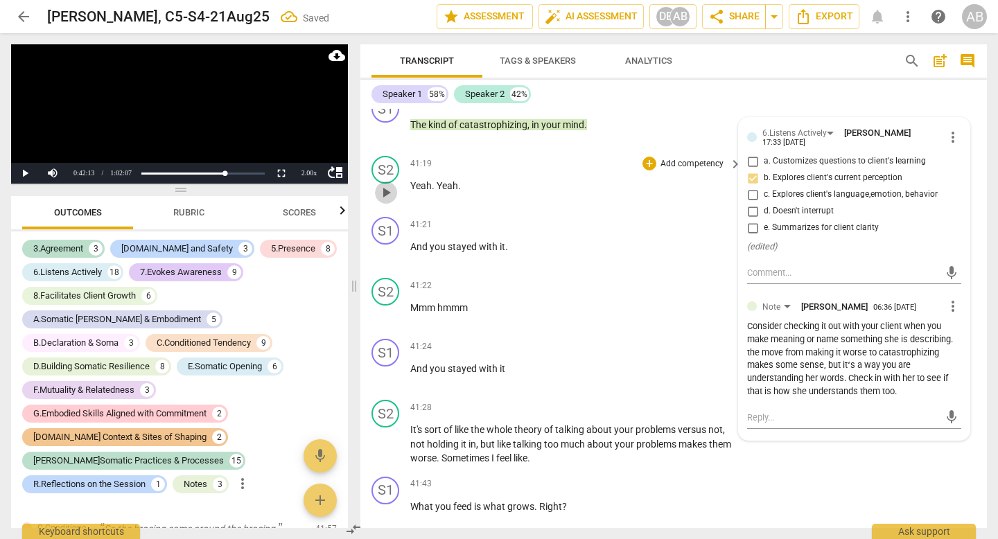
click at [386, 201] on span "play_arrow" at bounding box center [386, 192] width 17 height 17
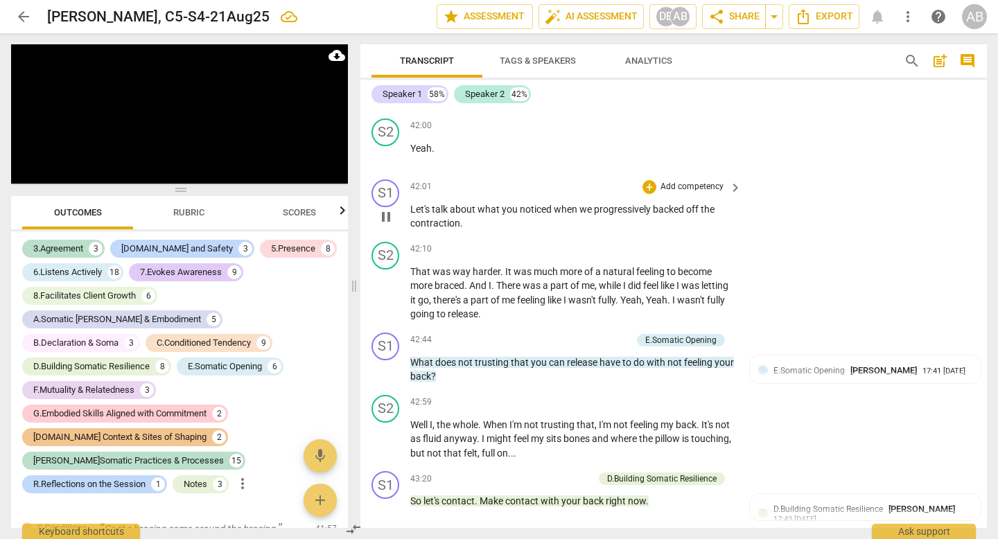
scroll to position [13637, 0]
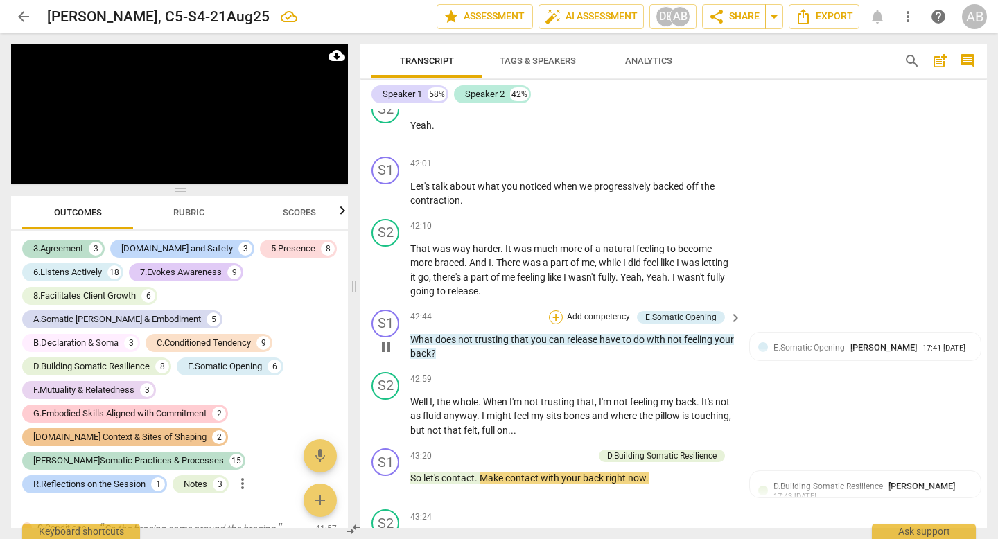
click at [549, 324] on div "+" at bounding box center [556, 318] width 14 height 14
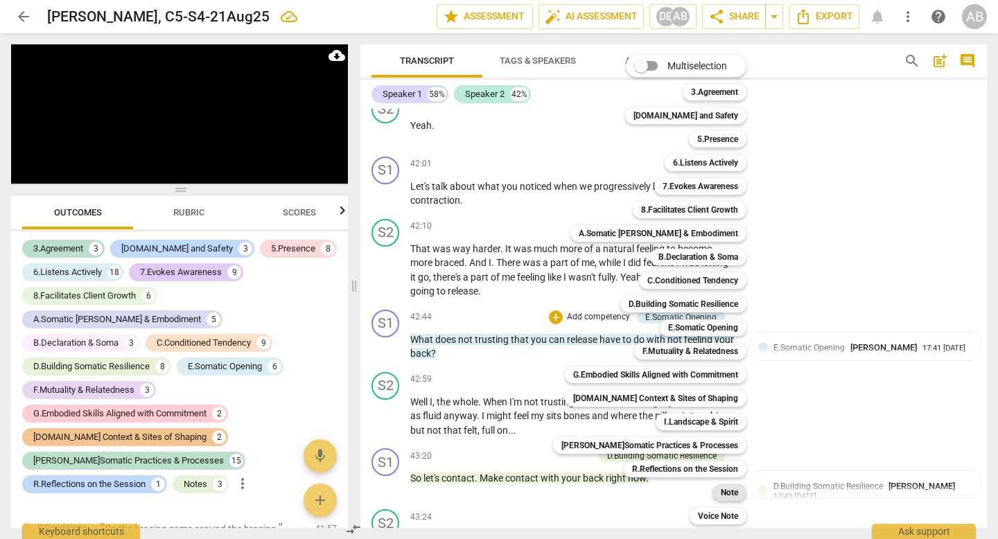
click at [721, 494] on b "Note" at bounding box center [729, 493] width 17 height 17
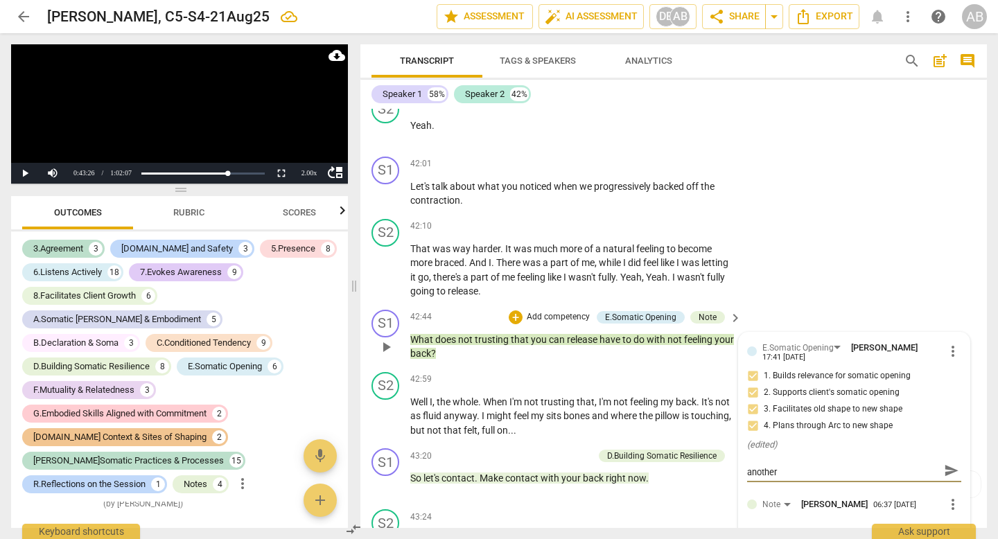
scroll to position [0, 0]
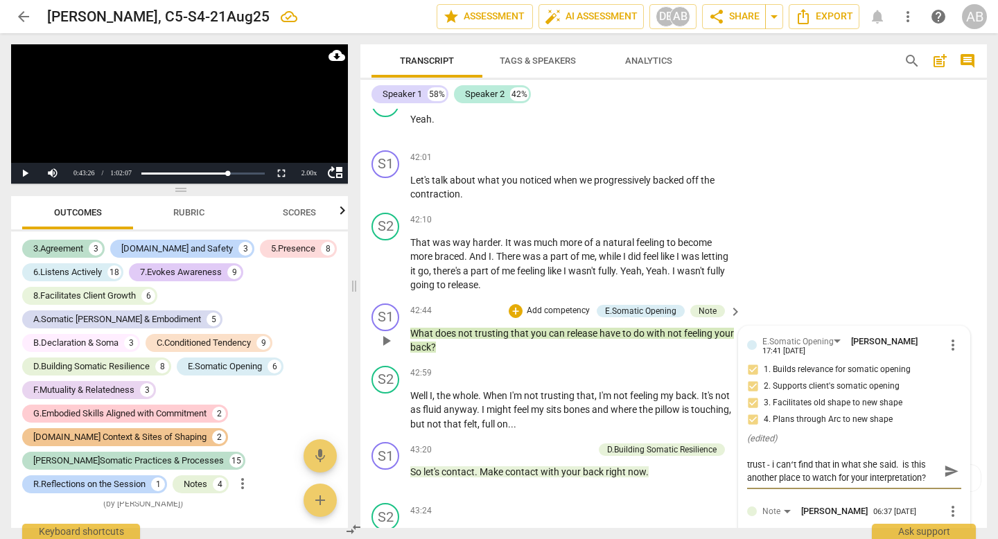
drag, startPoint x: 830, startPoint y: 511, endPoint x: 745, endPoint y: 515, distance: 85.4
click at [747, 485] on textarea "trust - i canʻt find that in what she said. is this another place to watch for …" at bounding box center [843, 471] width 192 height 26
click at [910, 485] on textarea "i canʻt find ʻnot trustingʻ in what she said. is this another place to watch fo…" at bounding box center [843, 471] width 192 height 26
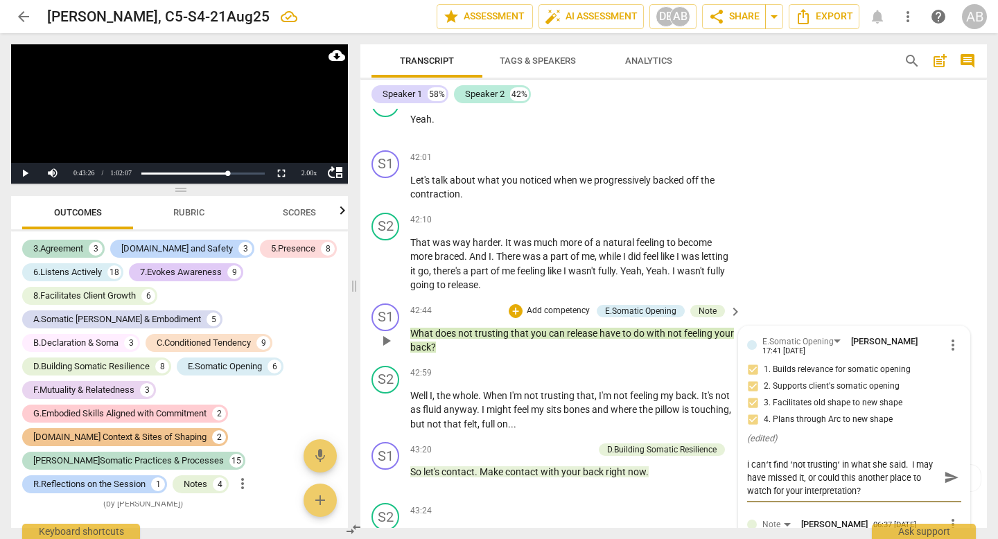
click at [856, 498] on textarea "i canʻt find ʻnot trustingʻ in what she said. I may have missed it, or could th…" at bounding box center [843, 478] width 192 height 40
click at [947, 485] on span "send" at bounding box center [951, 477] width 15 height 15
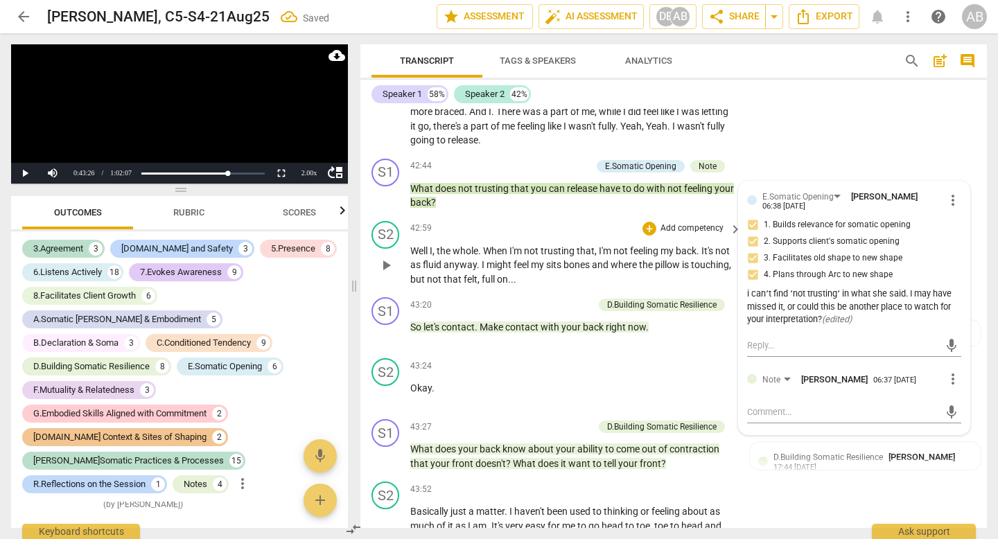
scroll to position [13863, 0]
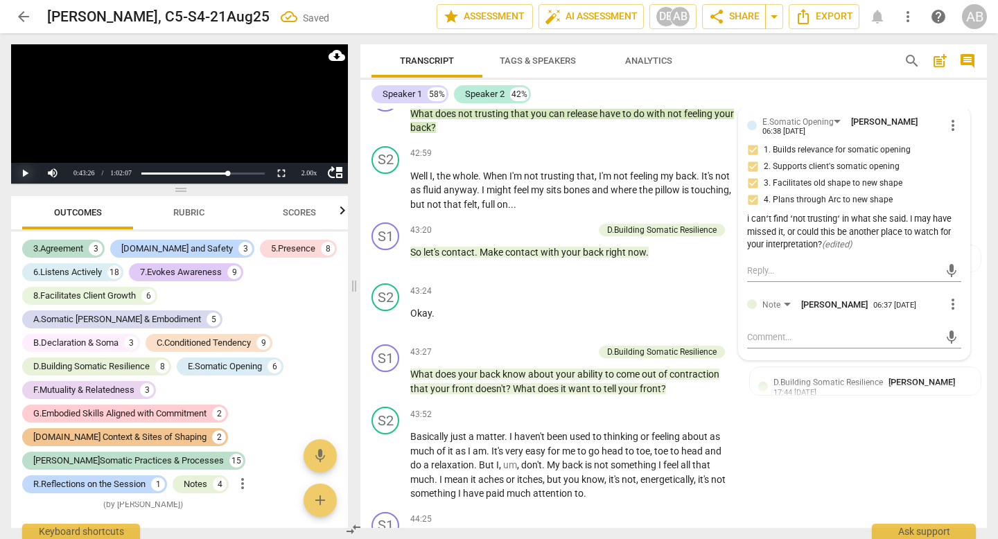
click at [37, 168] on button "Play" at bounding box center [25, 173] width 28 height 21
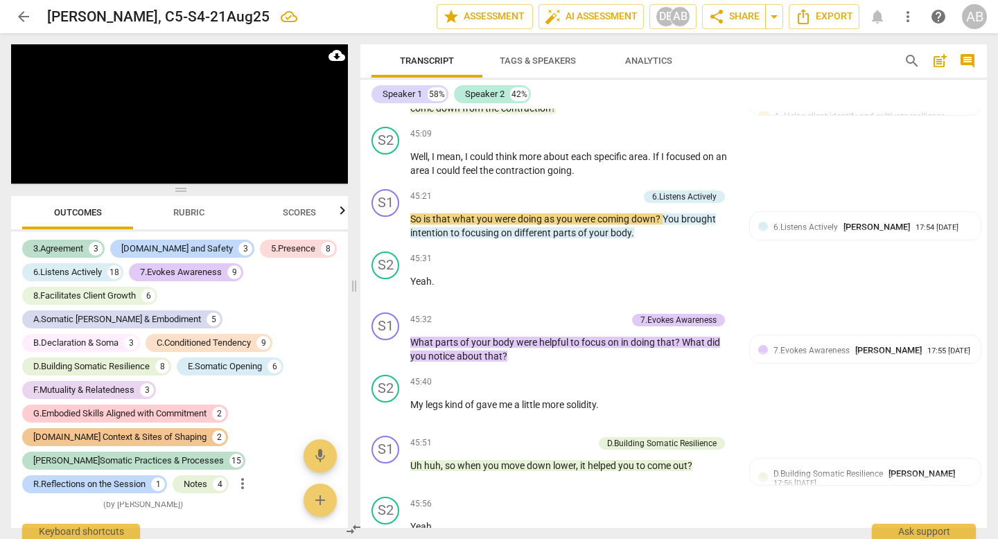
scroll to position [14647, 0]
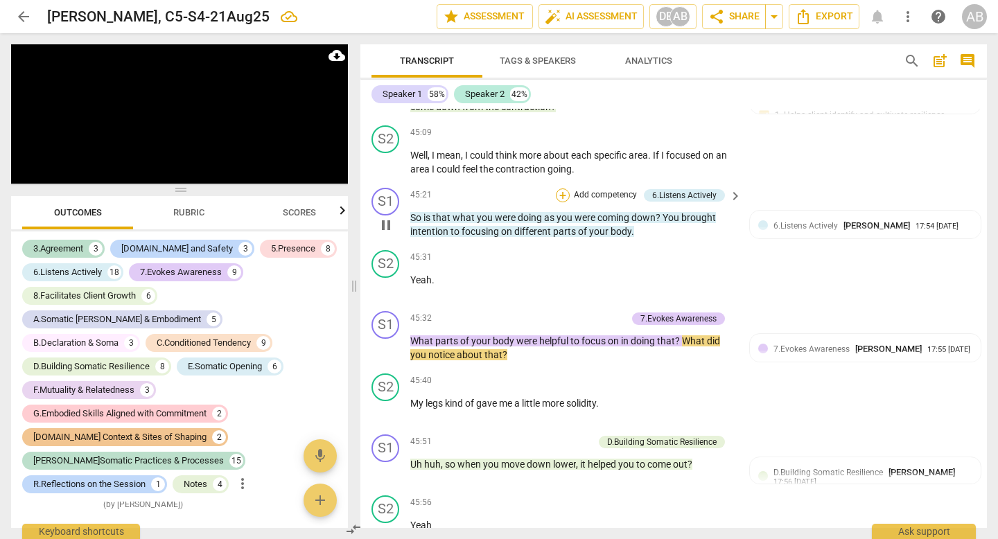
click at [557, 202] on div "+" at bounding box center [563, 196] width 14 height 14
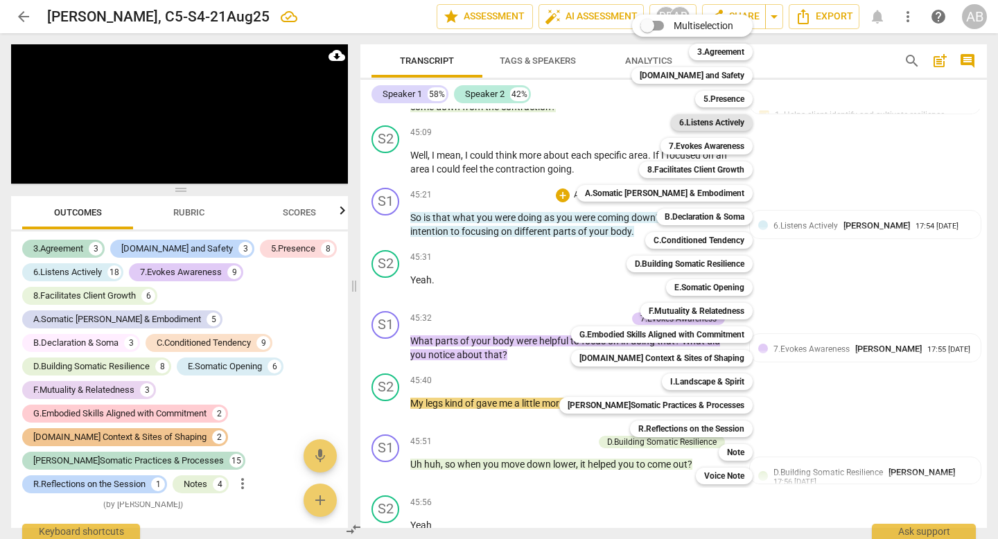
click at [713, 123] on b "6.Listens Actively" at bounding box center [711, 122] width 65 height 17
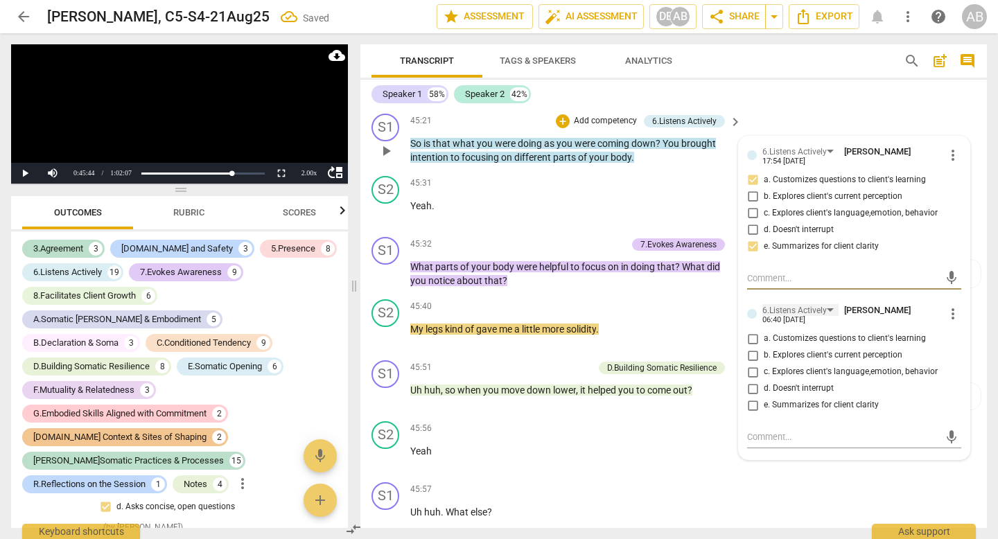
scroll to position [14726, 0]
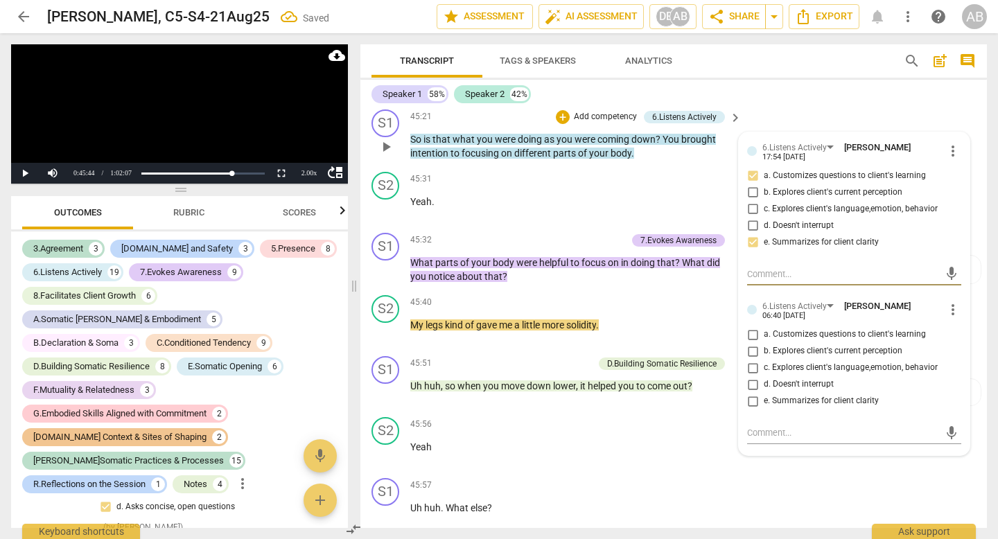
click at [747, 410] on input "e. Summarizes for client clarity" at bounding box center [753, 401] width 22 height 17
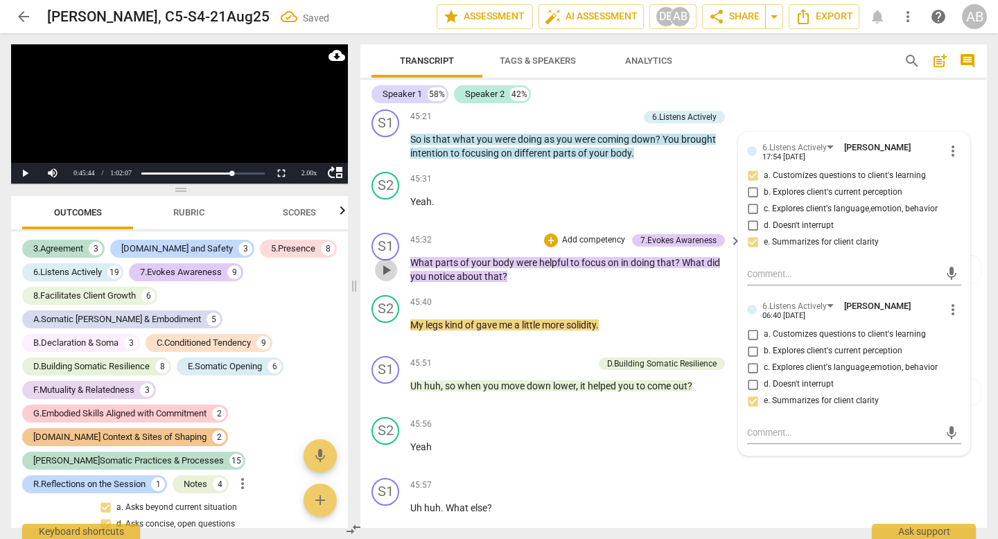
click at [385, 279] on span "play_arrow" at bounding box center [386, 270] width 17 height 17
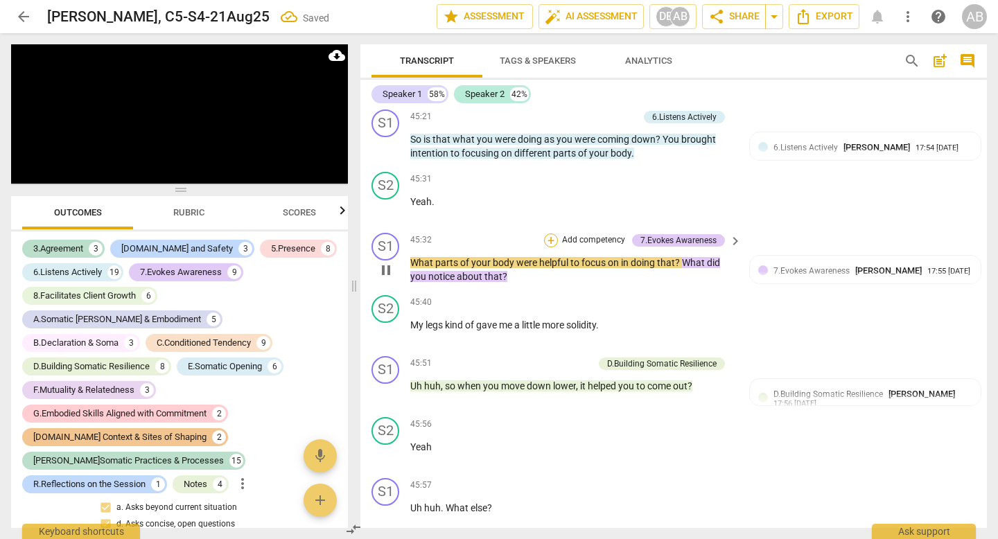
click at [547, 248] on div "+" at bounding box center [551, 241] width 14 height 14
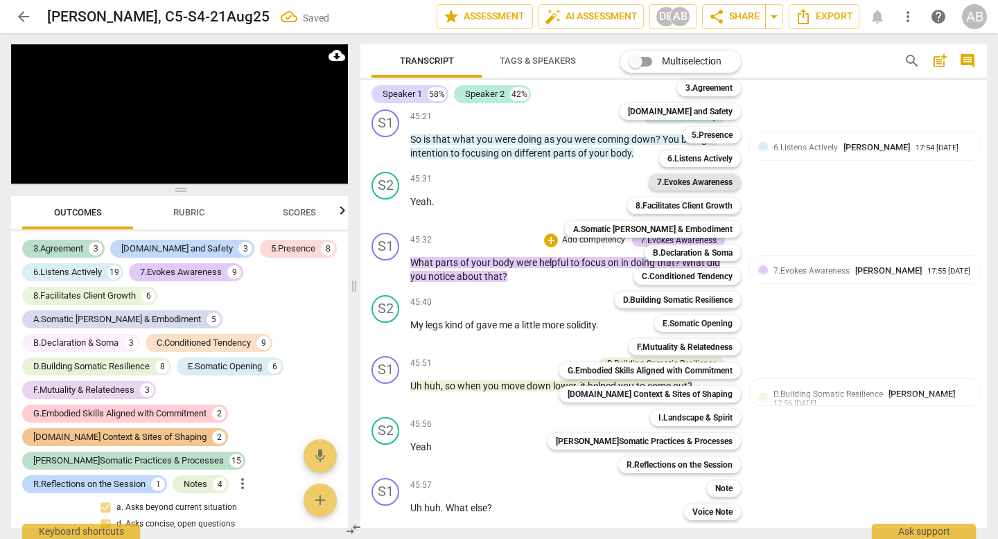
click at [682, 182] on b "7.Evokes Awareness" at bounding box center [695, 182] width 76 height 17
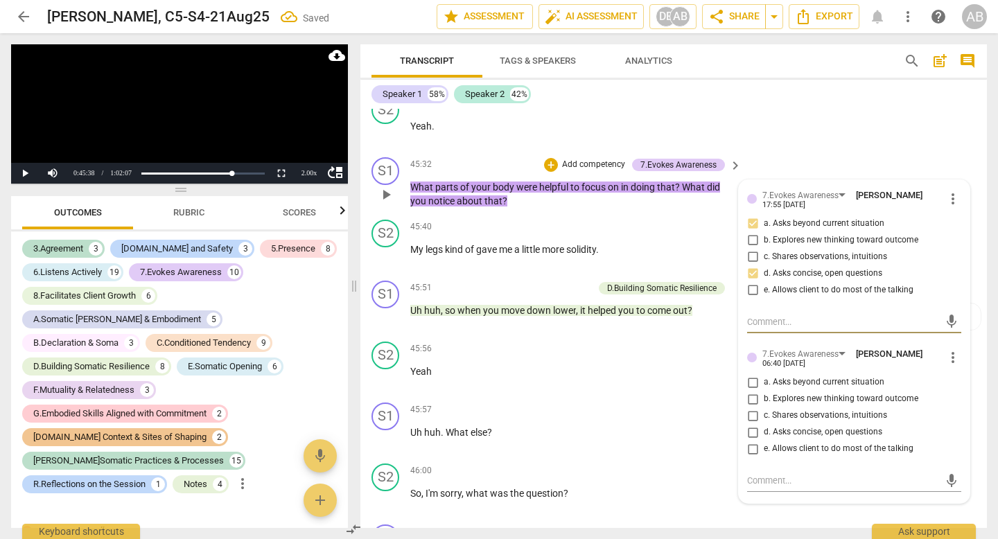
scroll to position [14808, 0]
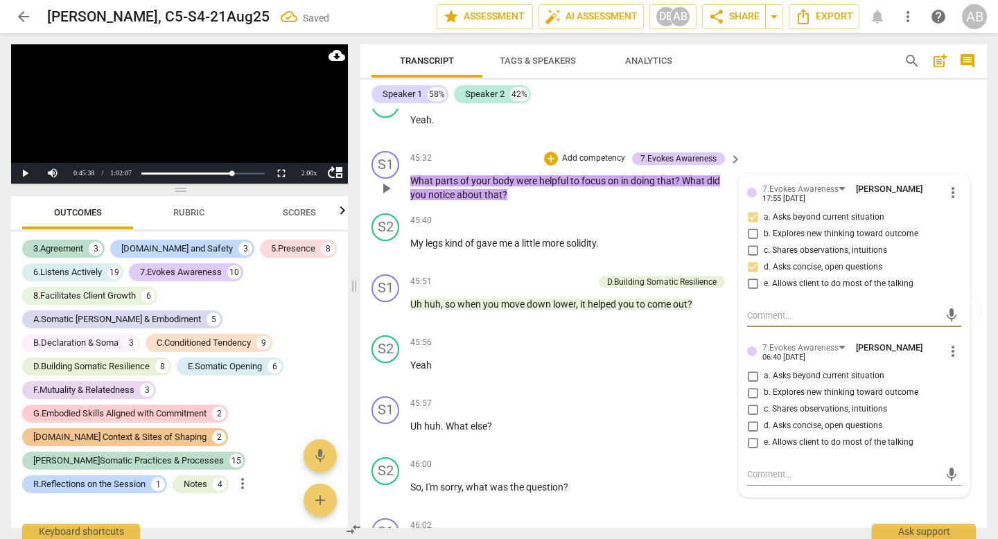
click at [746, 401] on input "b. Explores new thinking toward outcome" at bounding box center [753, 393] width 22 height 17
click at [747, 385] on input "a. Asks beyond current situation" at bounding box center [753, 376] width 22 height 17
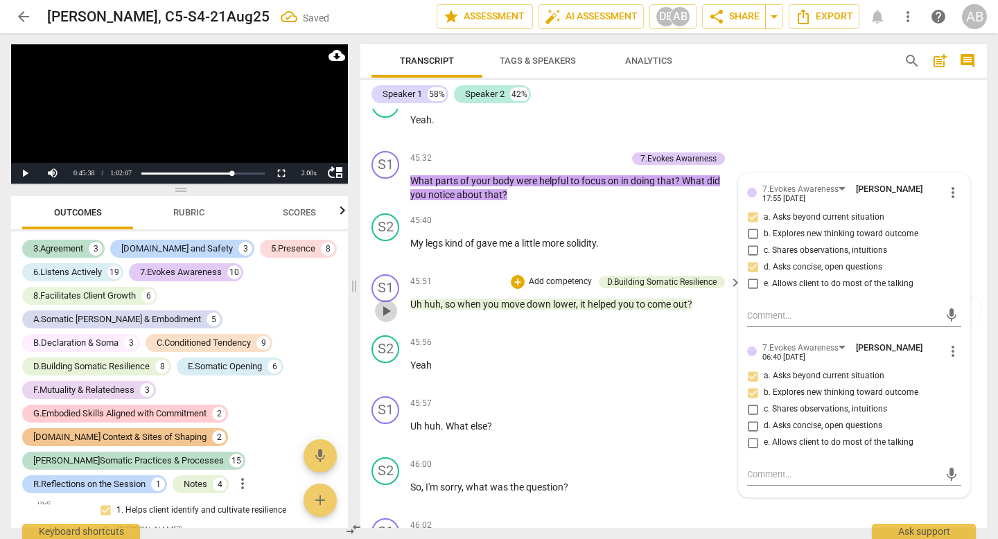
click at [385, 322] on button "play_arrow" at bounding box center [386, 311] width 22 height 22
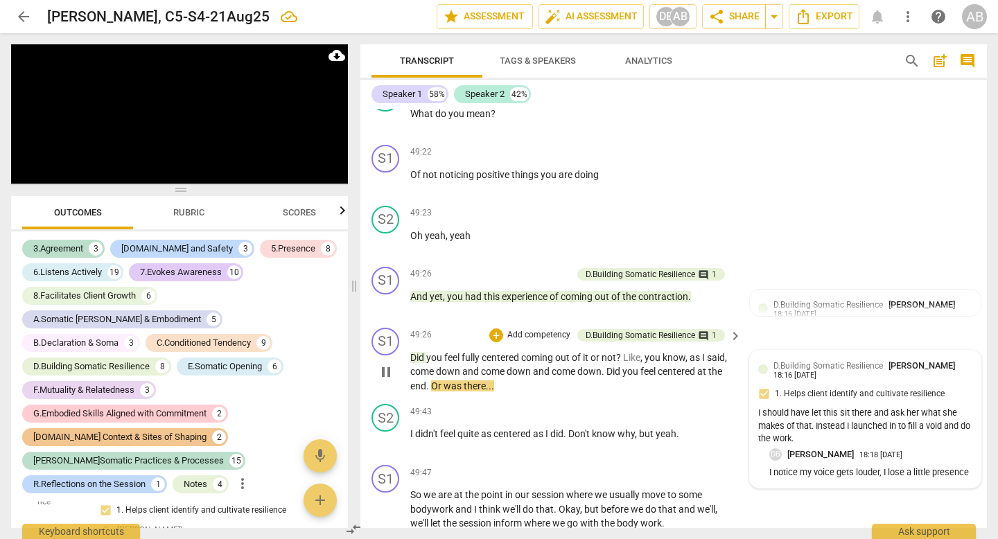
scroll to position [16606, 0]
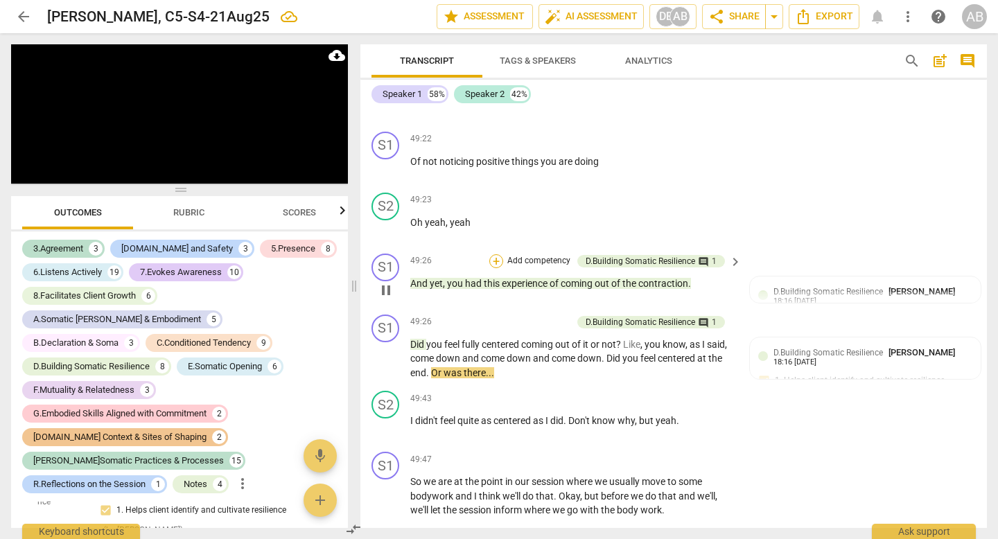
click at [489, 268] on div "+" at bounding box center [496, 261] width 14 height 14
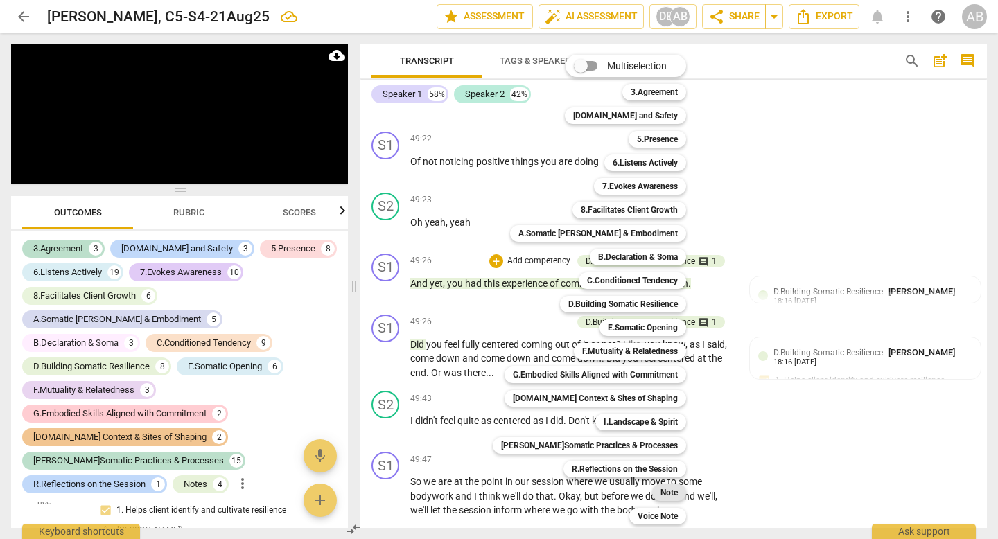
click at [652, 493] on div "Note" at bounding box center [669, 493] width 34 height 17
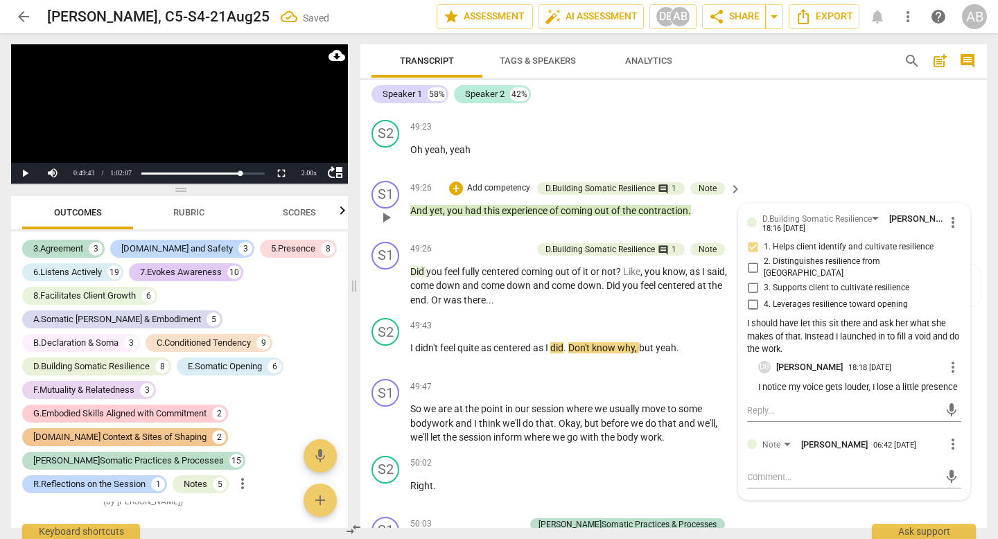
scroll to position [16741, 0]
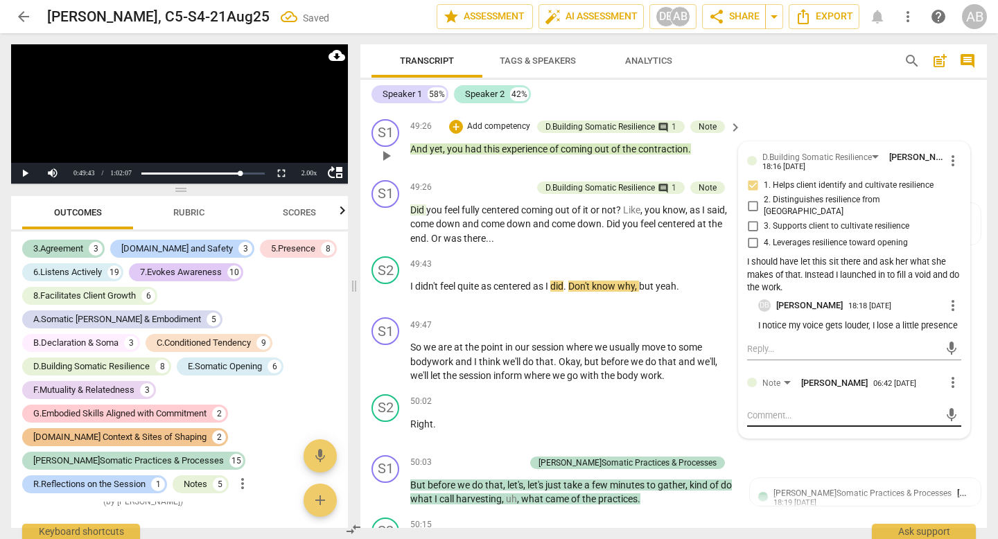
click at [761, 422] on textarea at bounding box center [843, 415] width 192 height 13
drag, startPoint x: 779, startPoint y: 468, endPoint x: 759, endPoint y: 469, distance: 20.1
click at [759, 435] on textarea "Iʻm really interested in what was happening for you here." at bounding box center [843, 422] width 192 height 26
click at [810, 422] on textarea "Iʻm interested in what was happening for you here." at bounding box center [843, 415] width 192 height 13
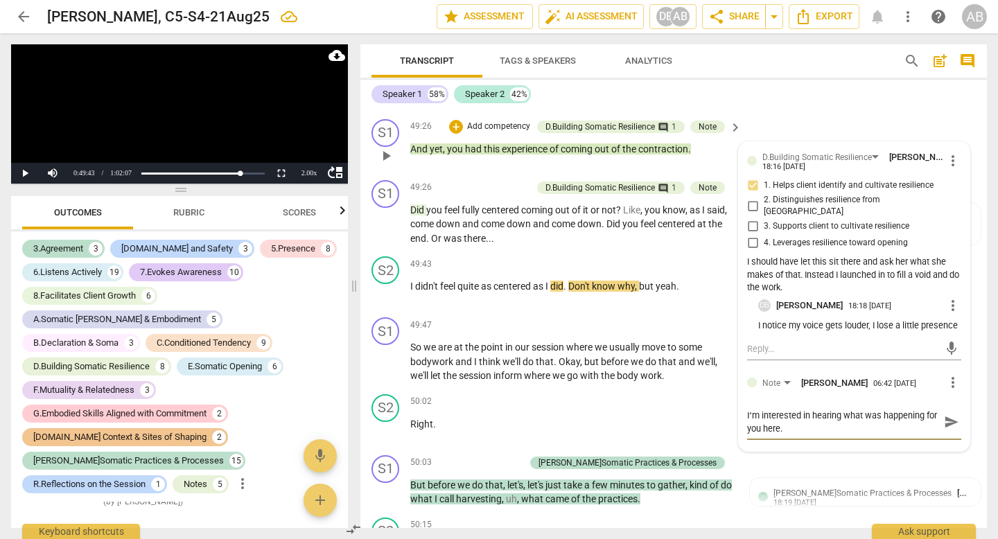
click at [799, 435] on textarea "Iʻm interested in hearing what was happening for you here." at bounding box center [843, 422] width 192 height 26
click at [944, 430] on span "send" at bounding box center [951, 422] width 15 height 15
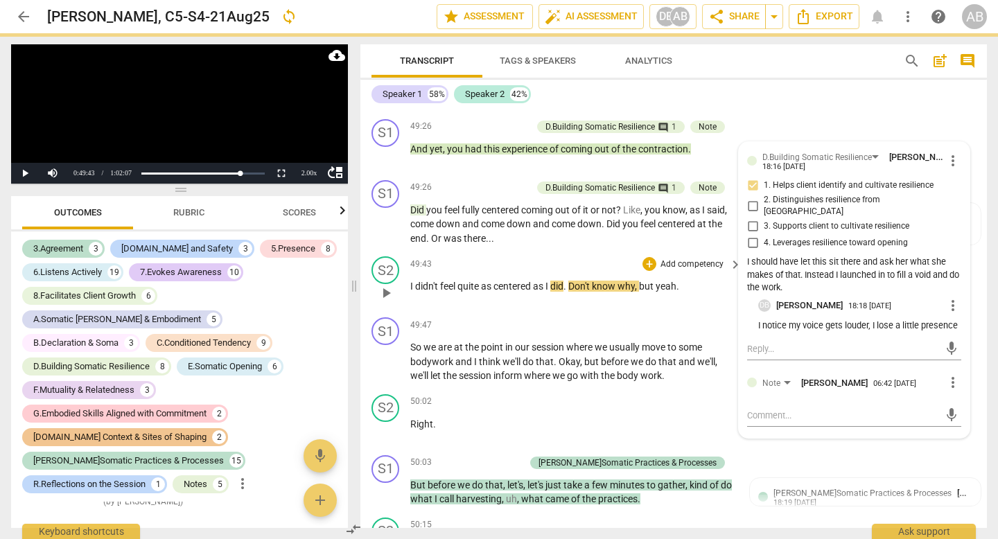
scroll to position [0, 0]
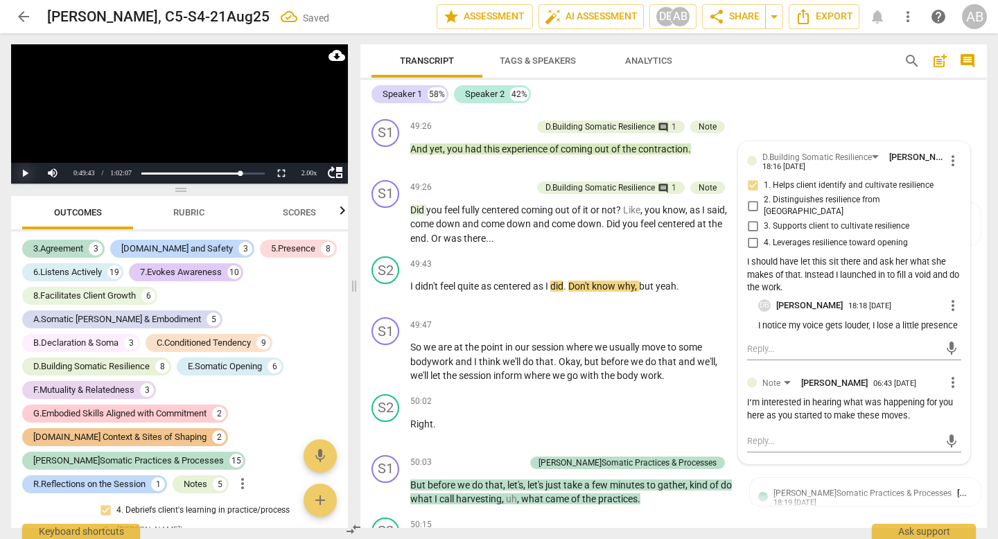
click at [28, 168] on button "Play" at bounding box center [25, 173] width 28 height 21
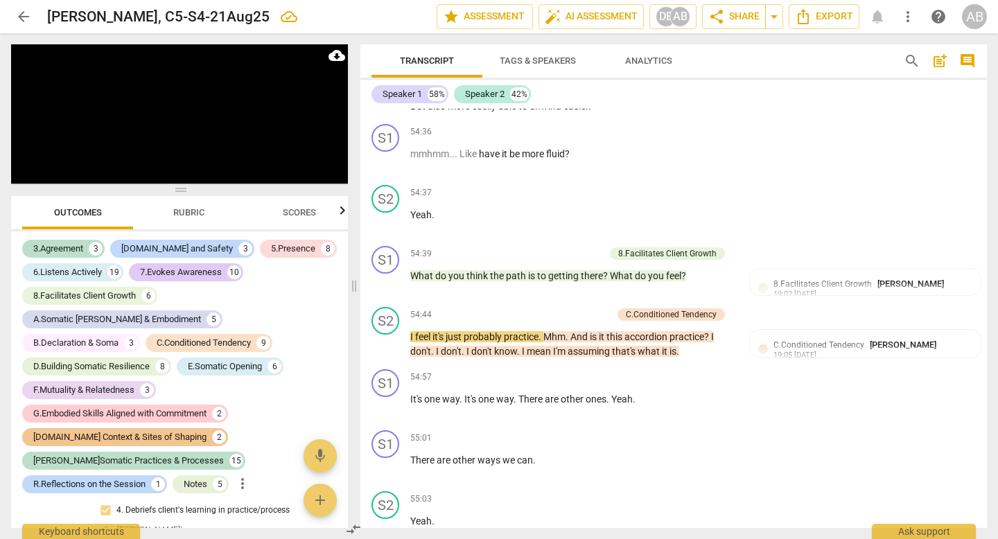
scroll to position [18339, 0]
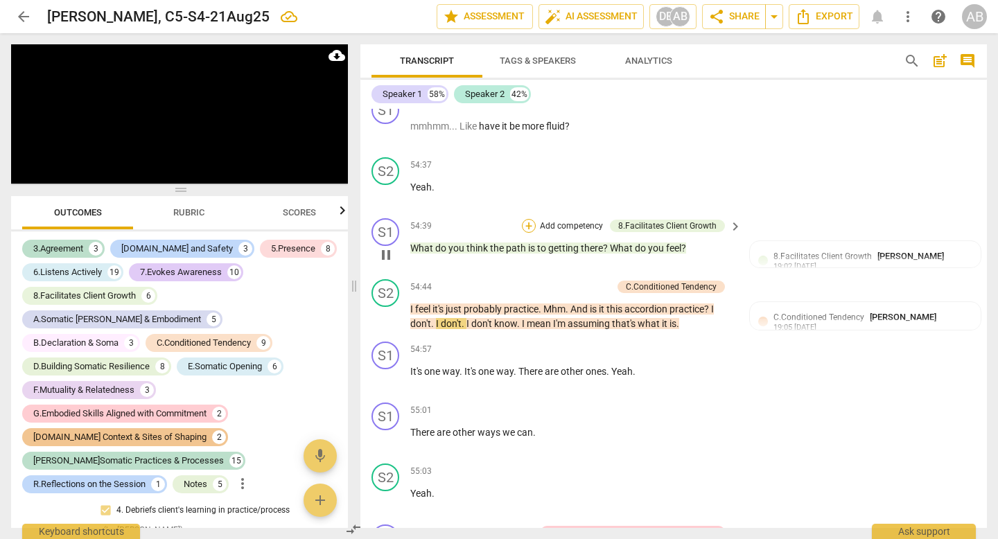
click at [527, 233] on div "+" at bounding box center [529, 226] width 14 height 14
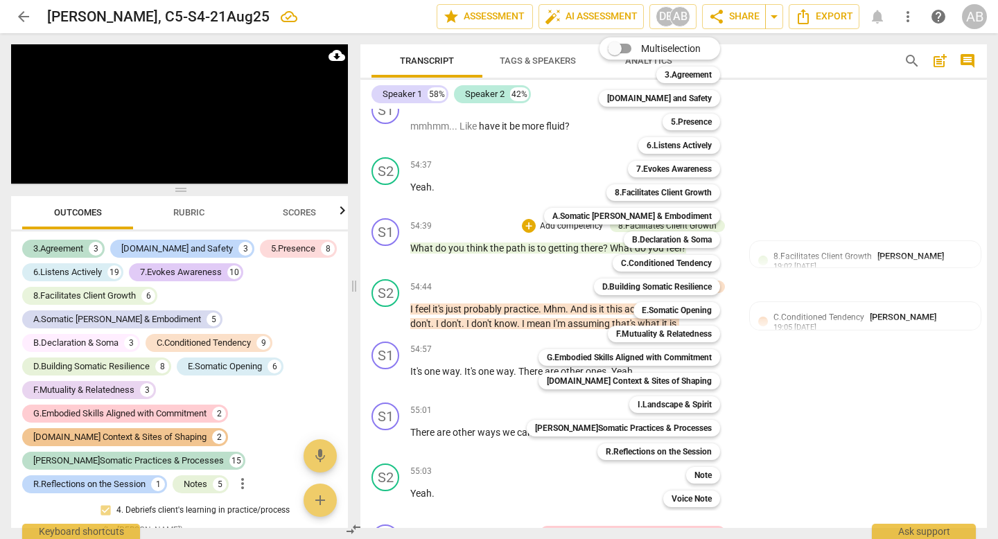
scroll to position [18826, 0]
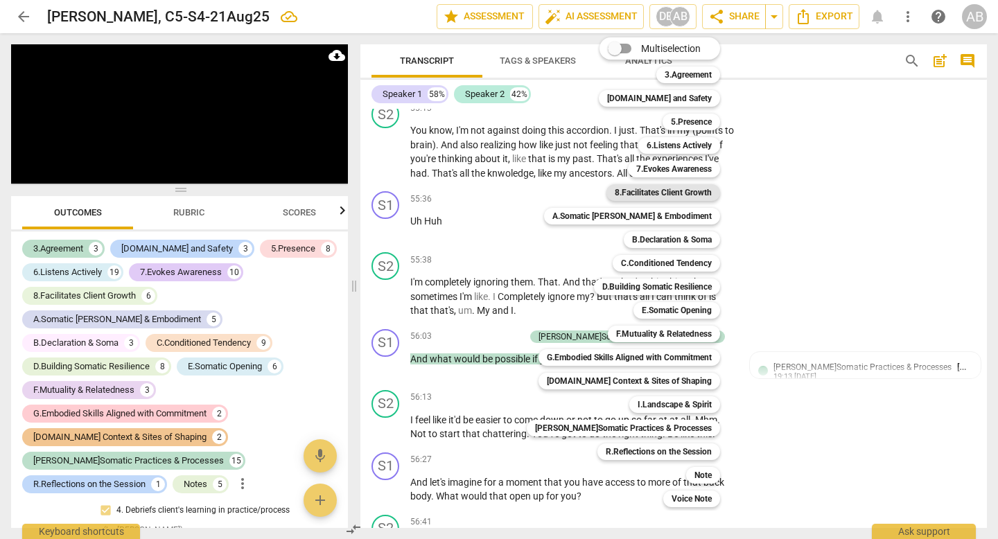
click at [684, 192] on b "8.Facilitates Client Growth" at bounding box center [663, 192] width 97 height 17
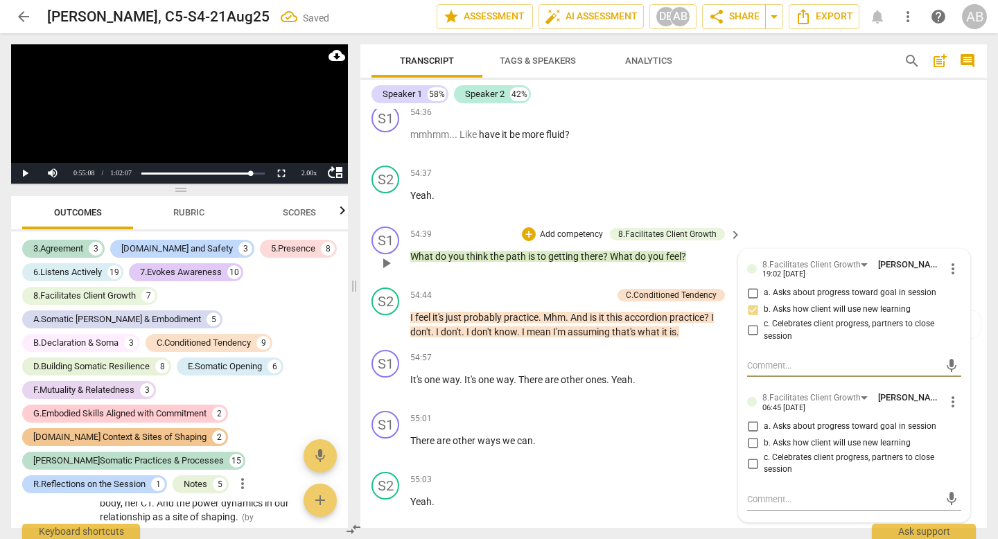
scroll to position [18346, 0]
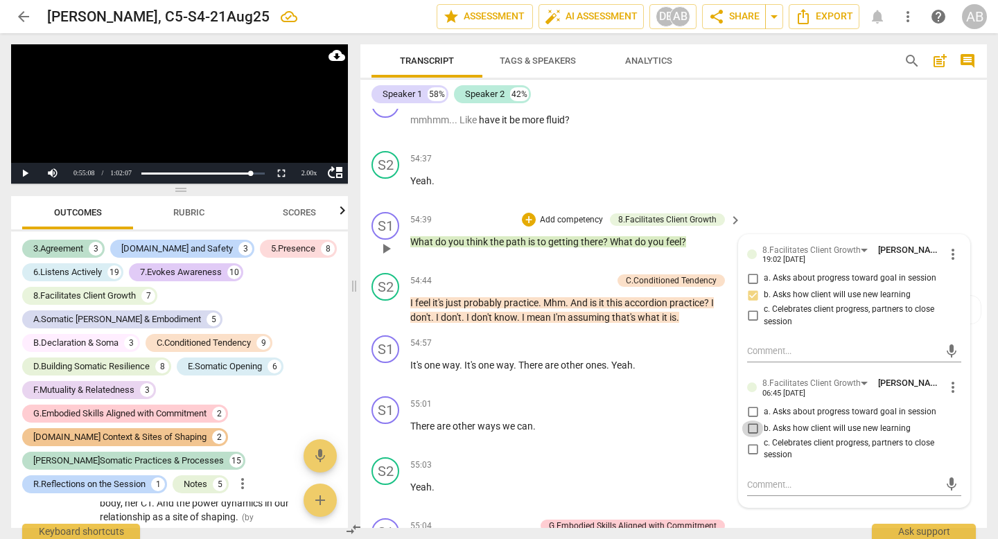
click at [755, 437] on input "b. Asks how client will use new learning" at bounding box center [753, 429] width 22 height 17
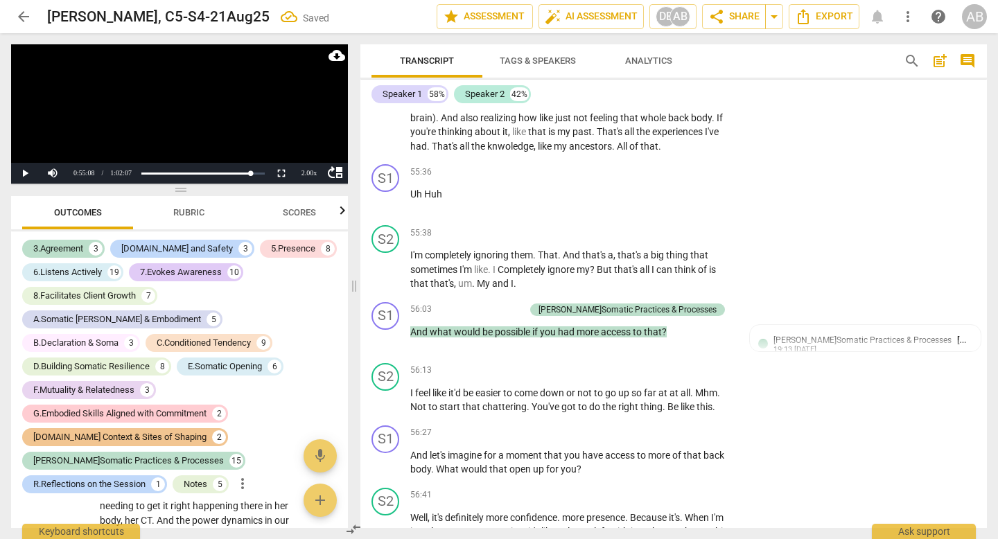
scroll to position [18857, 0]
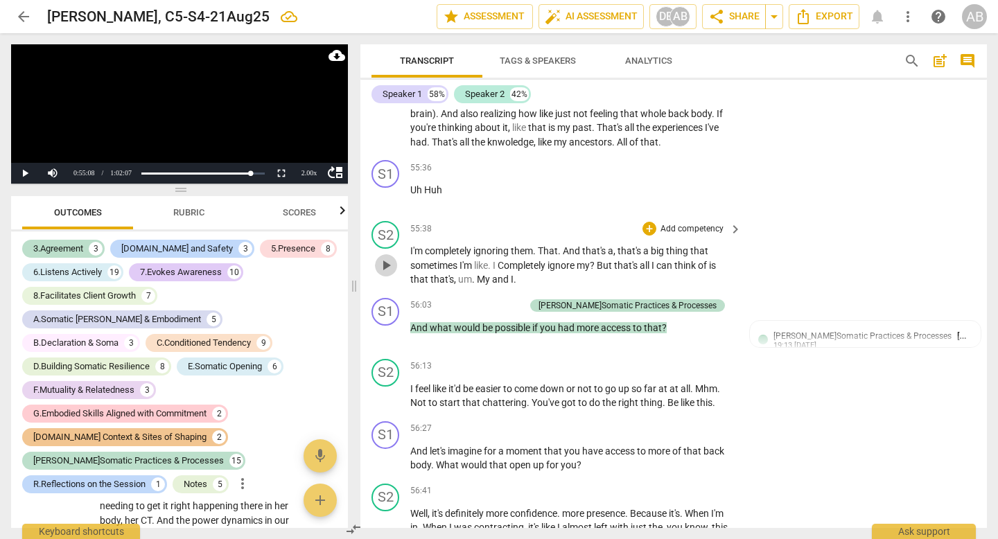
click at [383, 274] on span "play_arrow" at bounding box center [386, 265] width 17 height 17
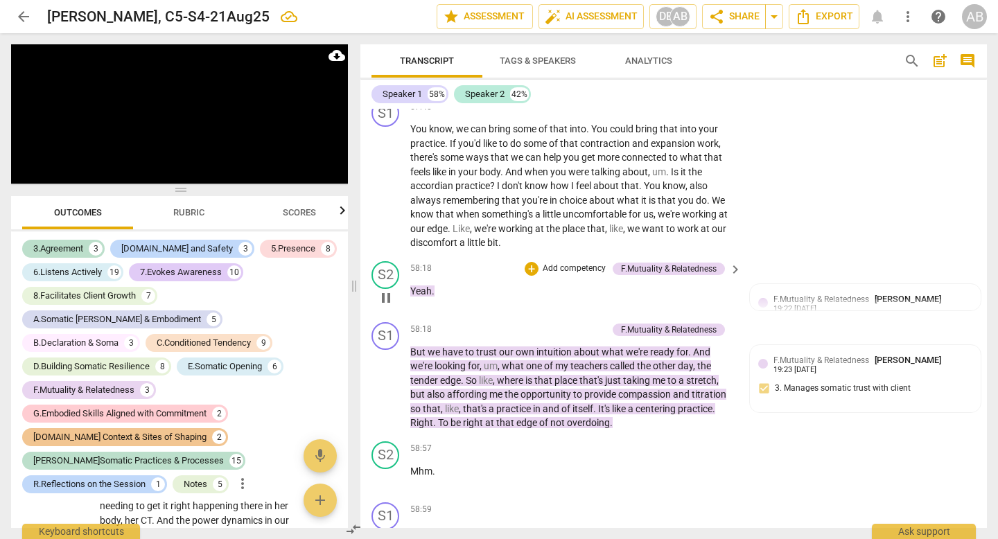
scroll to position [19556, 0]
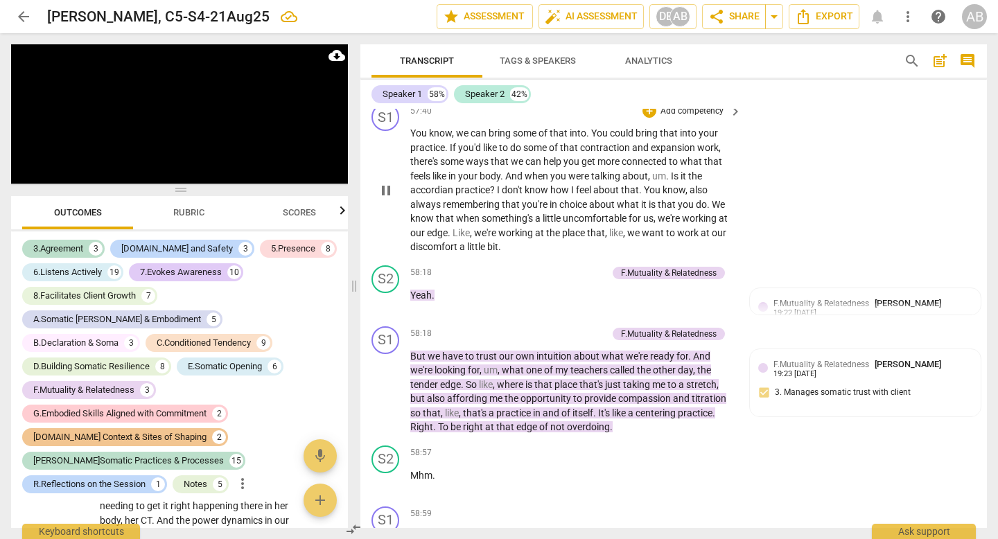
click at [417, 187] on p "You know , we can bring some of that into . You could bring that into your prac…" at bounding box center [572, 190] width 324 height 128
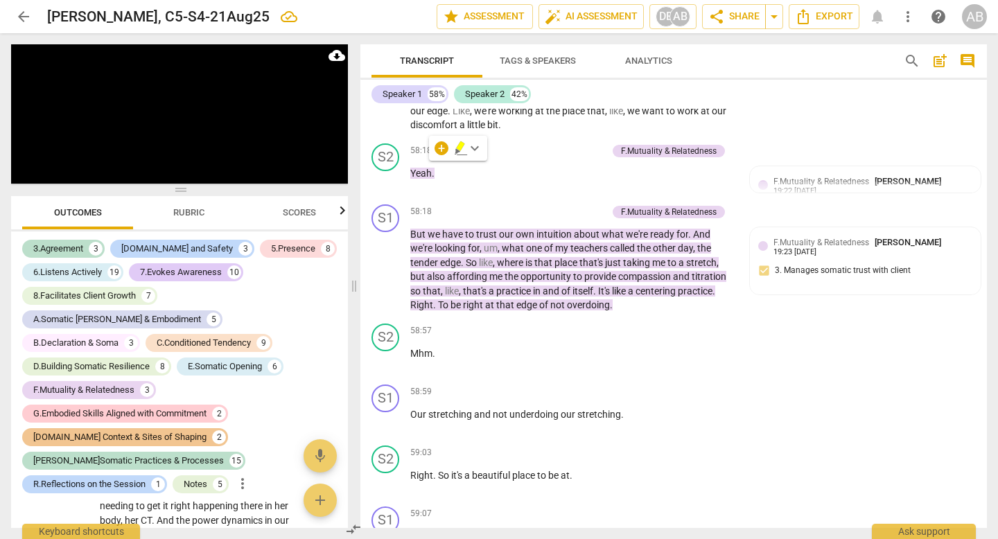
scroll to position [19569, 0]
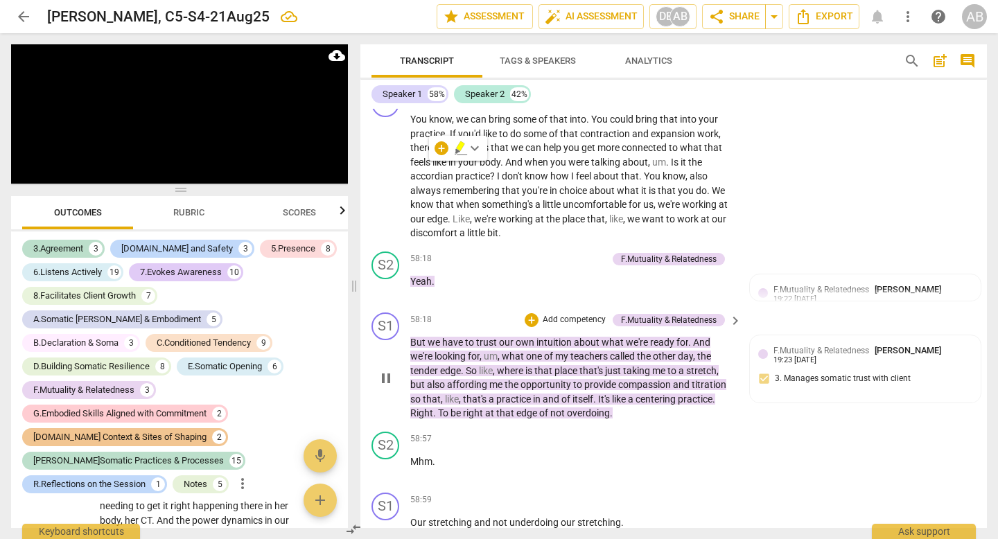
click at [413, 348] on span "But" at bounding box center [418, 342] width 17 height 11
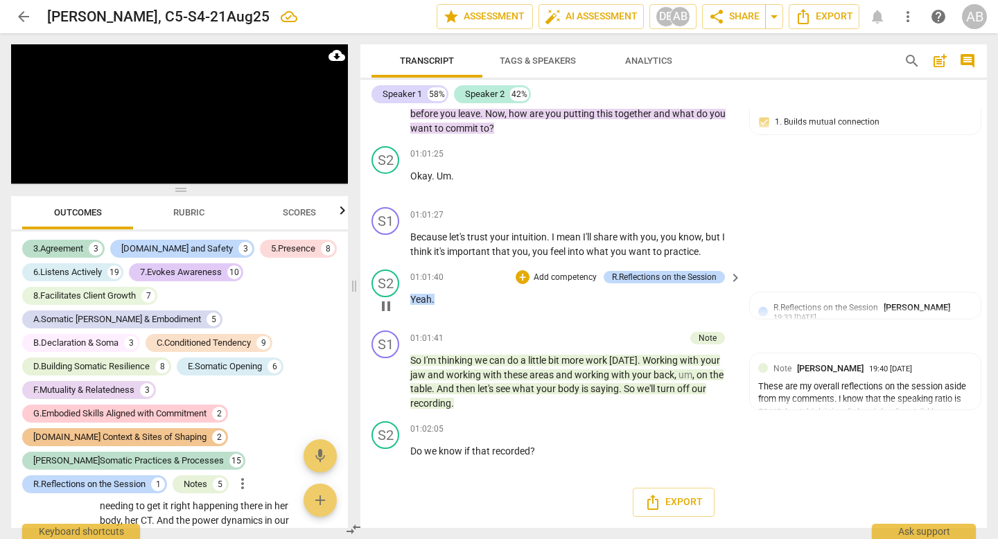
scroll to position [20764, 0]
click at [835, 311] on span "R.Reflections on the Session" at bounding box center [826, 308] width 105 height 10
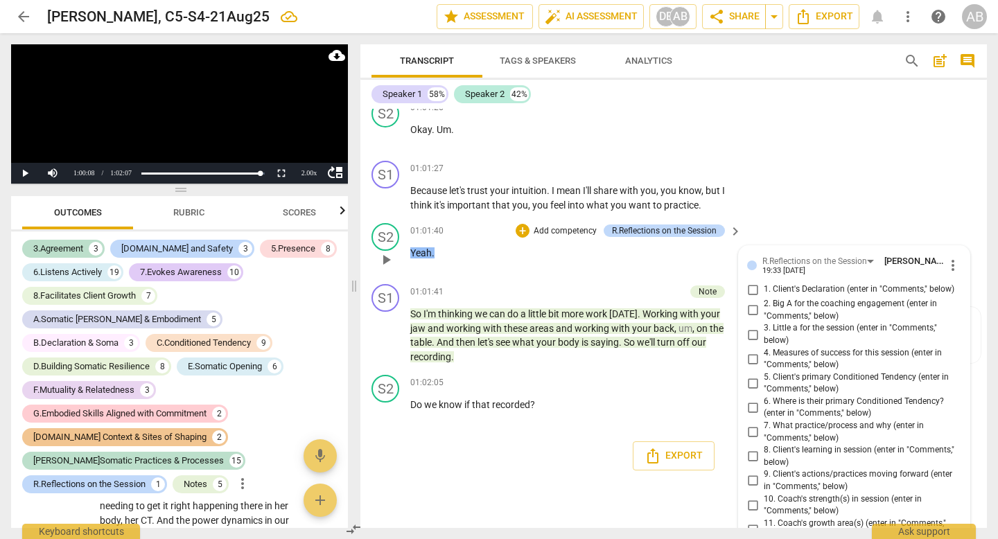
scroll to position [20871, 0]
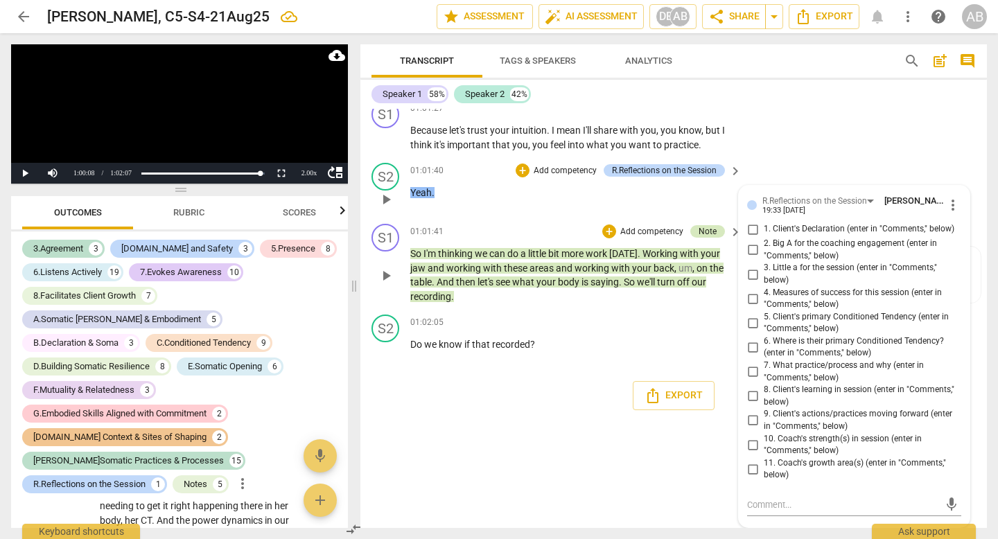
click at [704, 232] on div "Note" at bounding box center [708, 231] width 18 height 12
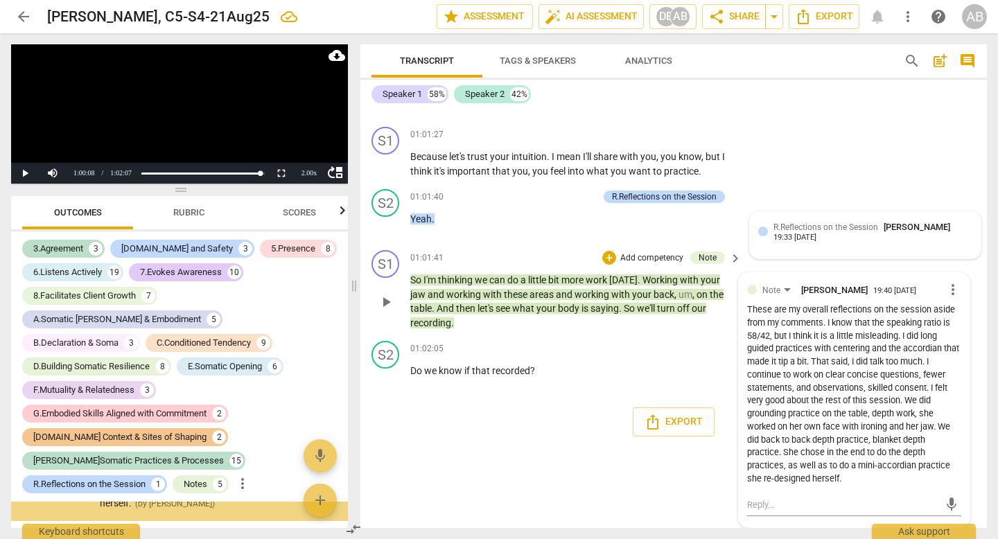
scroll to position [14337, 0]
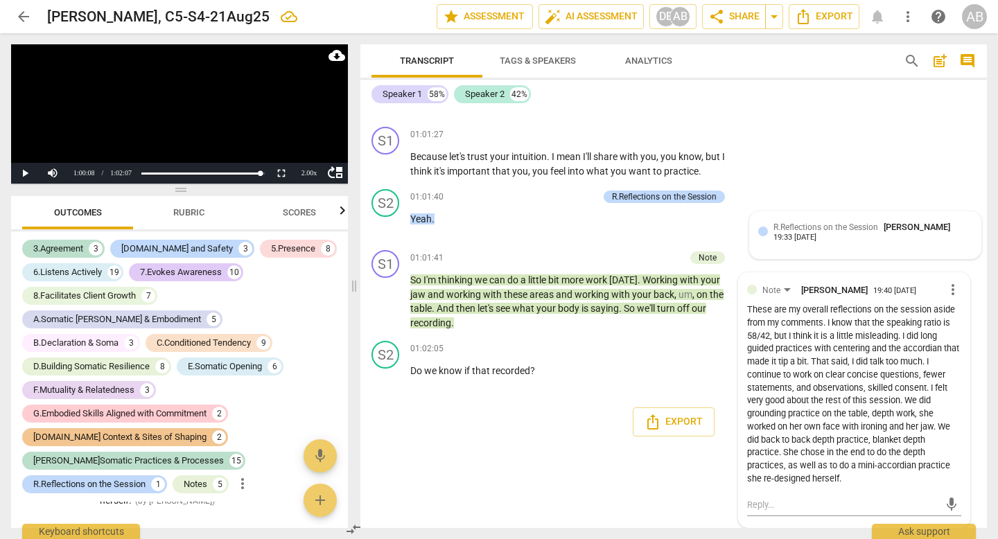
click at [887, 227] on span "[PERSON_NAME]" at bounding box center [917, 227] width 67 height 10
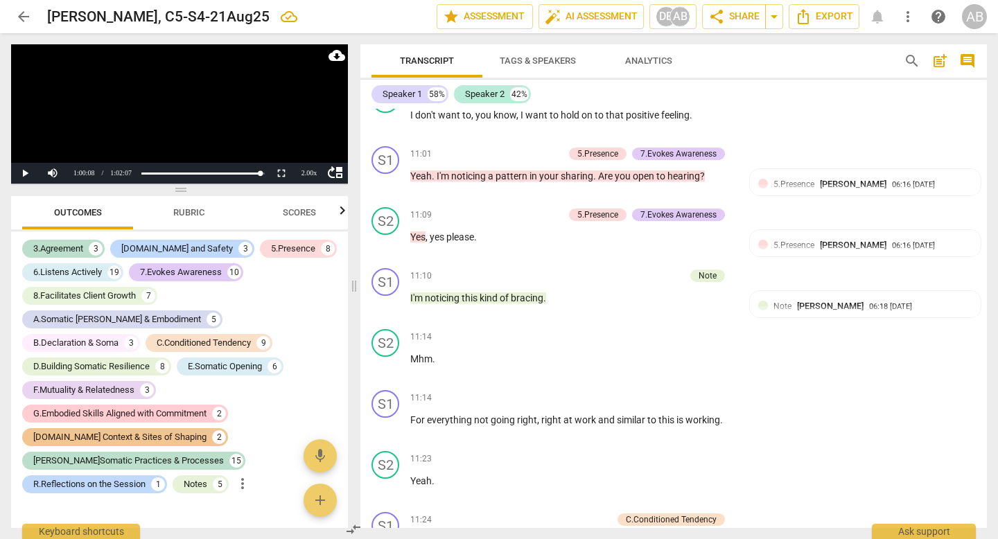
scroll to position [4826, 0]
